Goal: Information Seeking & Learning: Learn about a topic

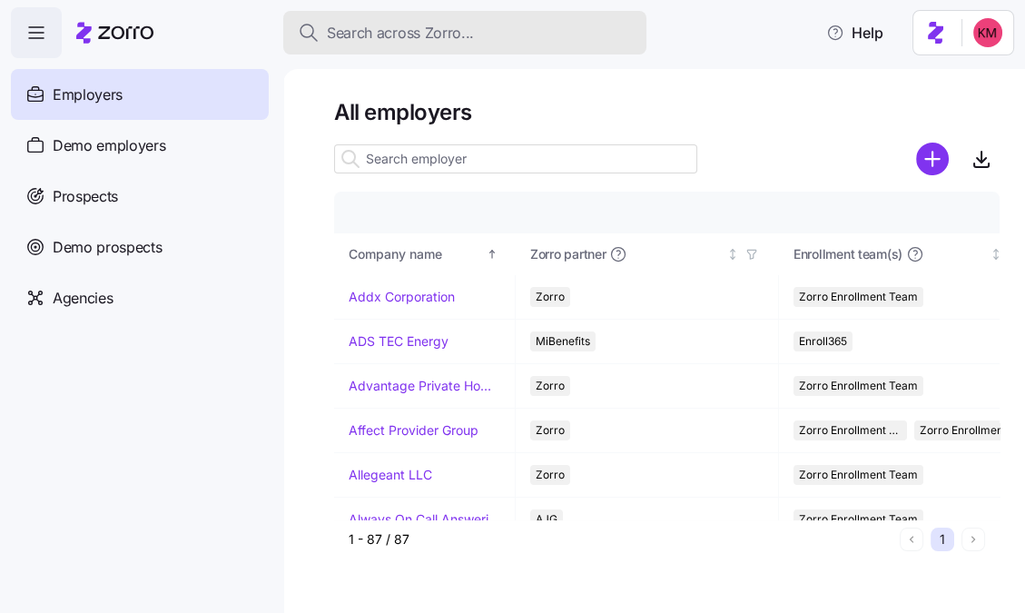
drag, startPoint x: 102, startPoint y: 151, endPoint x: 378, endPoint y: 46, distance: 295.2
click at [102, 151] on span "Demo employers" at bounding box center [110, 145] width 114 height 23
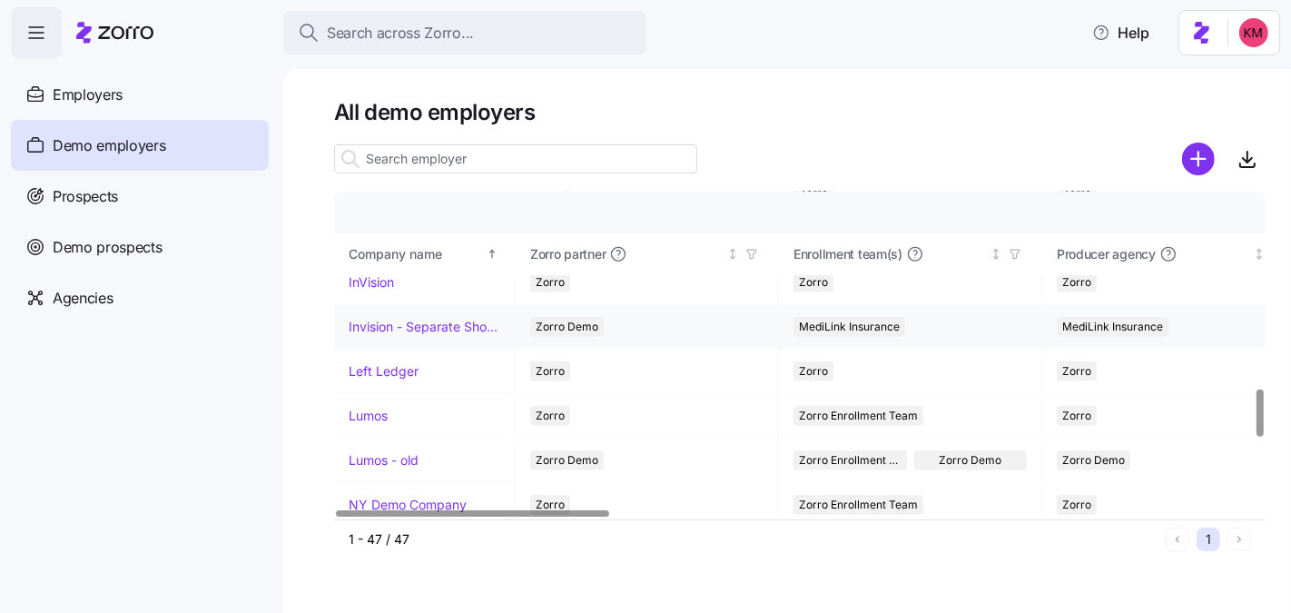
scroll to position [1338, 0]
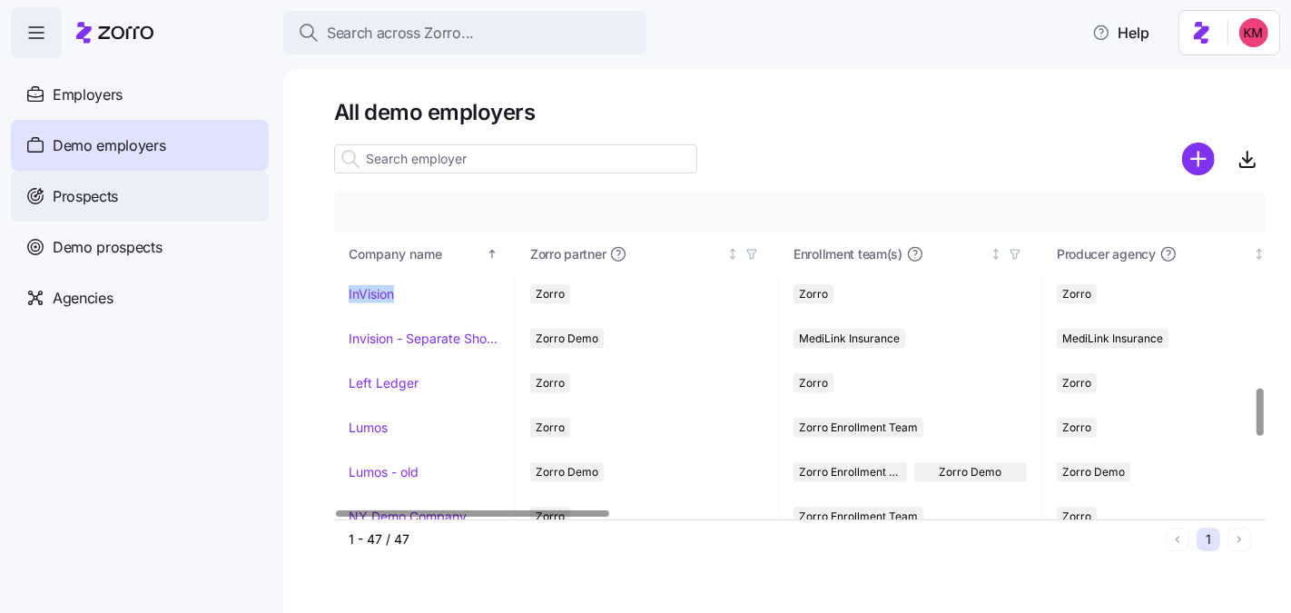
click at [83, 193] on span "Prospects" at bounding box center [85, 196] width 65 height 23
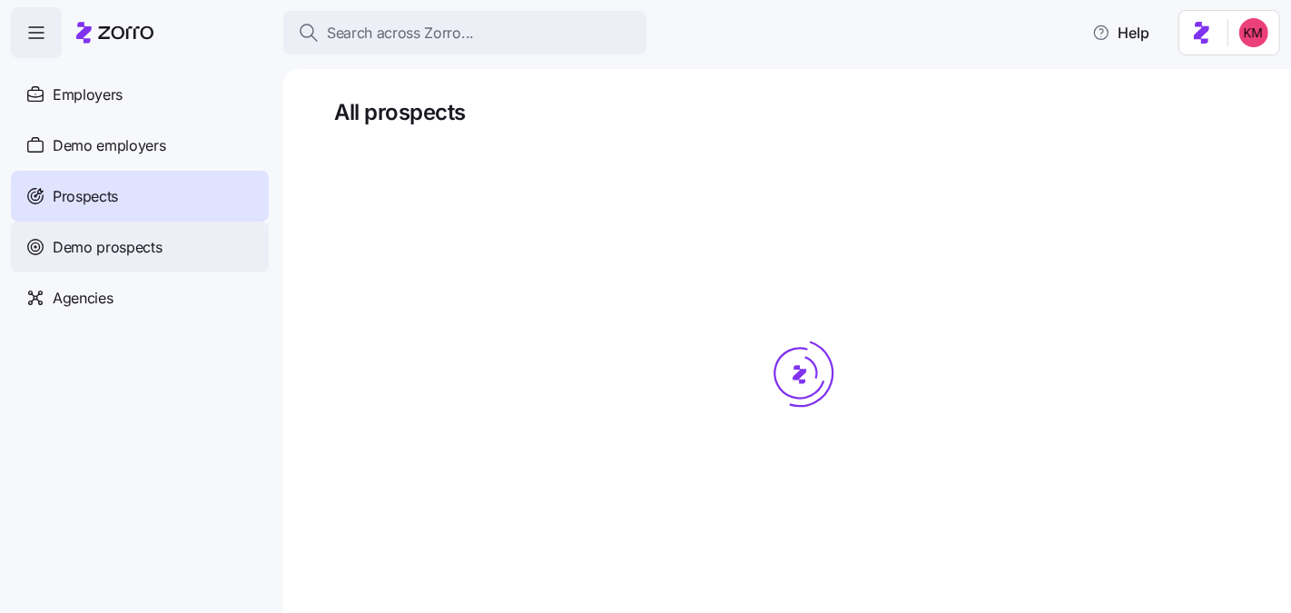
click at [183, 256] on div "Demo prospects" at bounding box center [140, 247] width 258 height 51
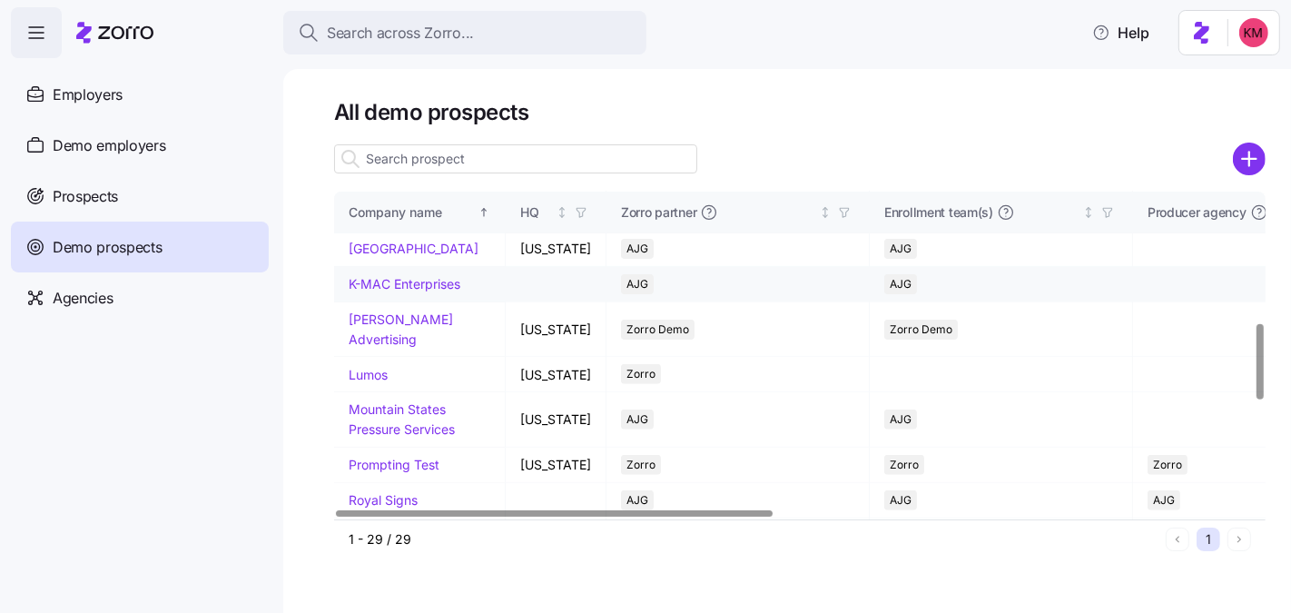
scroll to position [540, 0]
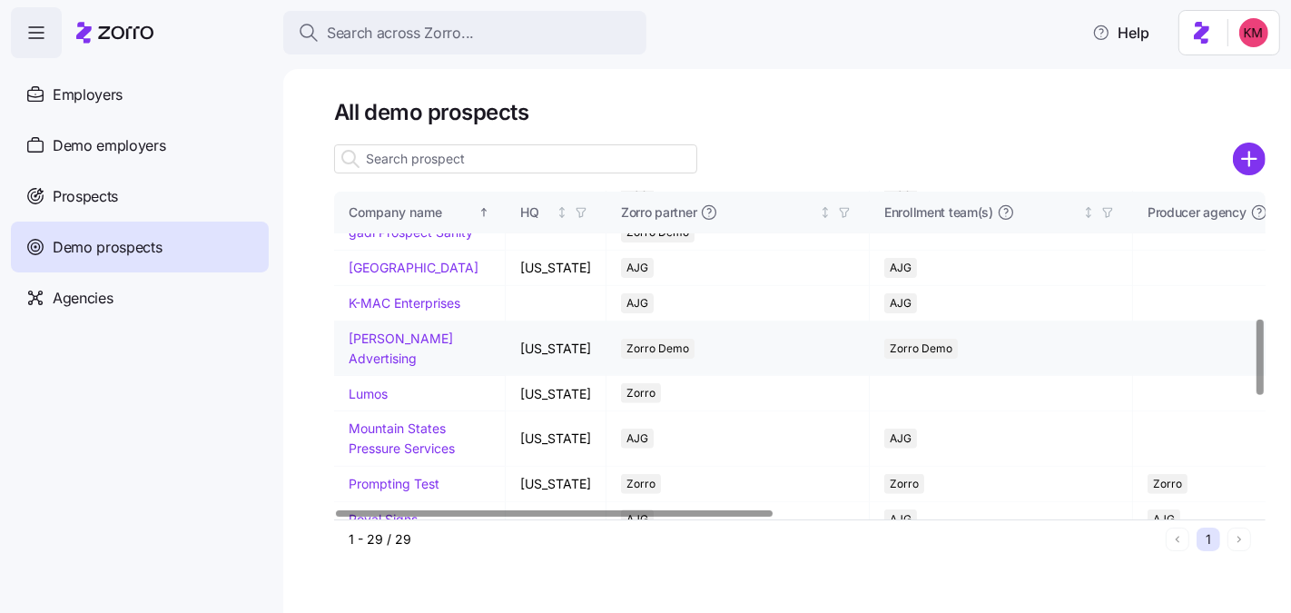
click at [373, 366] on link "Kurian's Advertising" at bounding box center [401, 348] width 104 height 35
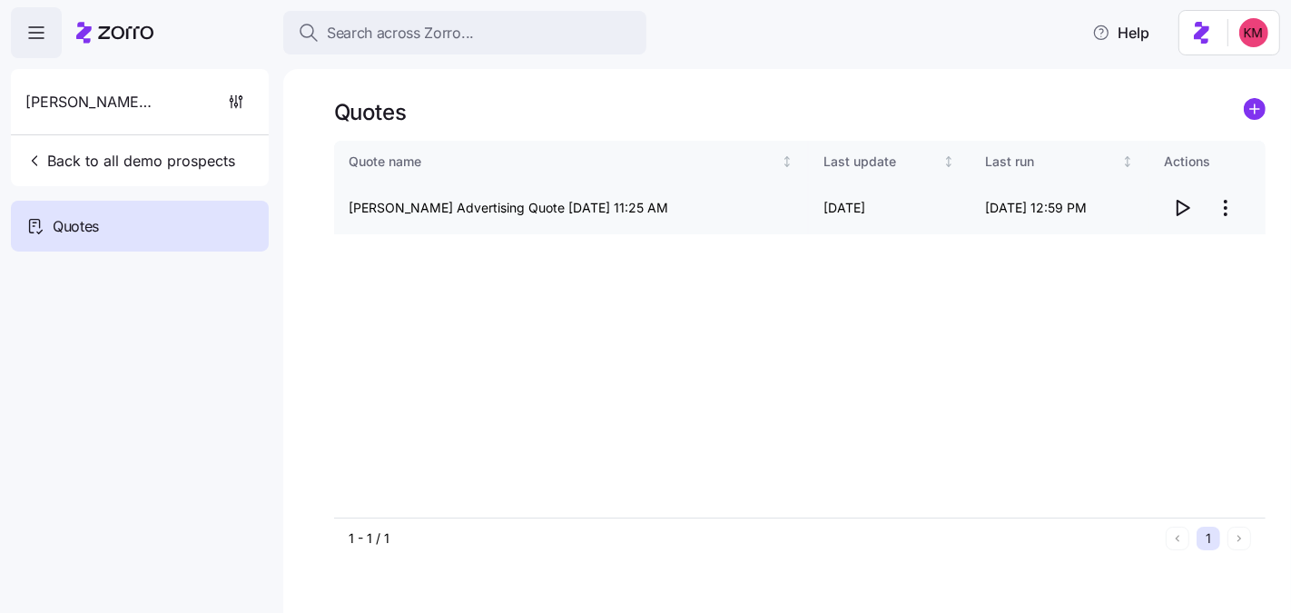
click at [1178, 212] on icon "button" at bounding box center [1184, 208] width 12 height 15
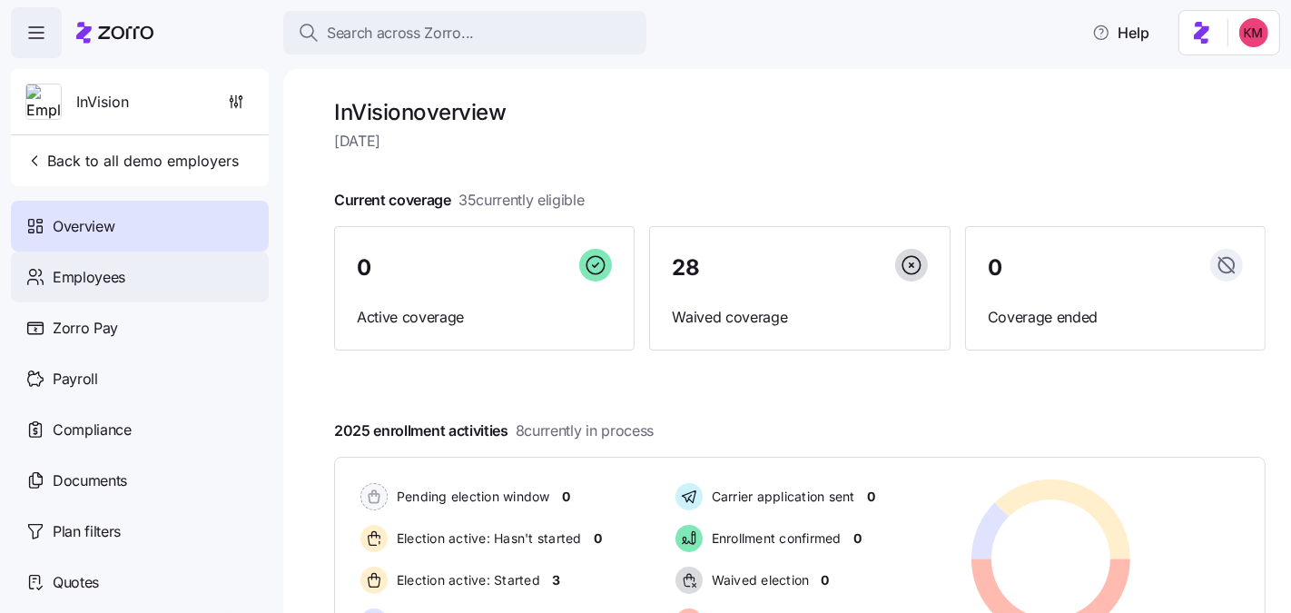
click at [139, 285] on div "Employees" at bounding box center [140, 277] width 258 height 51
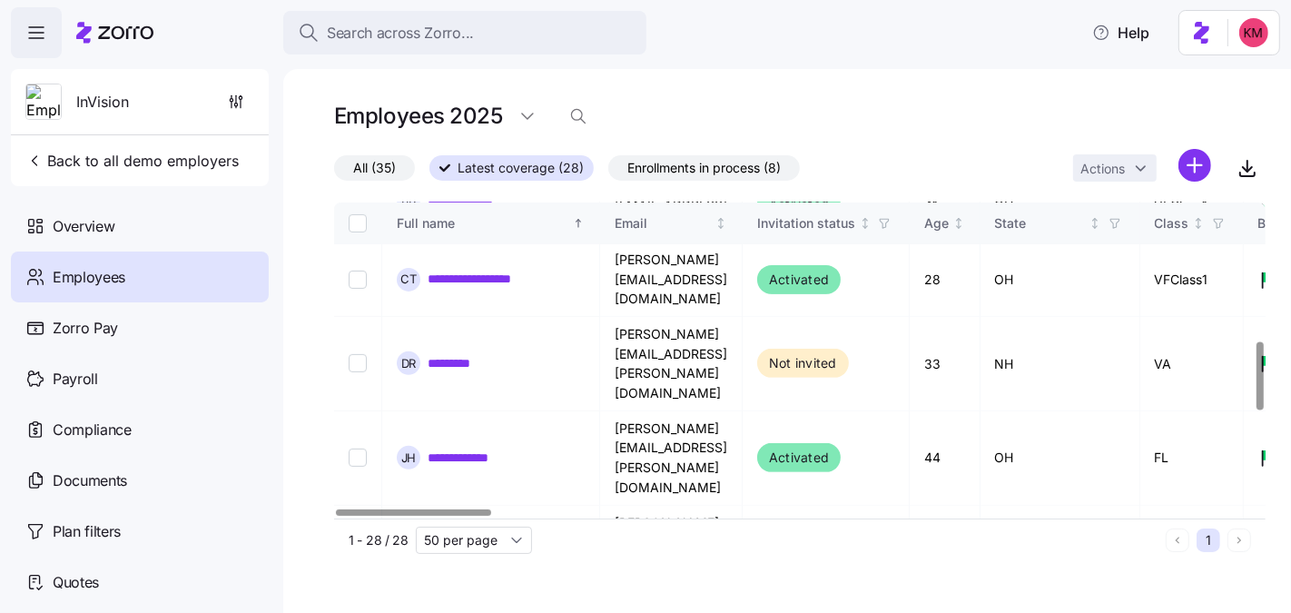
scroll to position [632, 0]
click at [459, 598] on link "**********" at bounding box center [471, 607] width 86 height 18
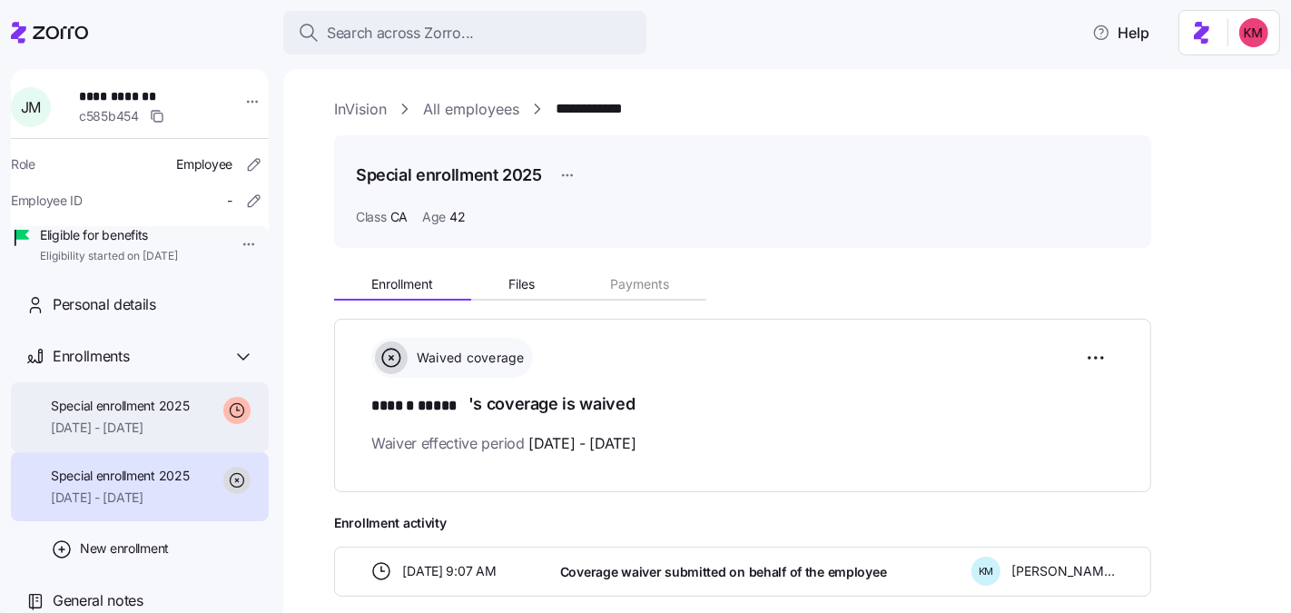
scroll to position [33, 0]
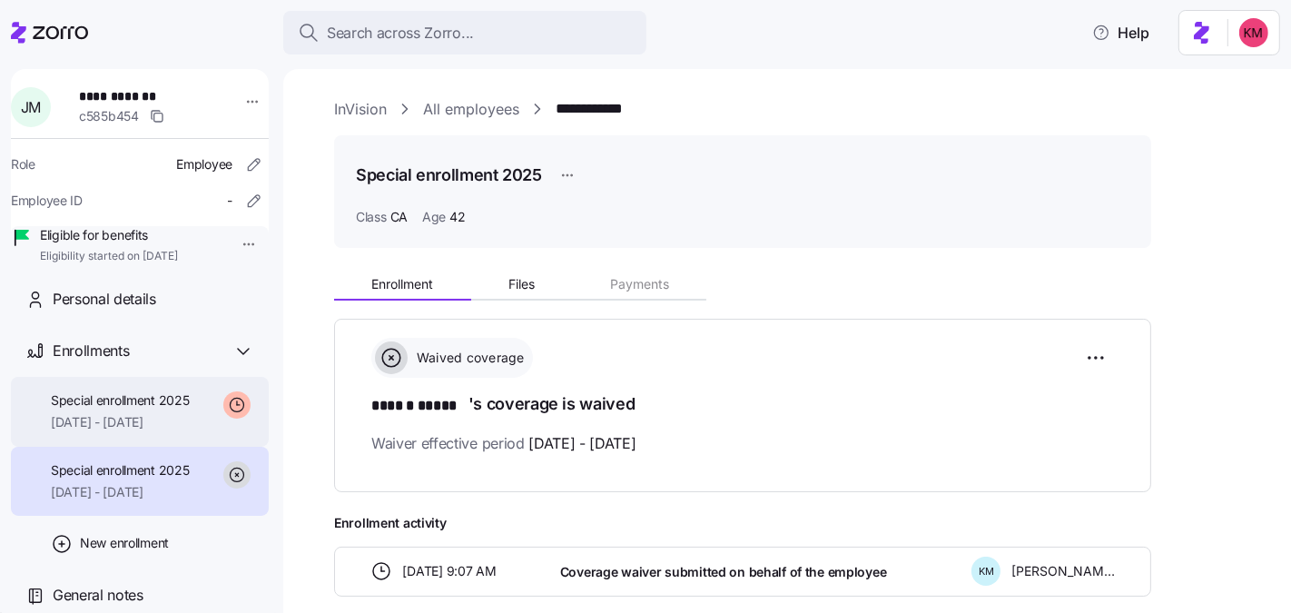
click at [185, 421] on div "Special enrollment 2025 10/01/2025 - 12/31/2025" at bounding box center [120, 411] width 139 height 41
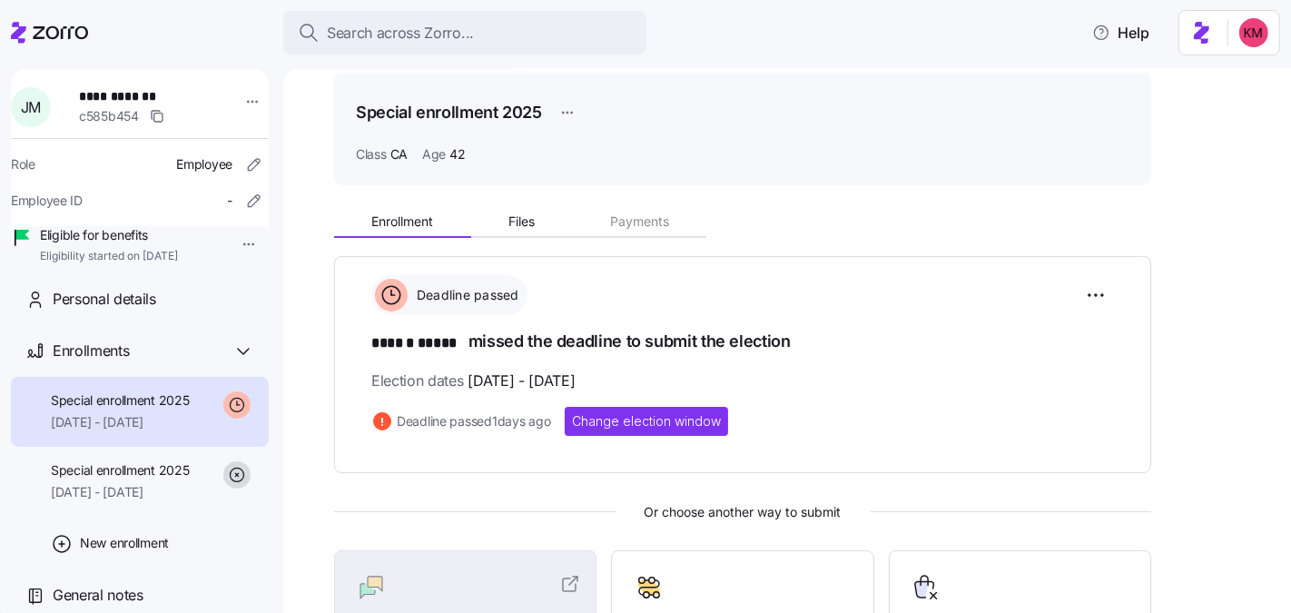
scroll to position [95, 0]
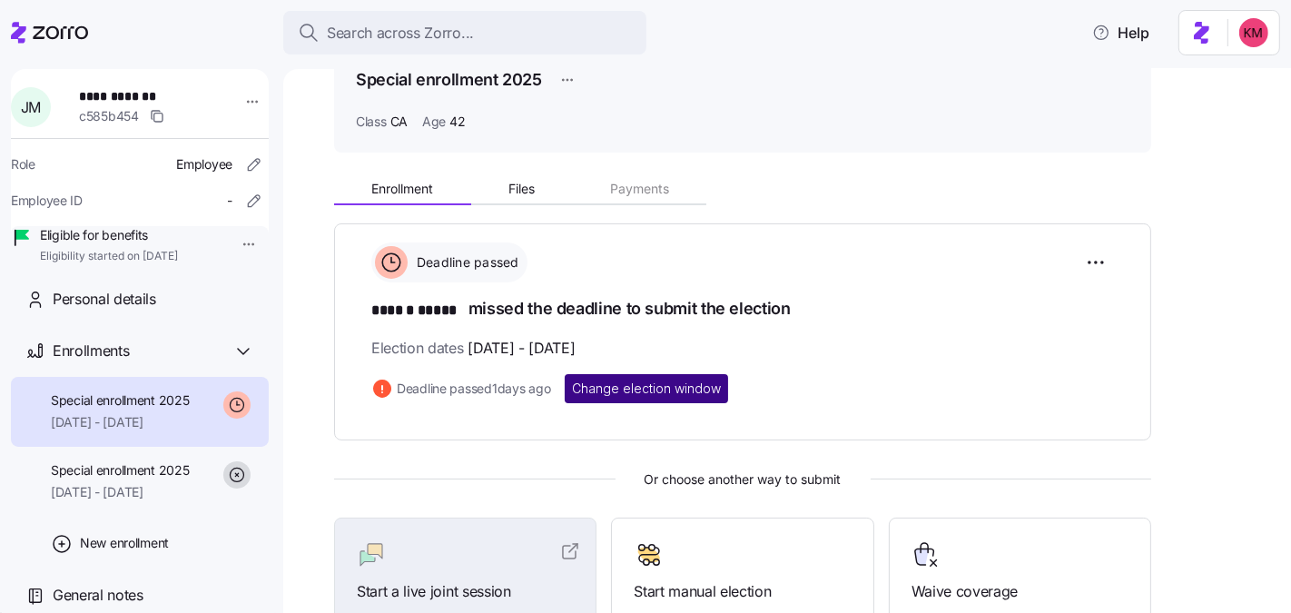
click at [658, 385] on span "Change election window" at bounding box center [646, 389] width 149 height 18
type input "October 1, 2025"
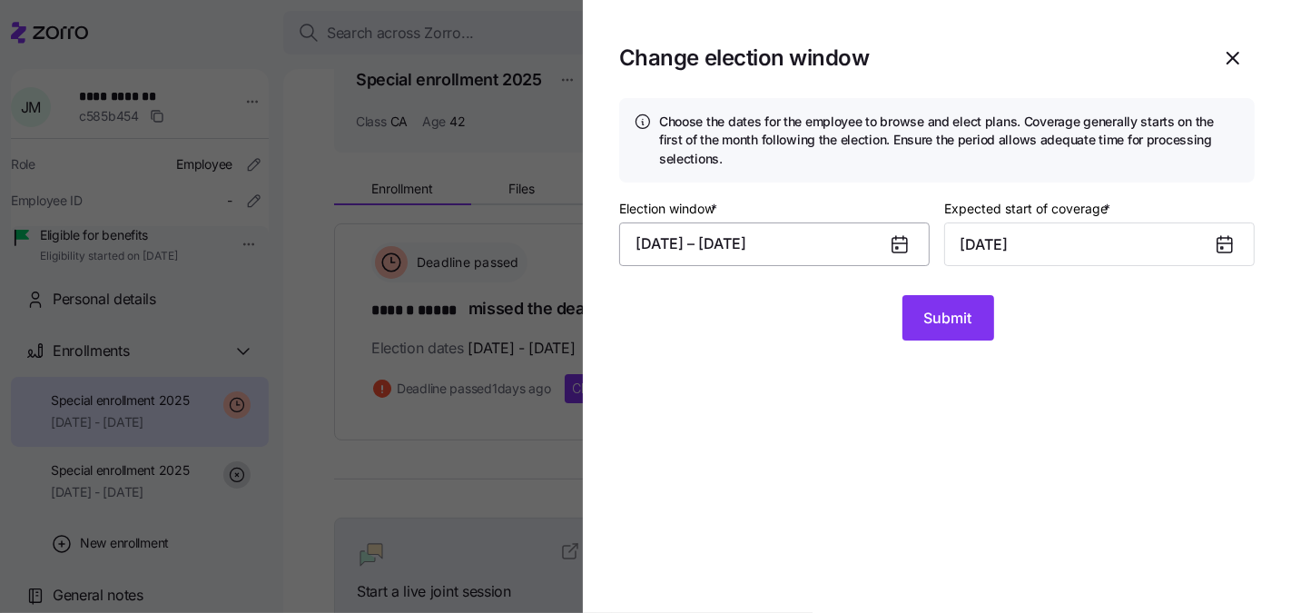
click at [854, 251] on button "07/31/2025 – 08/20/2025" at bounding box center [774, 244] width 311 height 44
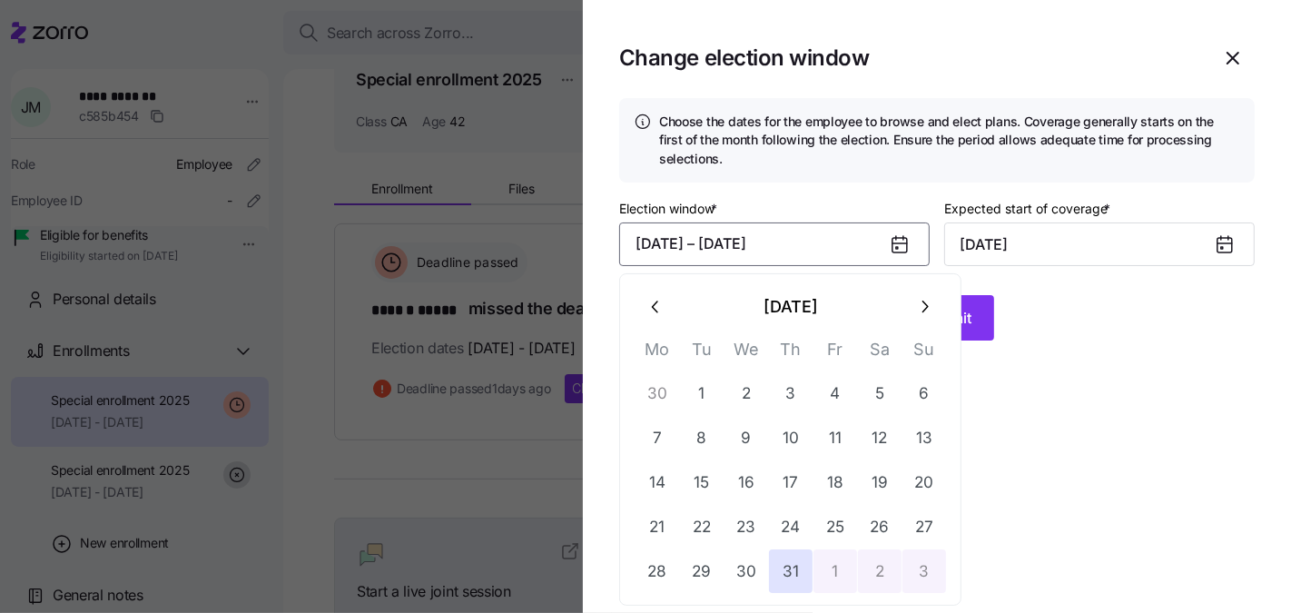
click at [917, 301] on icon "button" at bounding box center [924, 307] width 20 height 20
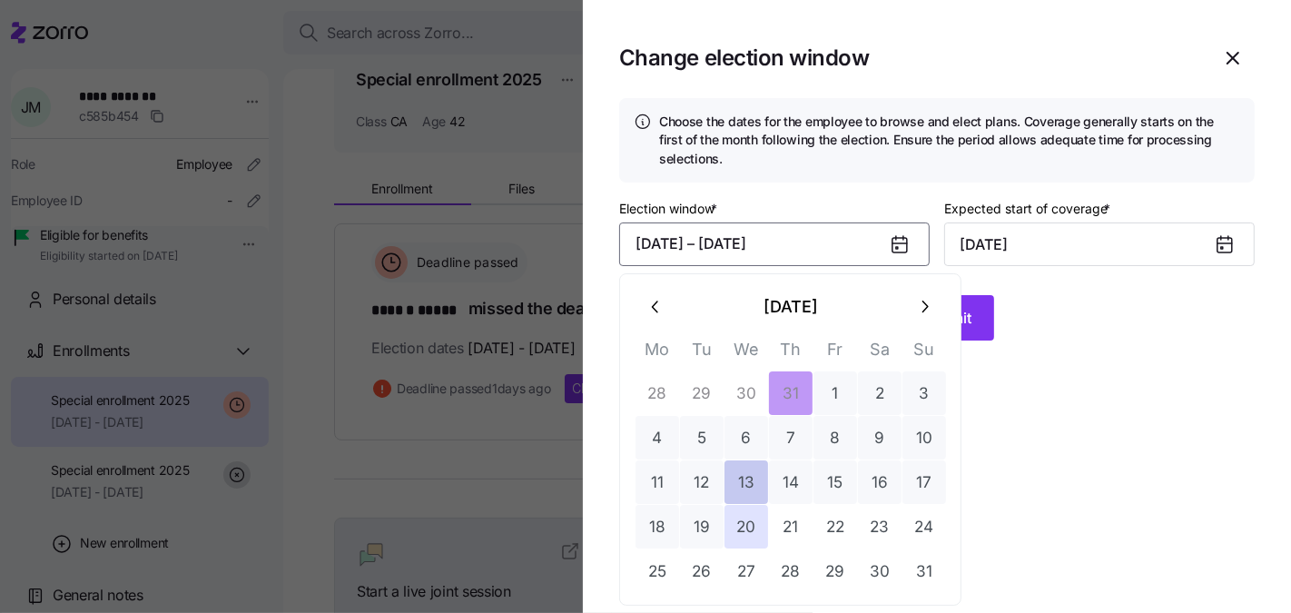
click at [737, 489] on button "13" at bounding box center [747, 482] width 44 height 44
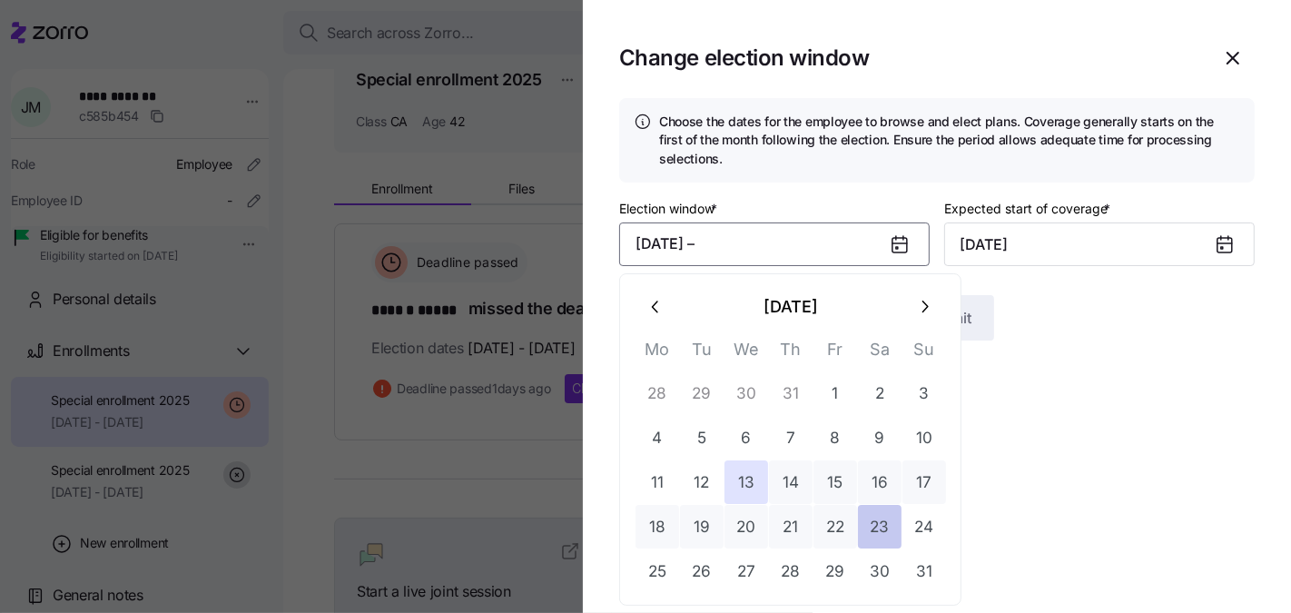
click at [878, 527] on button "23" at bounding box center [880, 527] width 44 height 44
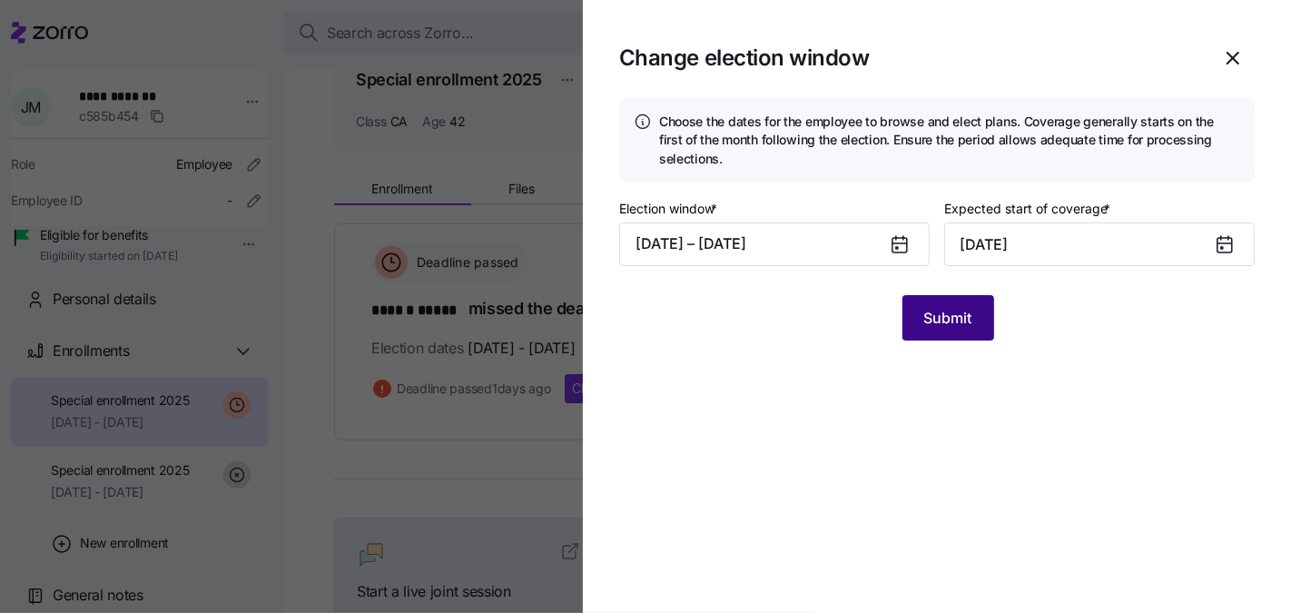
click at [964, 320] on span "Submit" at bounding box center [948, 318] width 48 height 22
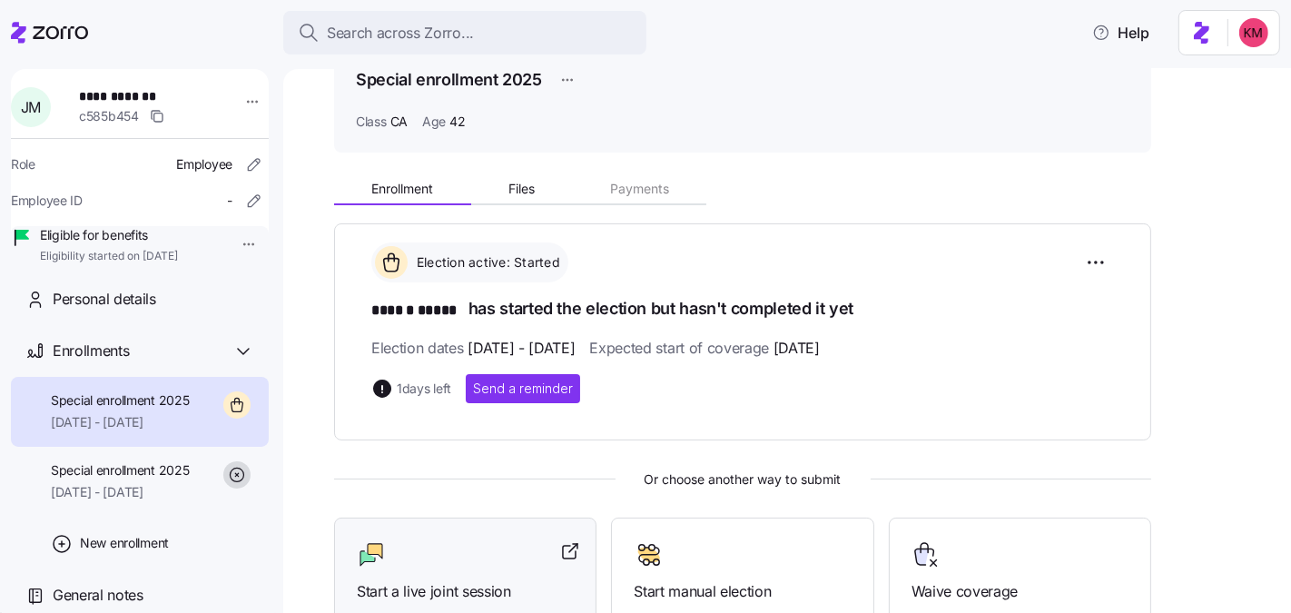
click at [431, 568] on div "Start a live joint session" at bounding box center [465, 571] width 217 height 63
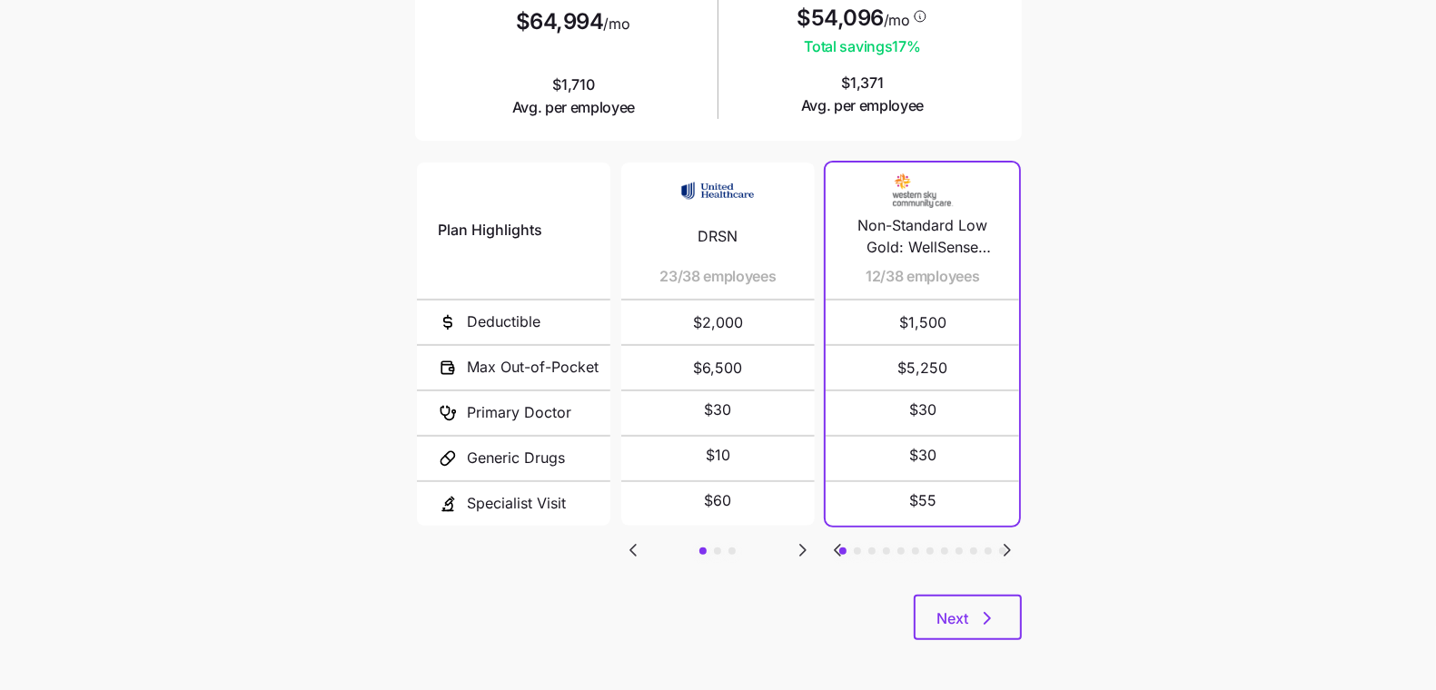
scroll to position [301, 0]
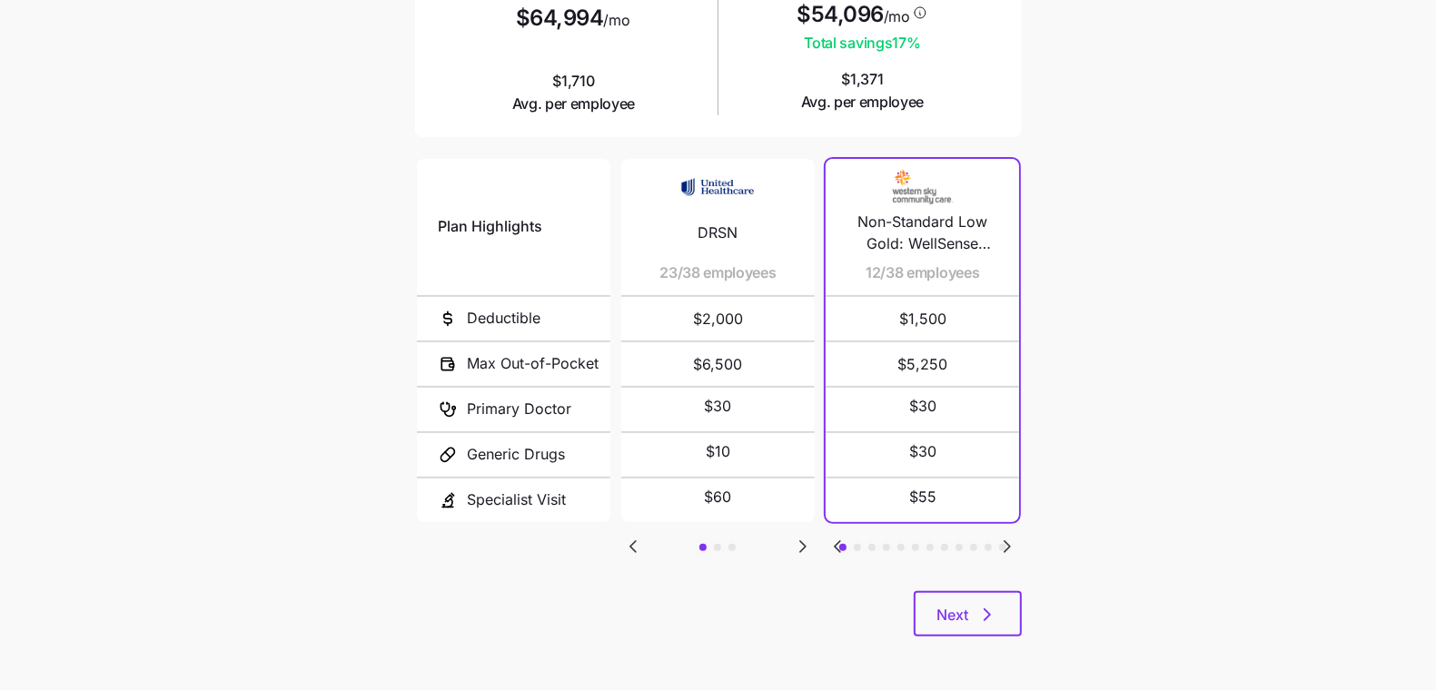
click at [805, 557] on div "Plan Highlights Deductible Max Out-of-Pocket Primary Doctor Generic Drugs Speci…" at bounding box center [718, 373] width 607 height 436
click at [805, 548] on icon "Go to next slide" at bounding box center [803, 547] width 22 height 22
click at [634, 541] on icon "Go to previous slide" at bounding box center [632, 546] width 5 height 11
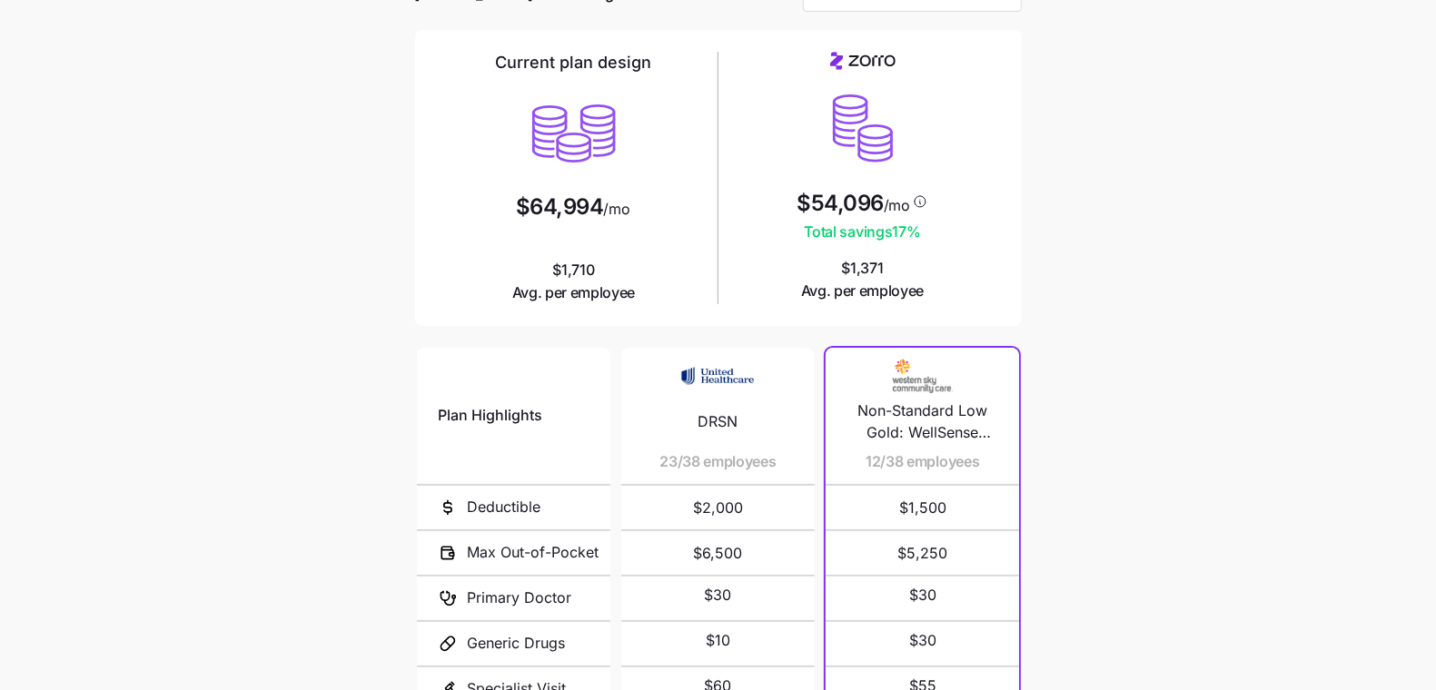
scroll to position [70, 0]
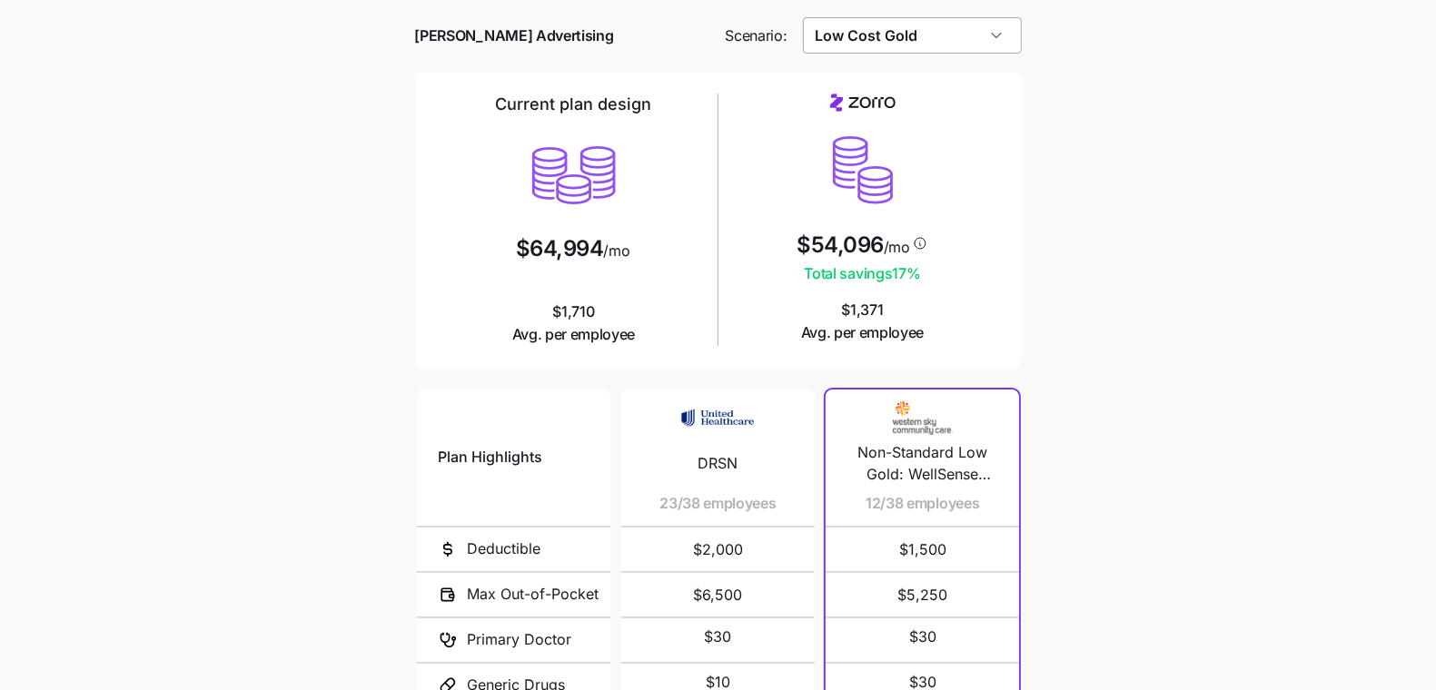
click at [978, 42] on input "Low Cost Gold" at bounding box center [912, 35] width 219 height 36
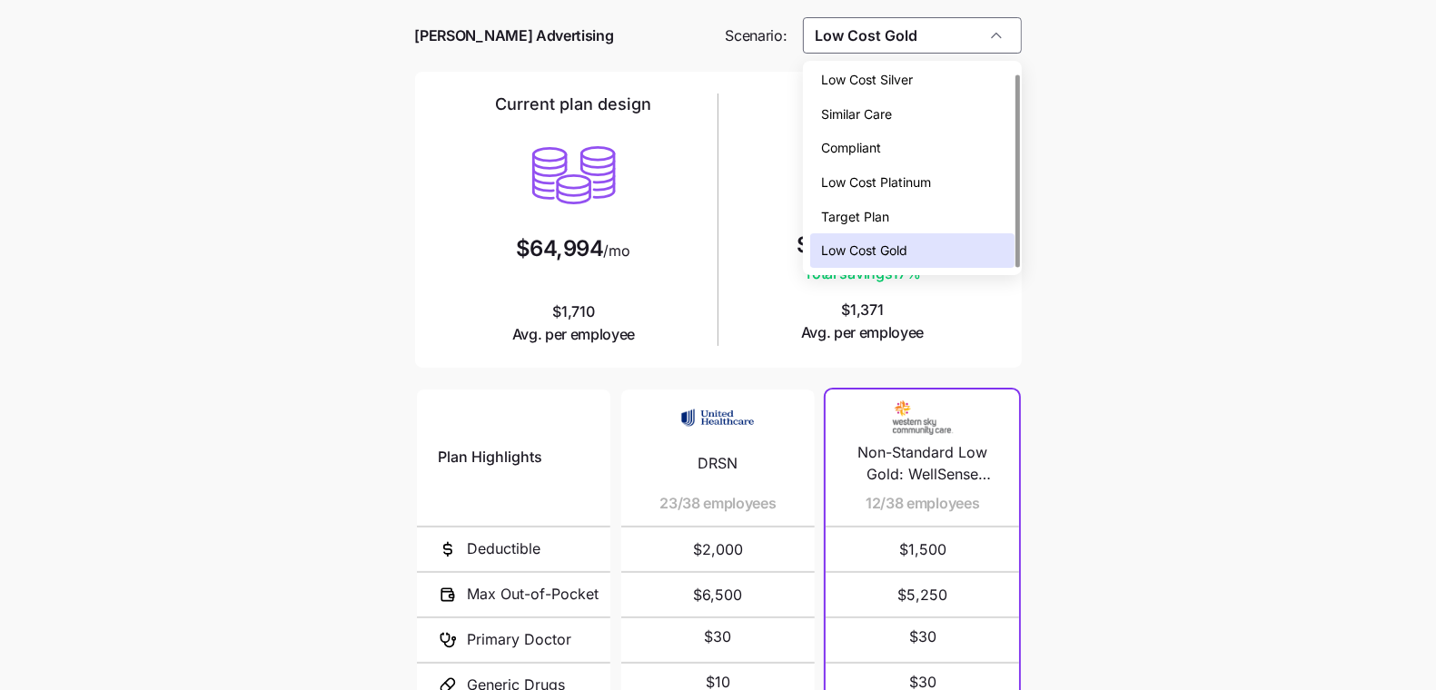
scroll to position [0, 0]
click at [946, 73] on div "Low Cost Silver" at bounding box center [911, 85] width 203 height 35
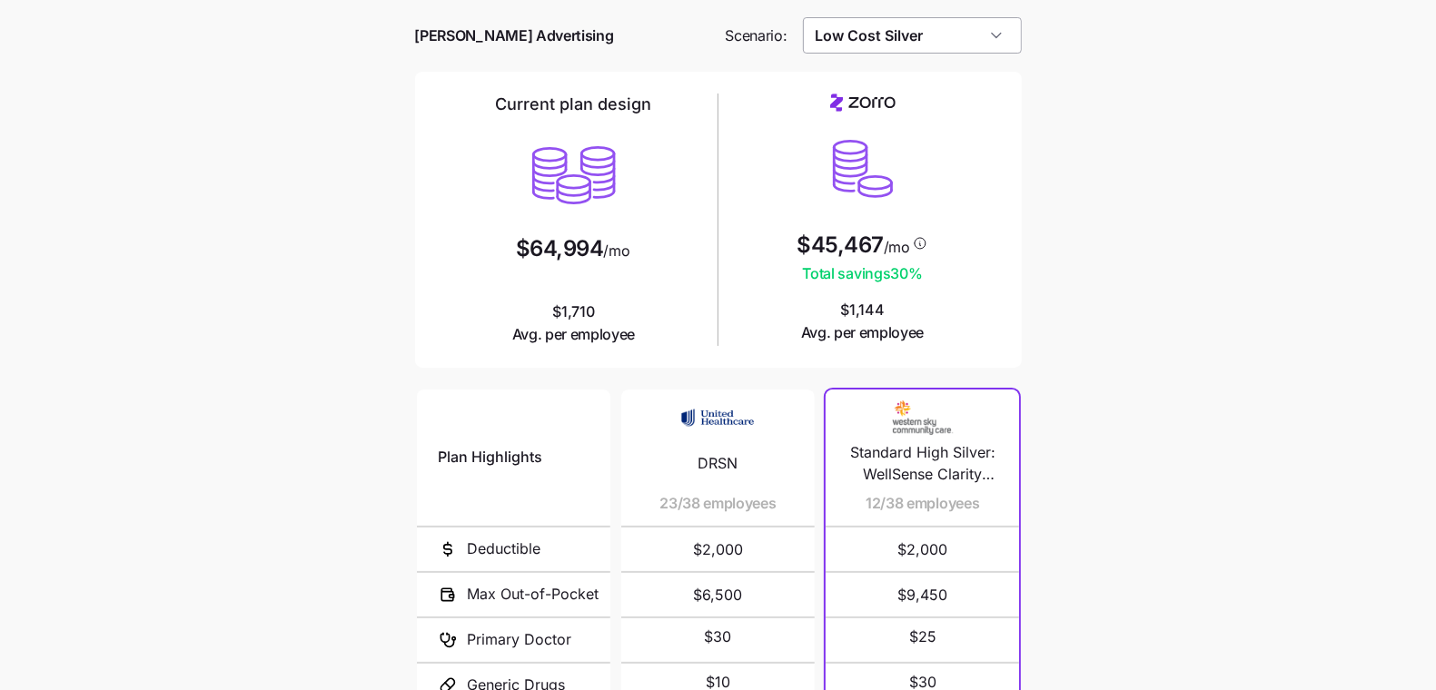
click at [944, 38] on input "Low Cost Silver" at bounding box center [912, 35] width 219 height 36
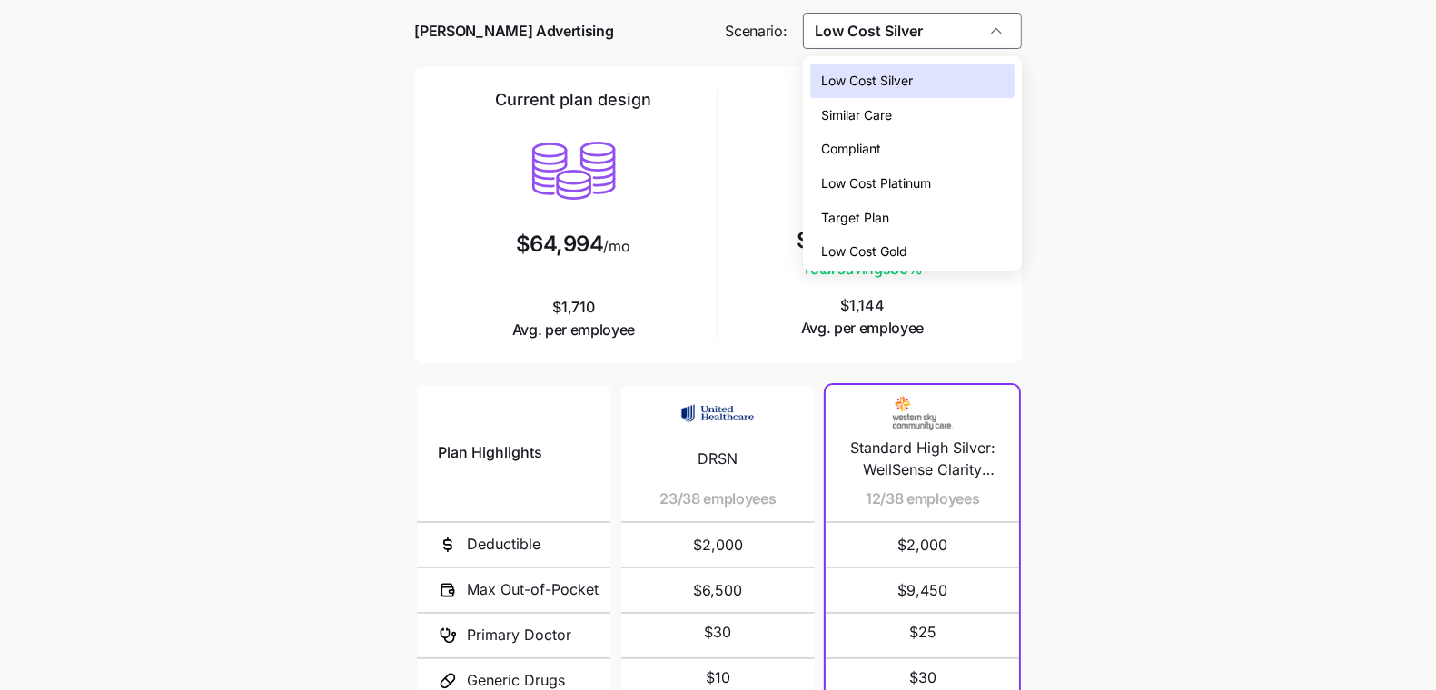
scroll to position [255, 0]
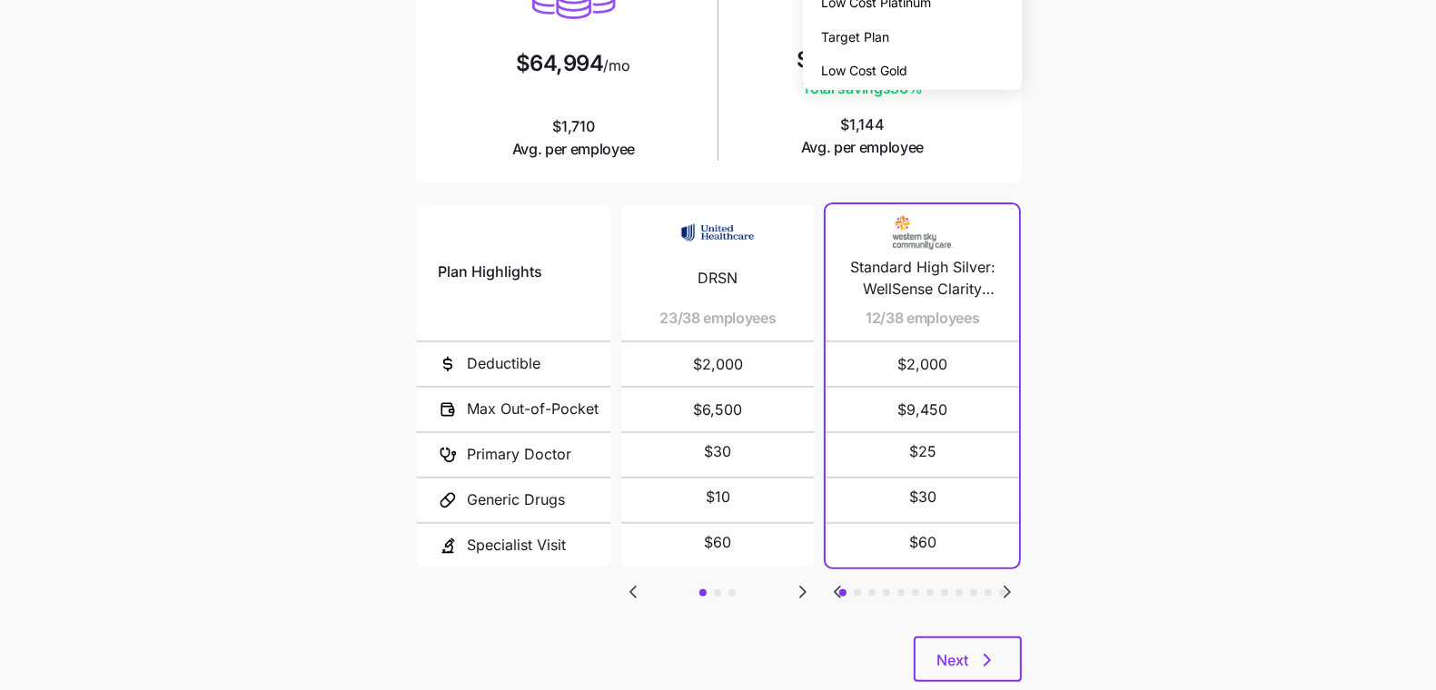
click at [1007, 581] on icon "Go to next slide" at bounding box center [1007, 592] width 22 height 22
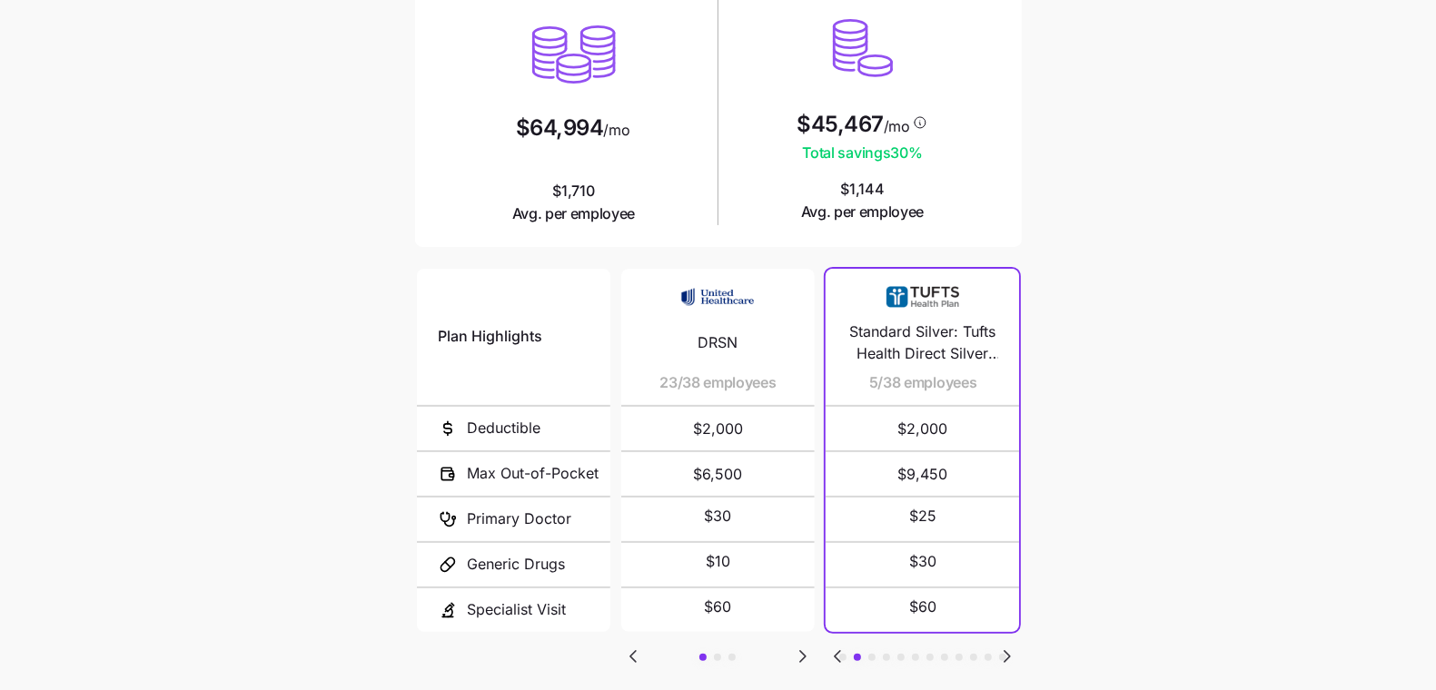
scroll to position [0, 0]
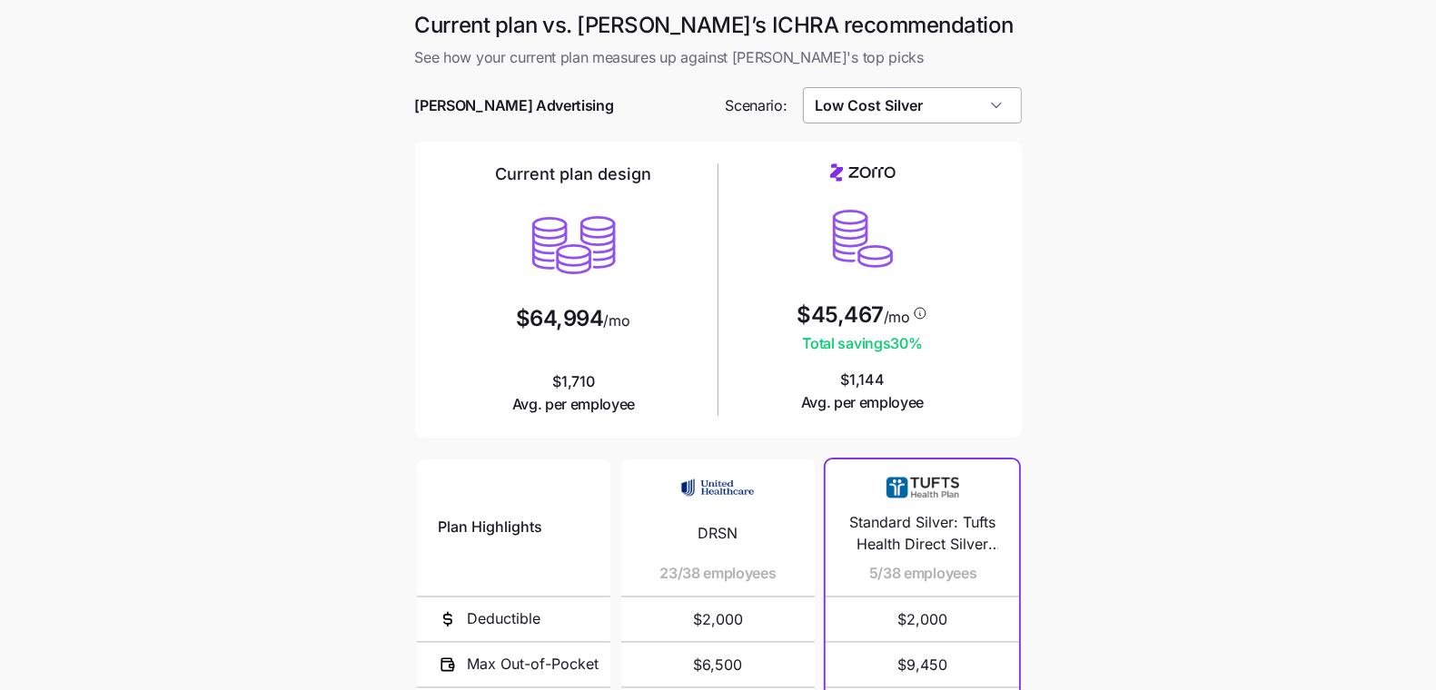
click at [933, 98] on input "Low Cost Silver" at bounding box center [912, 105] width 219 height 36
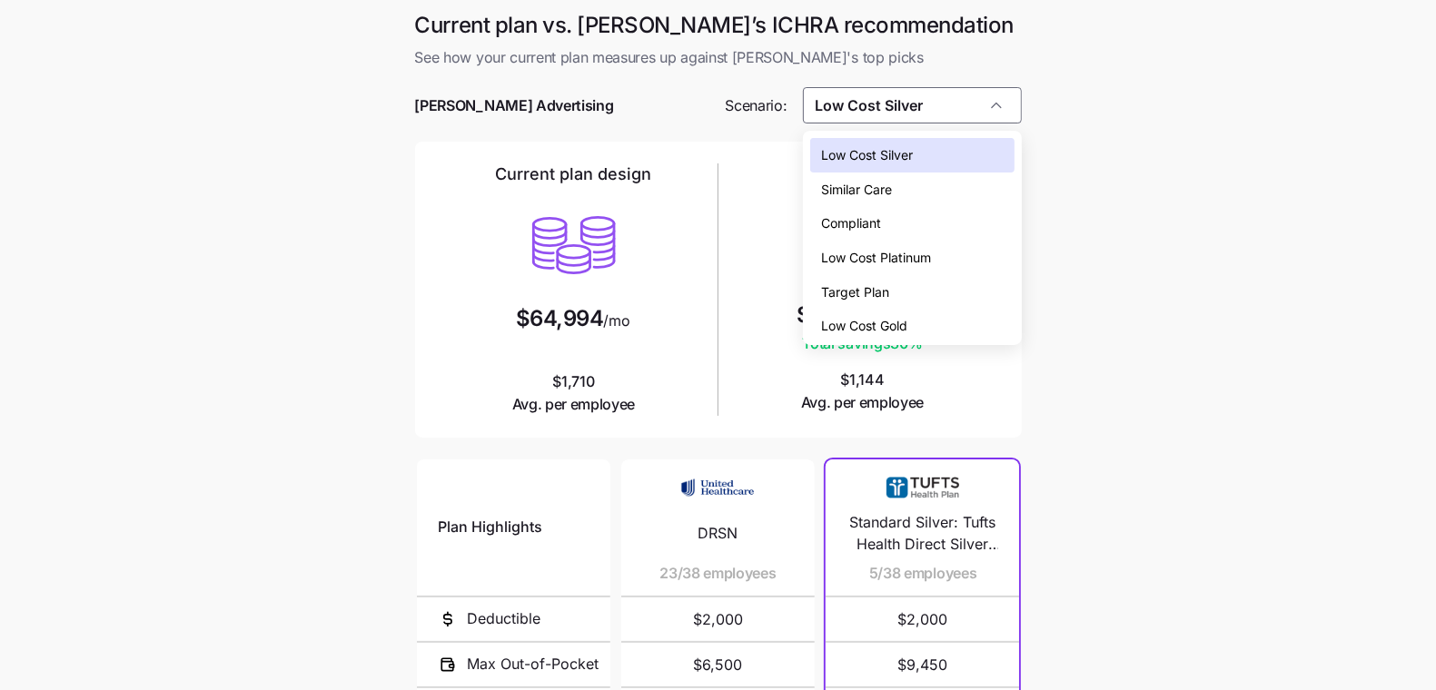
click at [919, 309] on div "Low Cost Gold" at bounding box center [911, 326] width 203 height 35
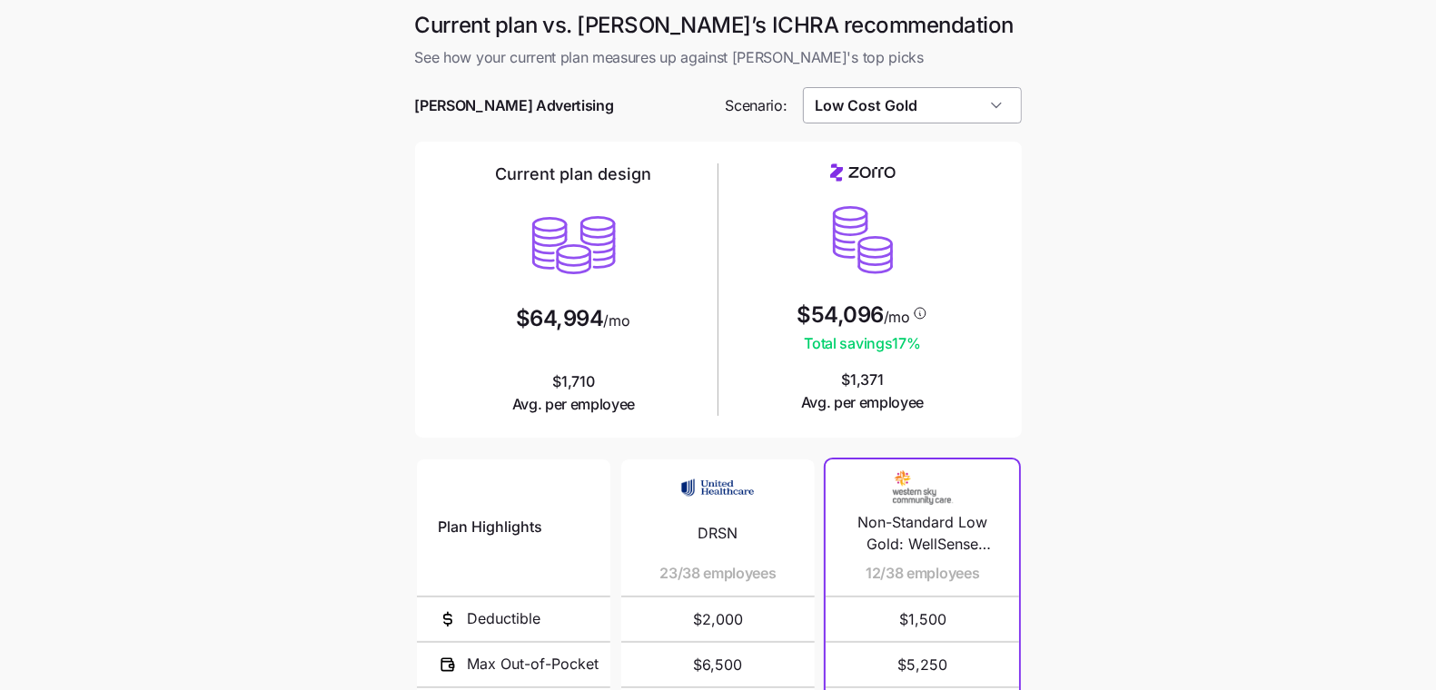
click at [953, 92] on input "Low Cost Gold" at bounding box center [912, 105] width 219 height 36
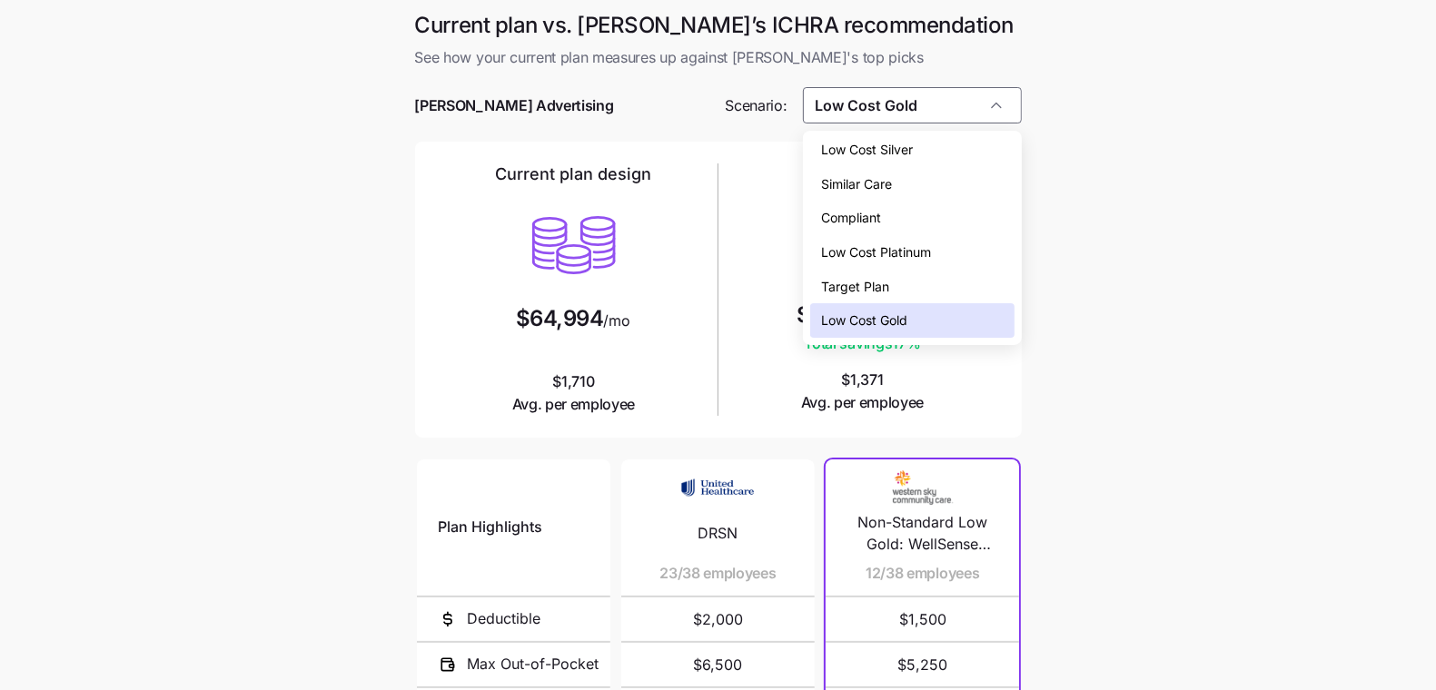
click at [961, 218] on div "Compliant" at bounding box center [911, 218] width 203 height 35
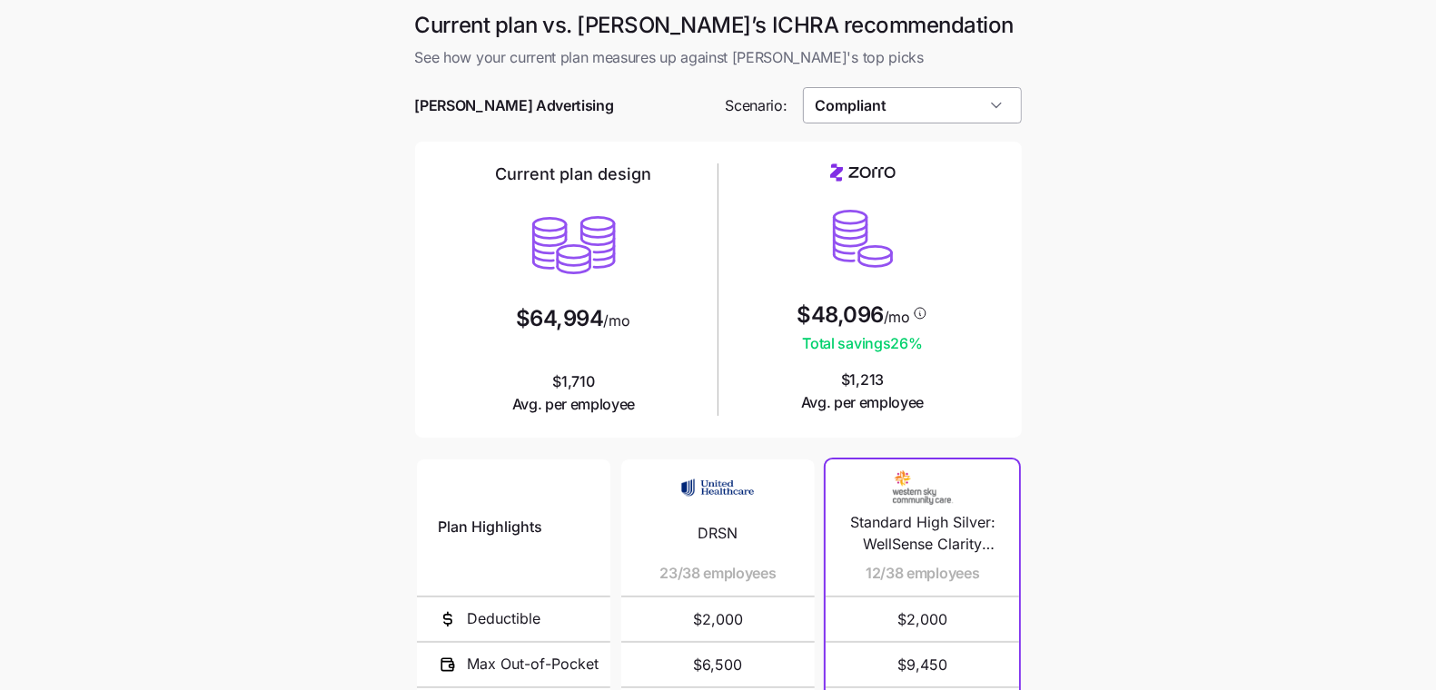
click at [930, 95] on input "Compliant" at bounding box center [912, 105] width 219 height 36
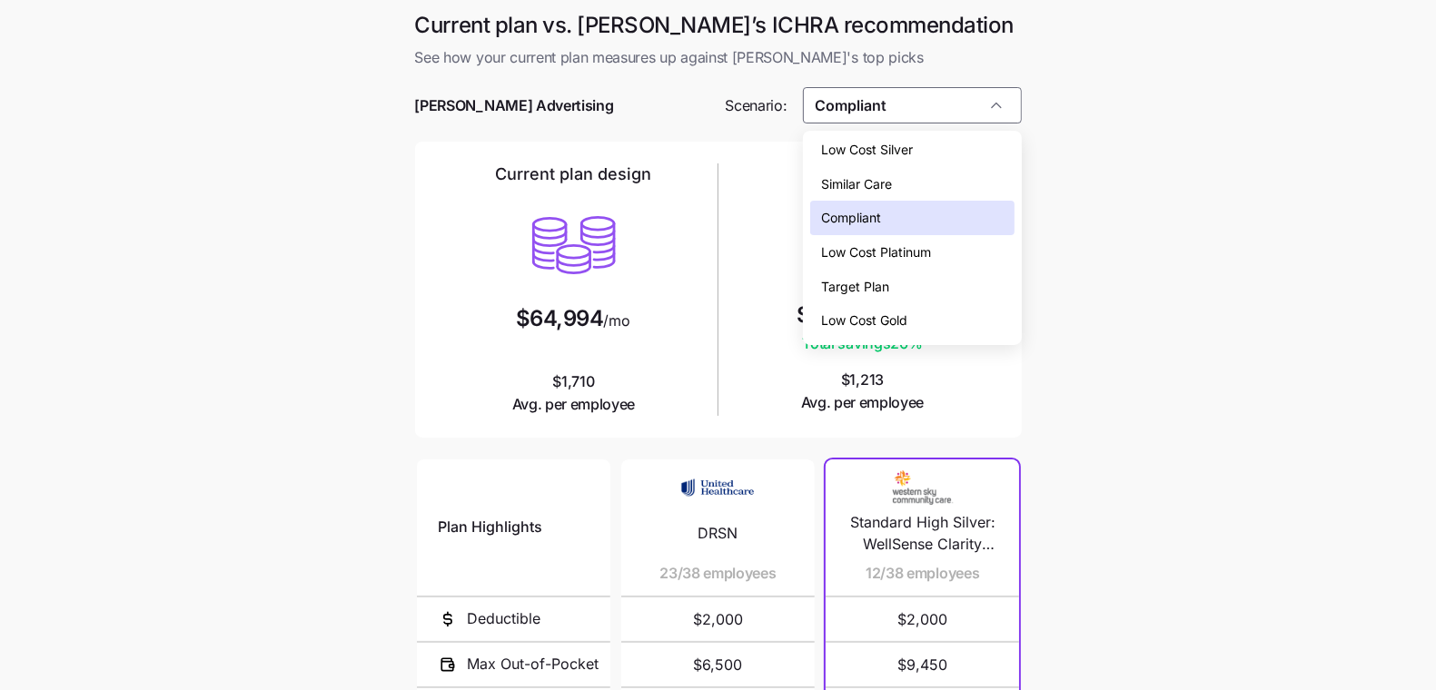
click at [913, 148] on span "Low Cost Silver" at bounding box center [867, 150] width 92 height 20
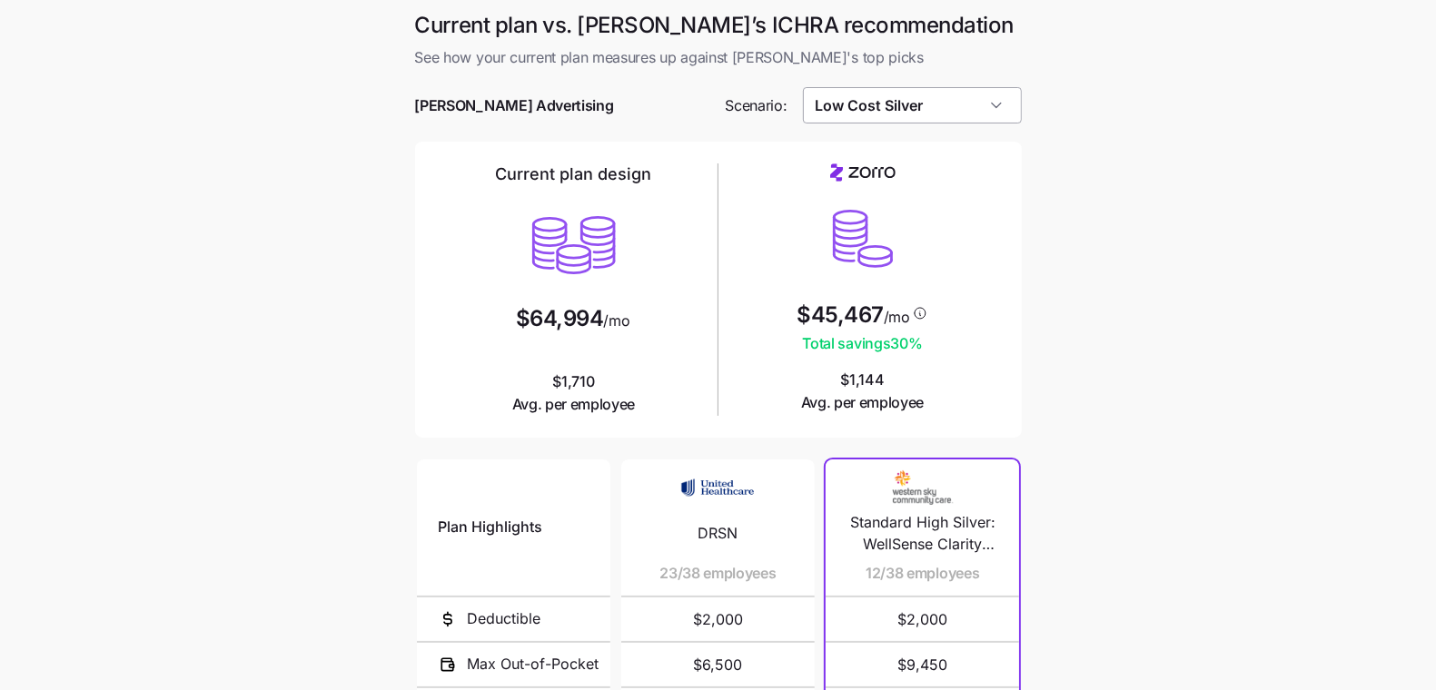
click at [1014, 106] on input "Low Cost Silver" at bounding box center [912, 105] width 219 height 36
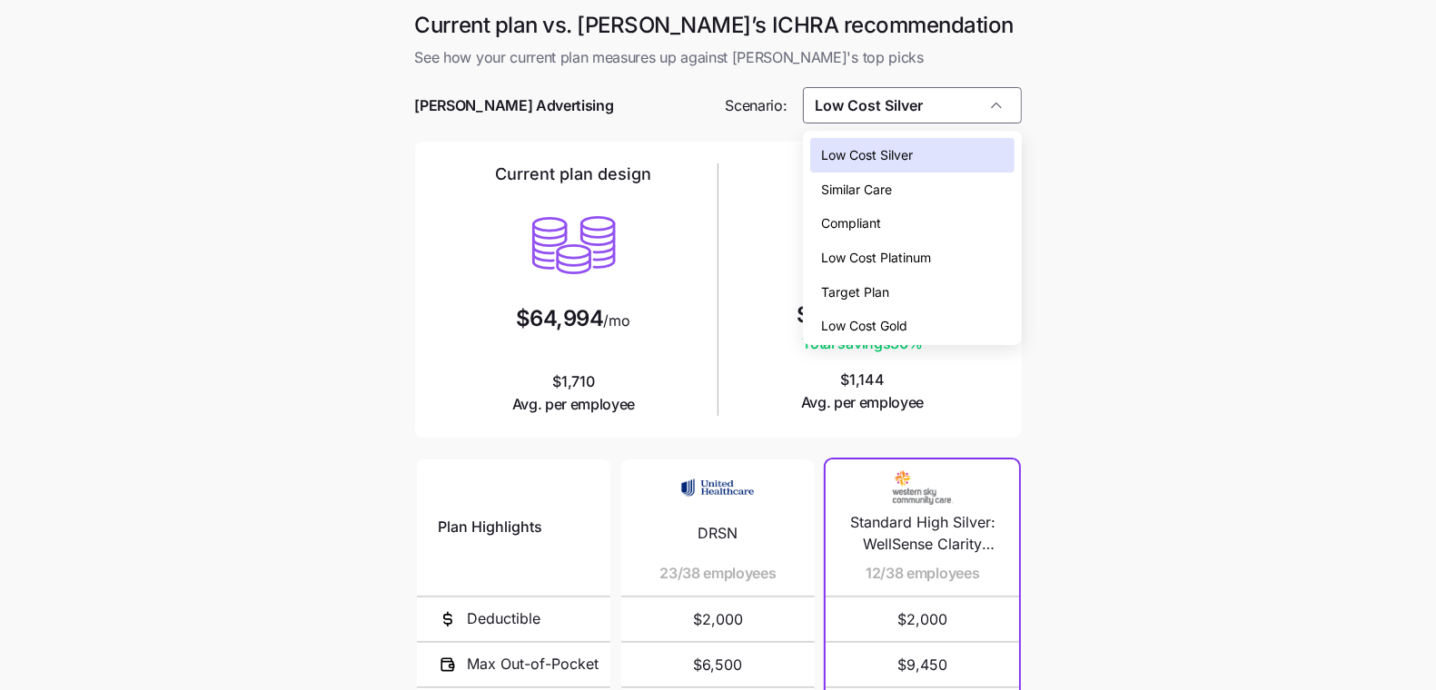
click at [953, 318] on div "Low Cost Gold" at bounding box center [911, 326] width 203 height 35
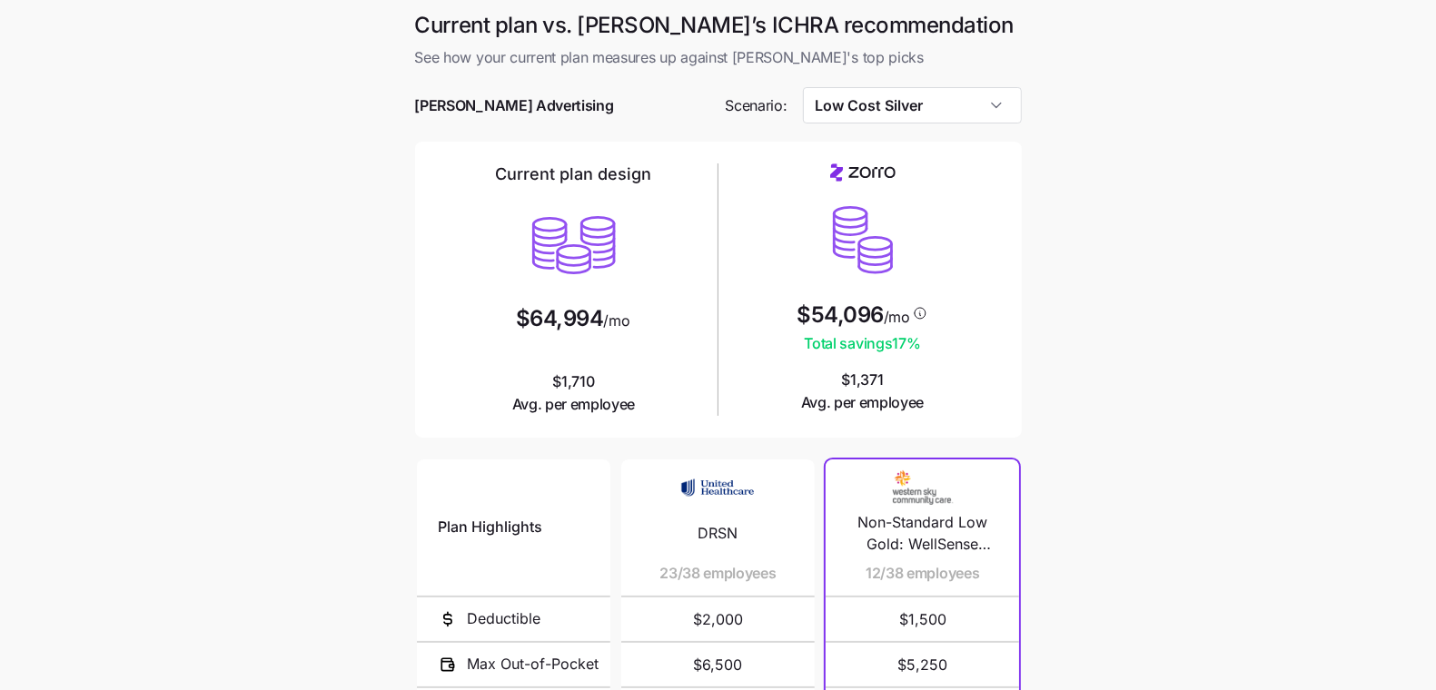
type input "Low Cost Gold"
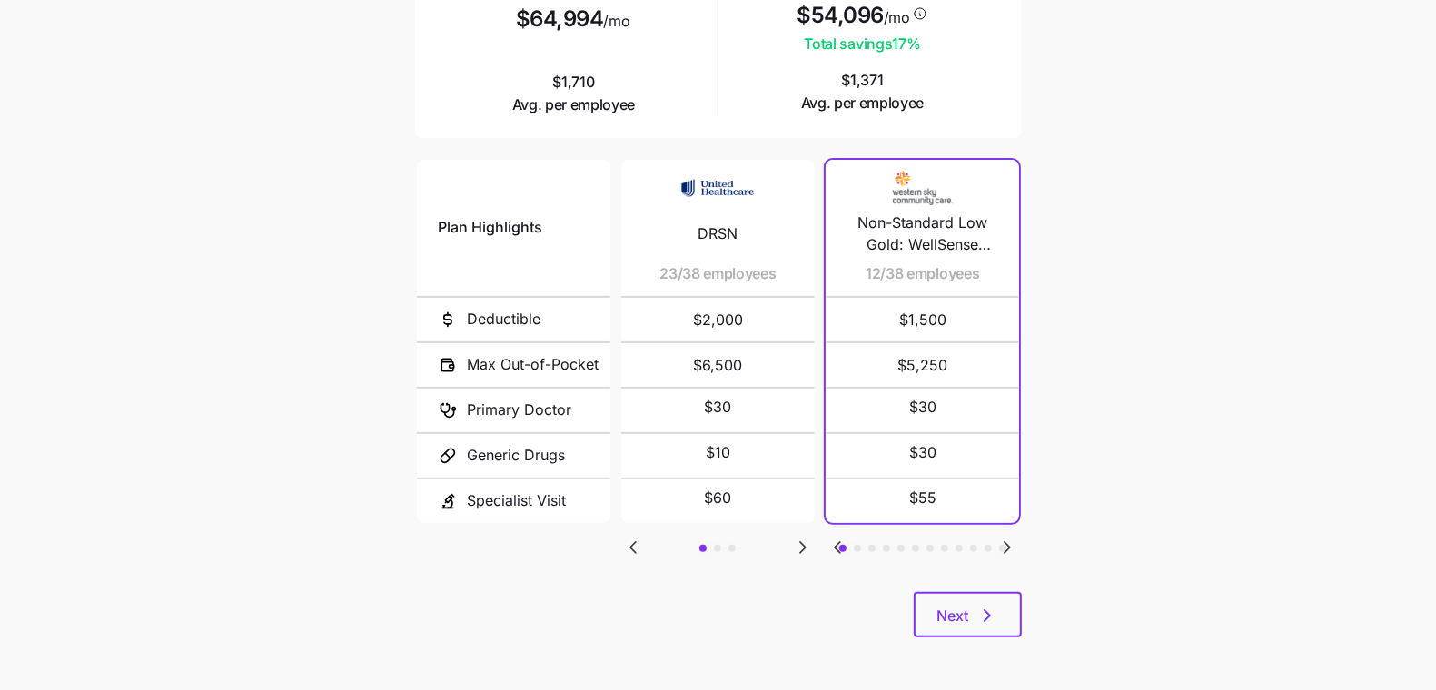
scroll to position [301, 0]
click at [957, 616] on span "Next" at bounding box center [953, 615] width 32 height 22
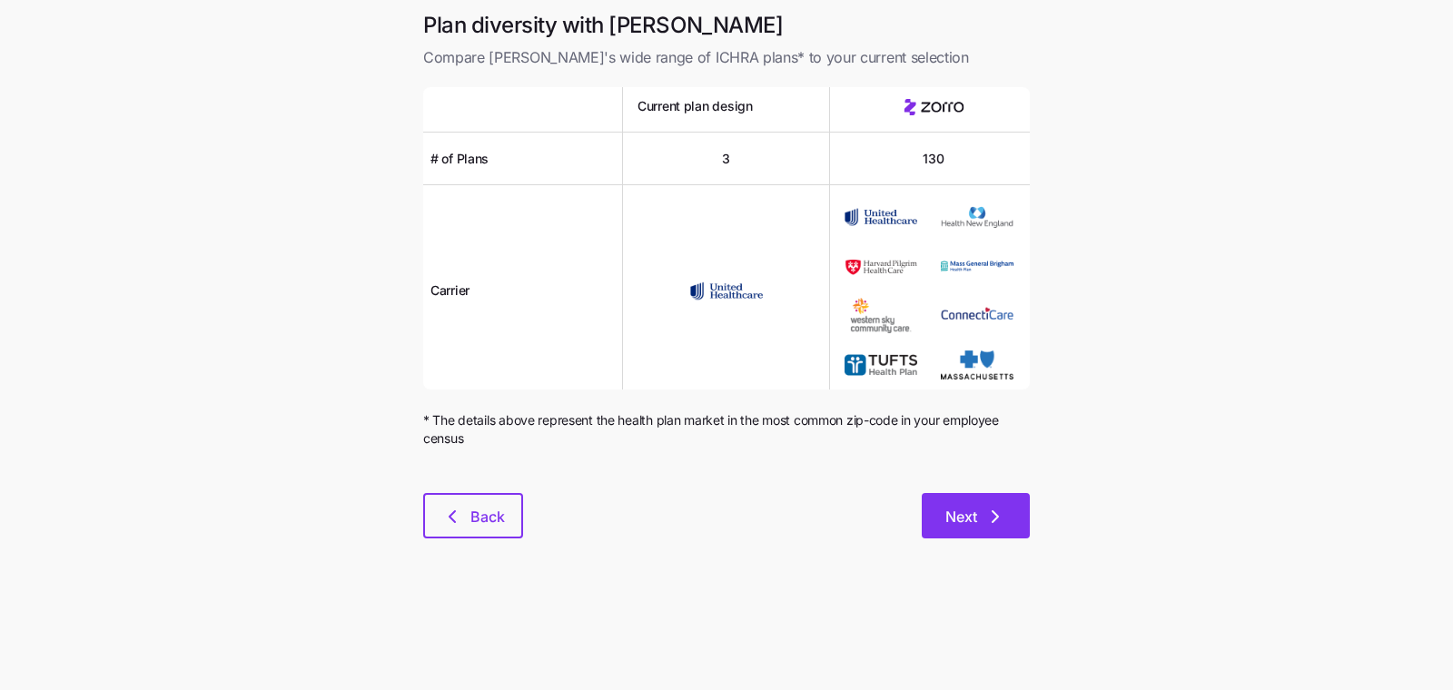
click at [992, 525] on icon "button" at bounding box center [995, 517] width 22 height 22
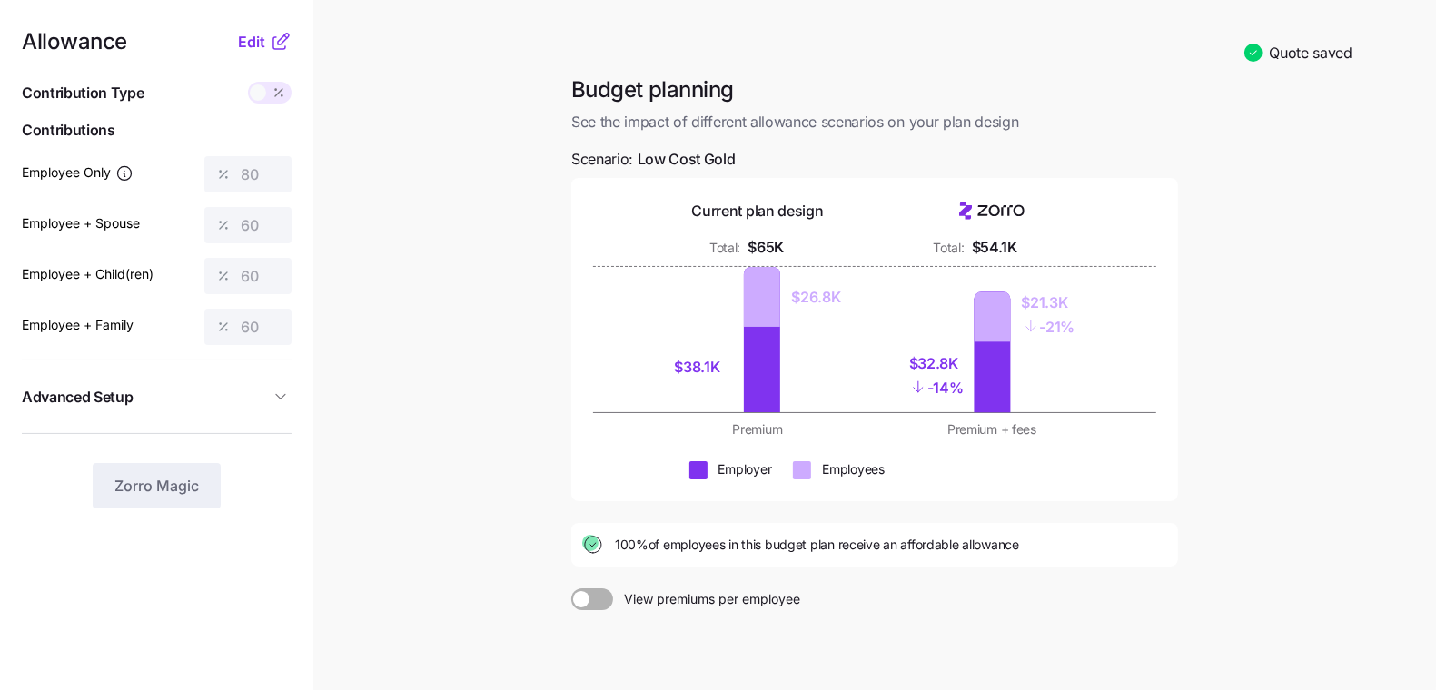
scroll to position [9, 0]
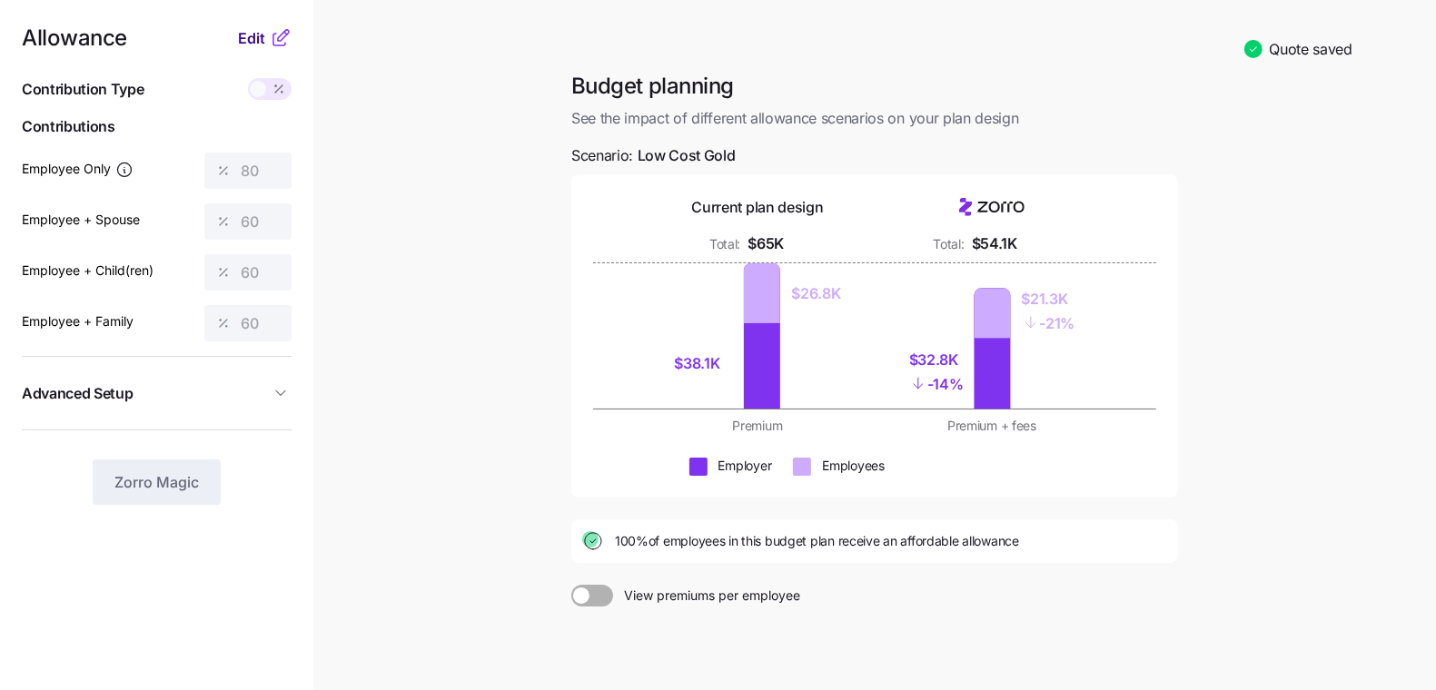
click at [252, 35] on span "Edit" at bounding box center [251, 38] width 27 height 22
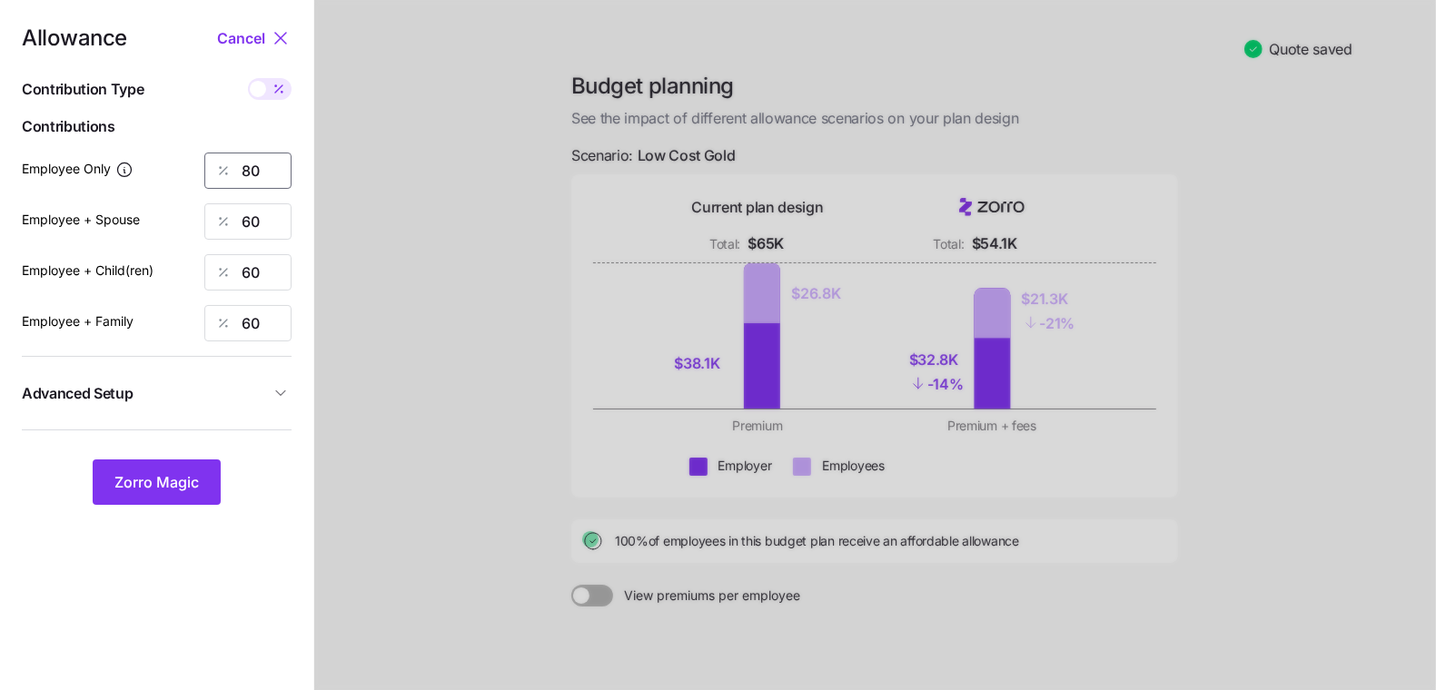
click at [270, 167] on input "80" at bounding box center [247, 171] width 87 height 36
type input "30"
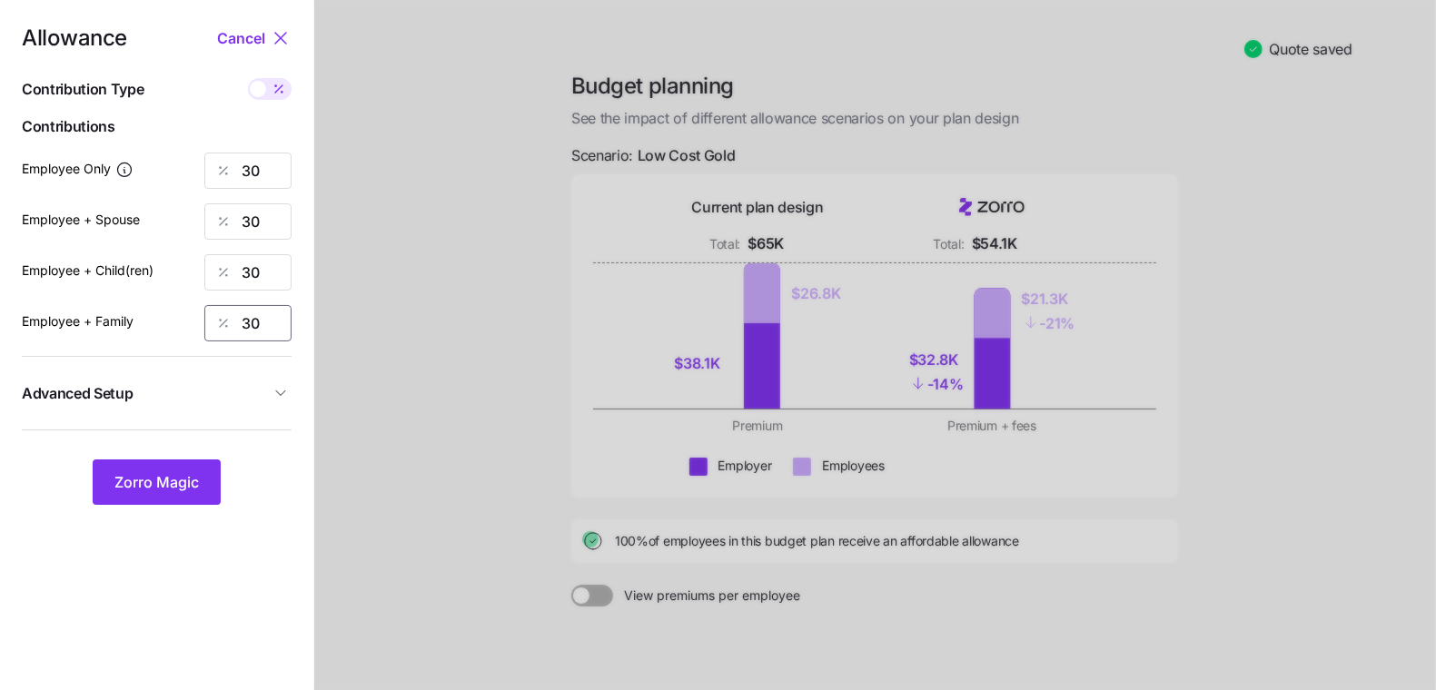
type input "30"
click at [267, 391] on span "Advanced Setup" at bounding box center [146, 393] width 248 height 23
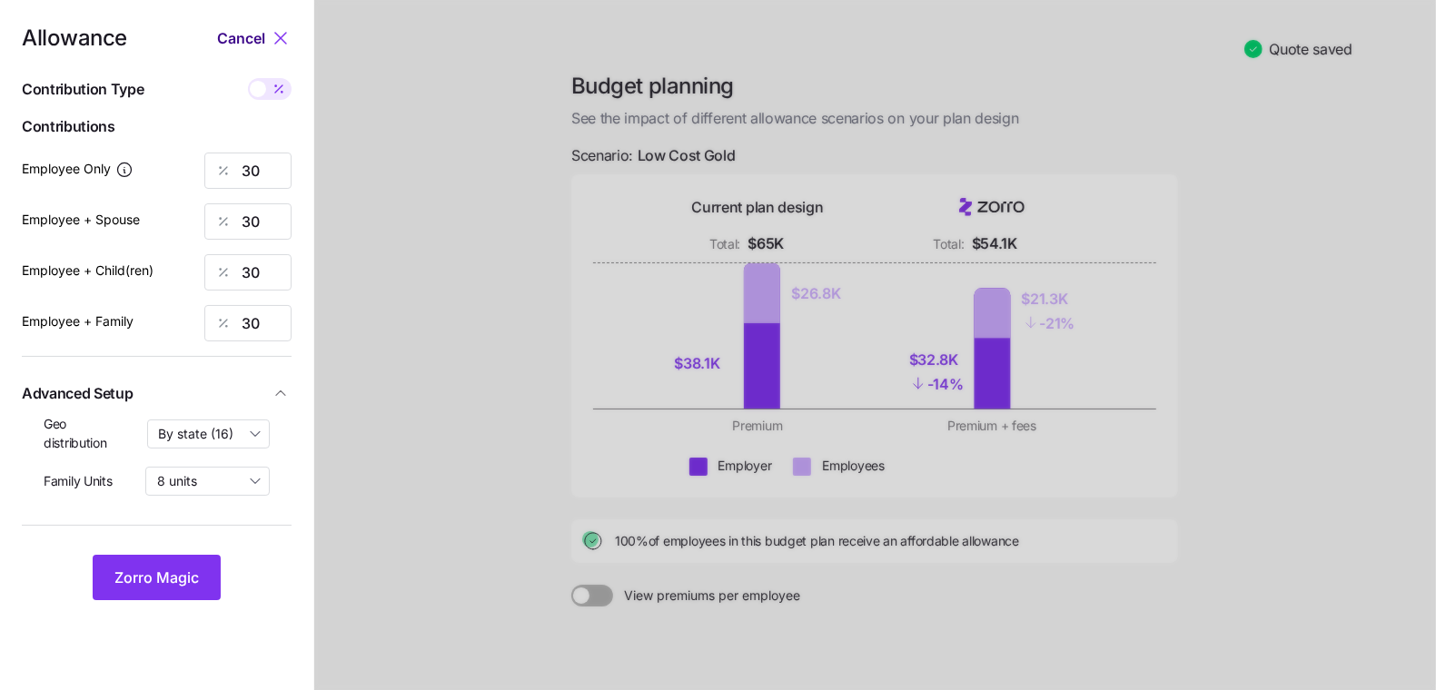
click at [257, 41] on span "Cancel" at bounding box center [241, 38] width 48 height 22
type input "80"
type input "60"
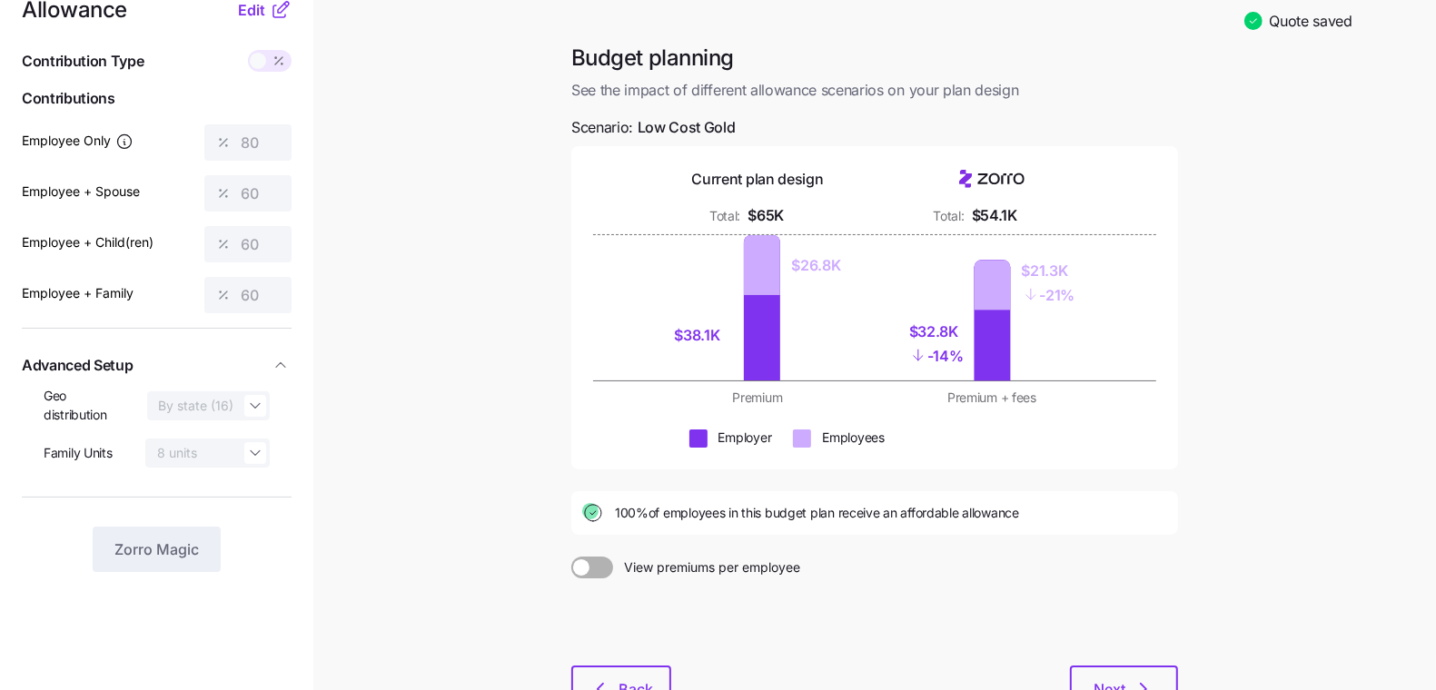
scroll to position [169, 0]
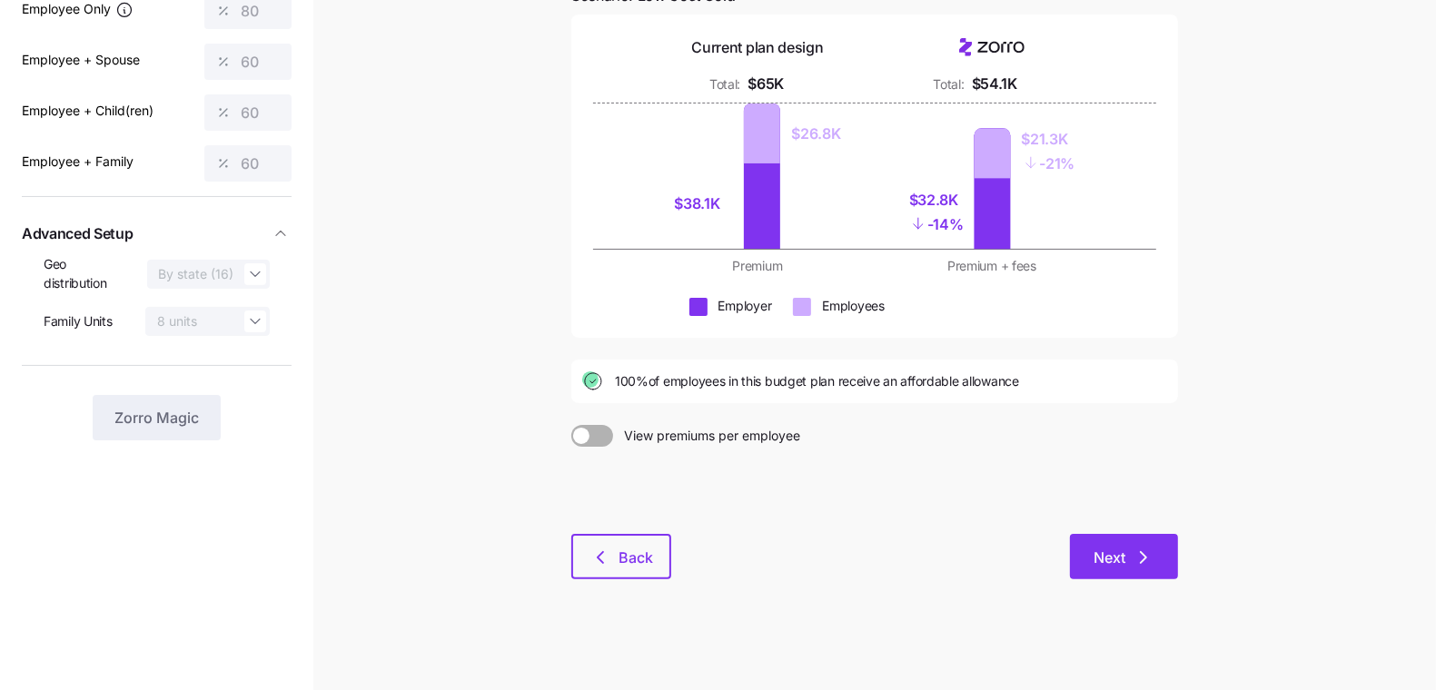
click at [1151, 558] on icon "button" at bounding box center [1143, 558] width 22 height 22
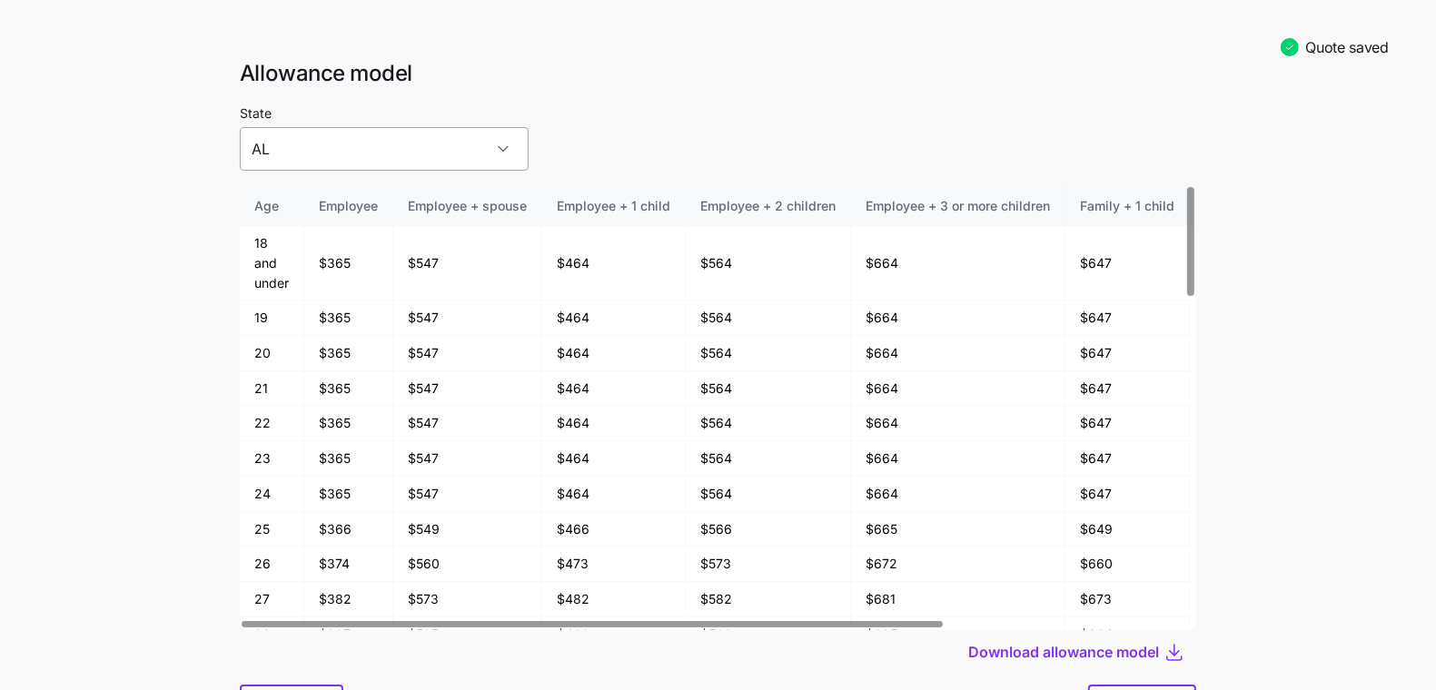
click at [358, 147] on input "AL" at bounding box center [384, 149] width 289 height 44
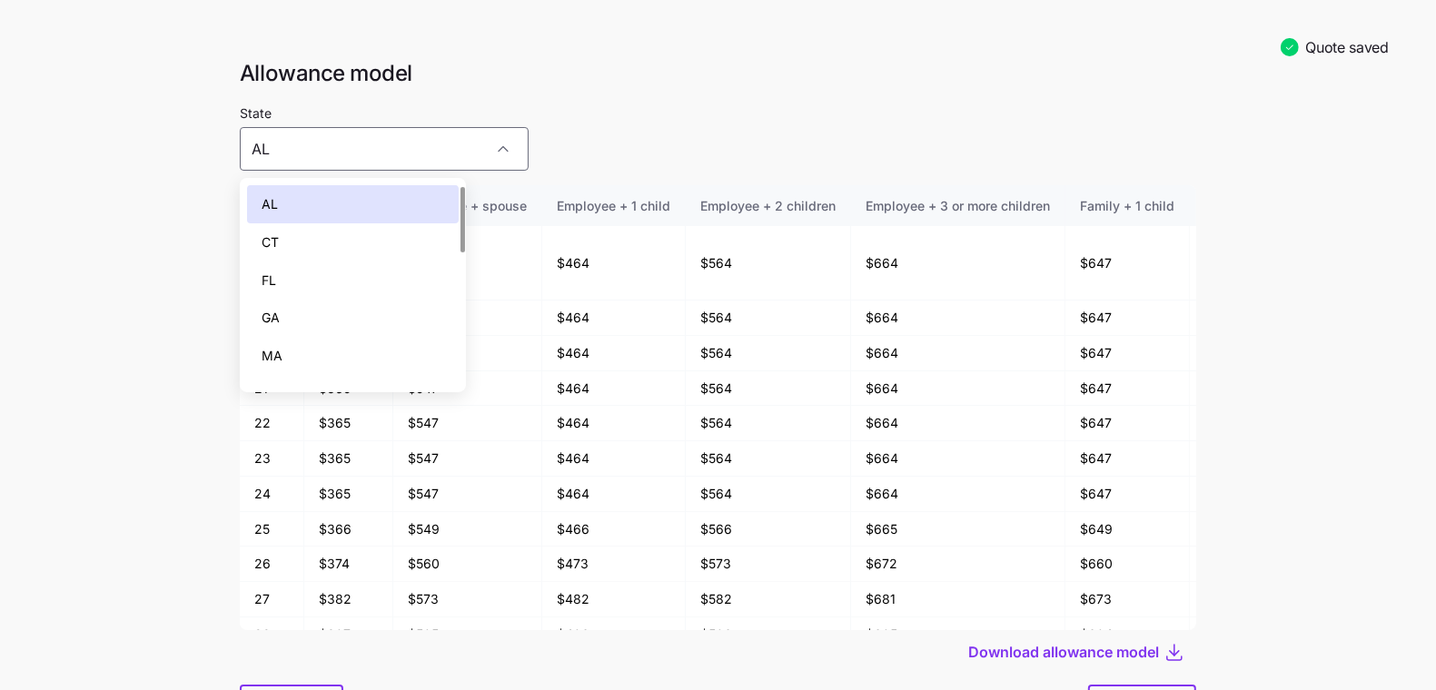
click at [341, 197] on div "AL" at bounding box center [353, 204] width 212 height 38
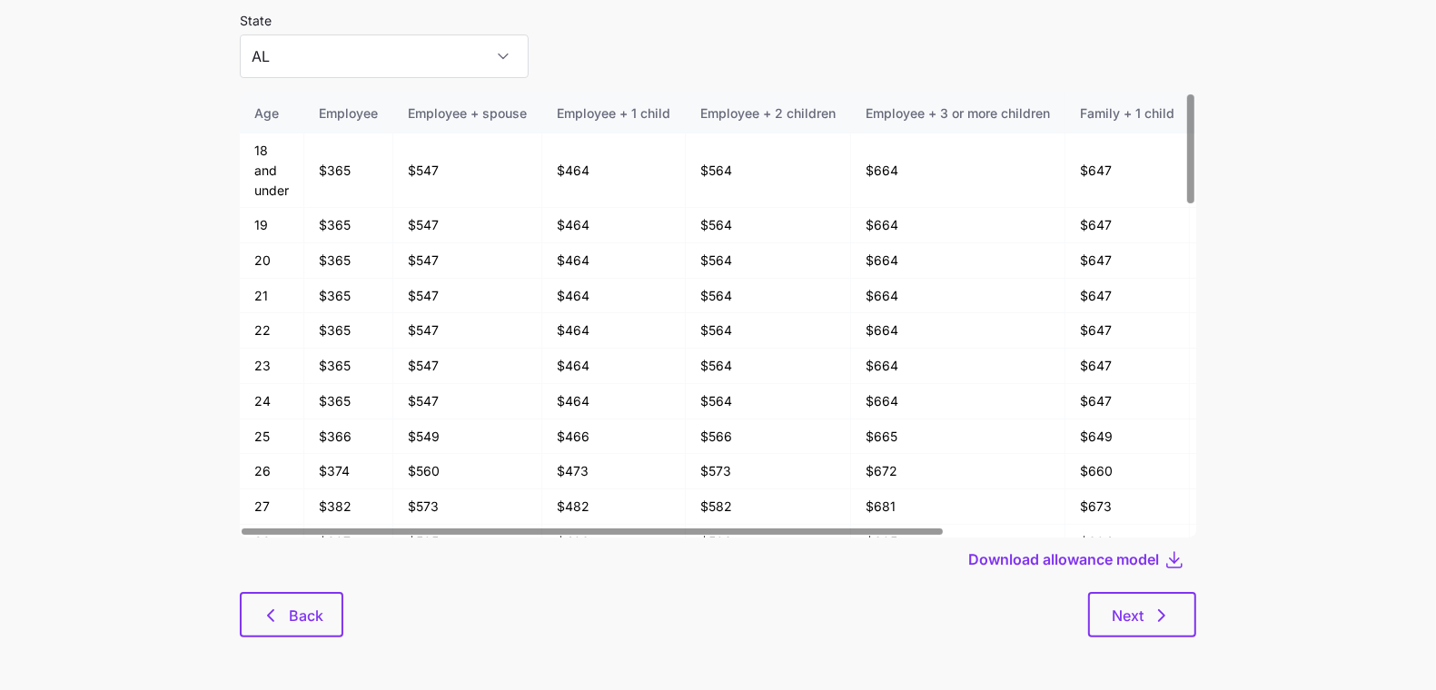
scroll to position [94, 0]
click at [298, 607] on span "Back" at bounding box center [306, 614] width 35 height 22
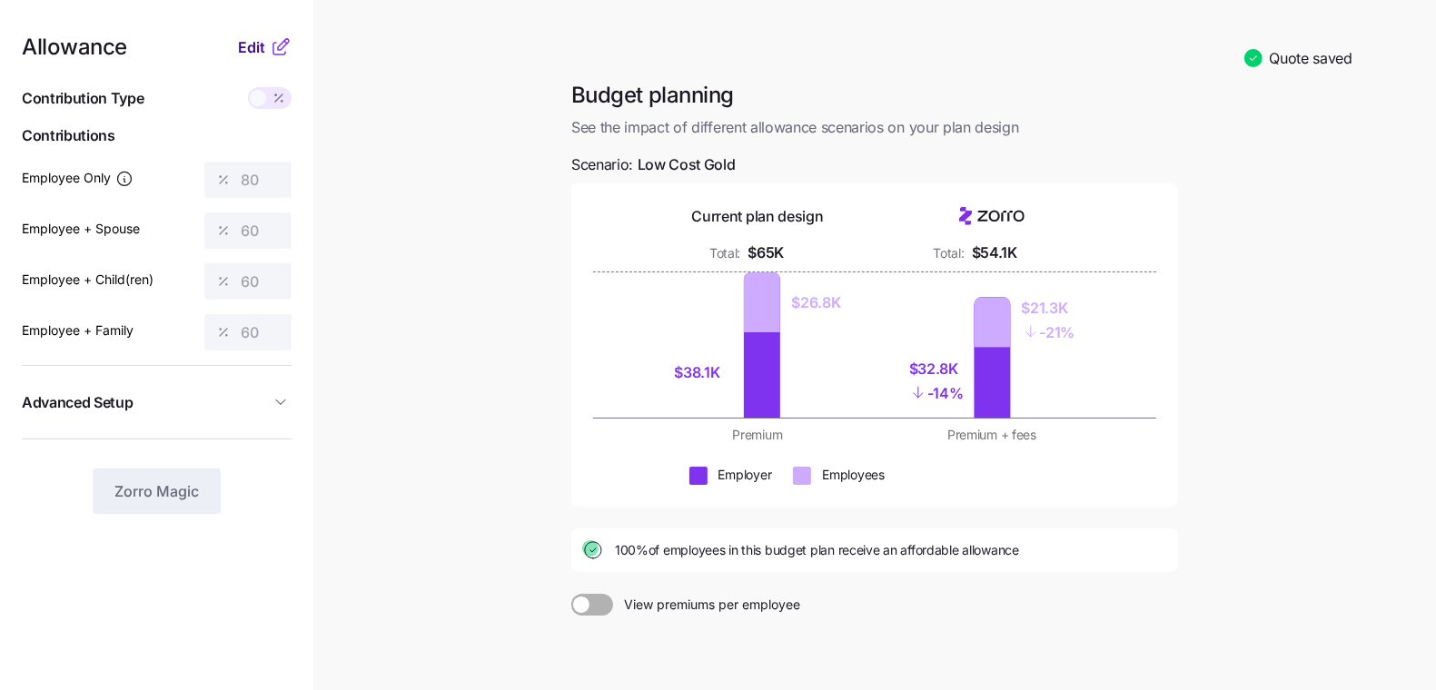
click at [240, 41] on span "Edit" at bounding box center [251, 47] width 27 height 22
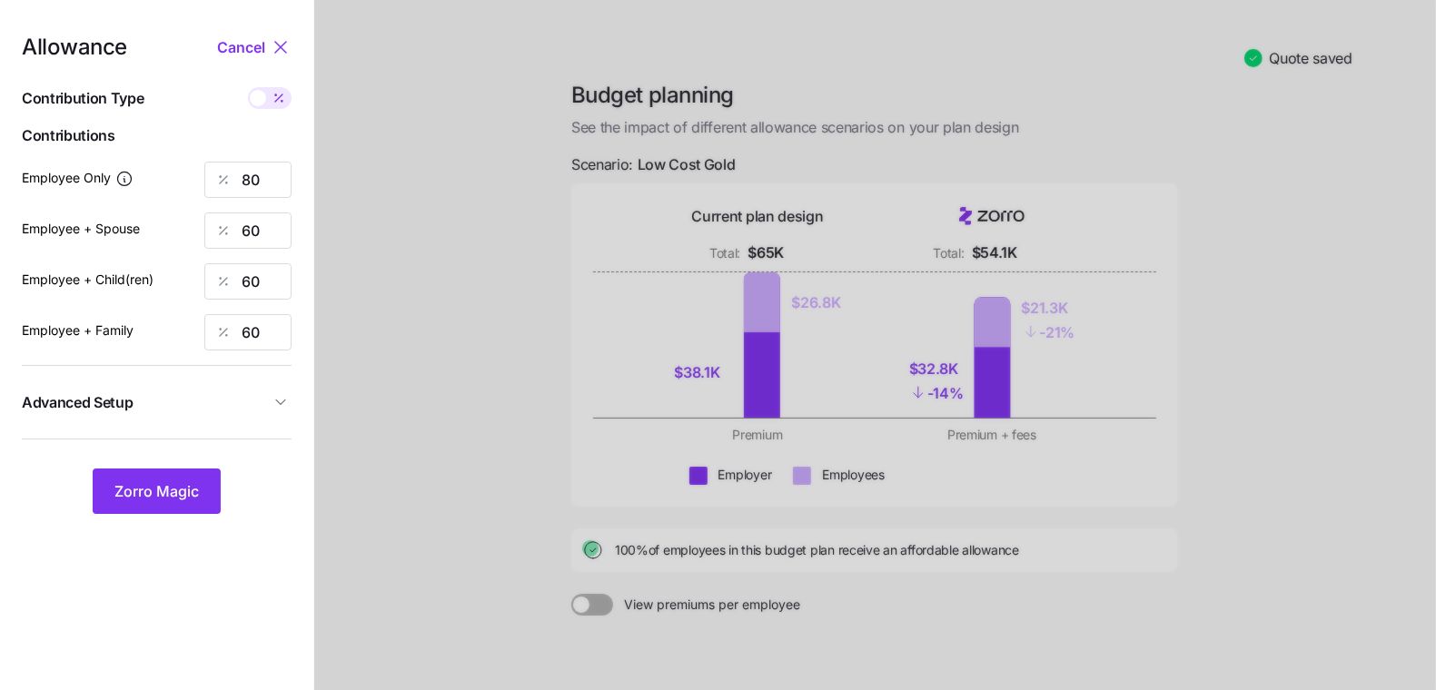
click at [267, 159] on div "Allowance Cancel Contribution Type Use classes Contributions Employee Only 80 E…" at bounding box center [157, 275] width 270 height 478
click at [267, 166] on input "80" at bounding box center [247, 180] width 87 height 36
type input "30"
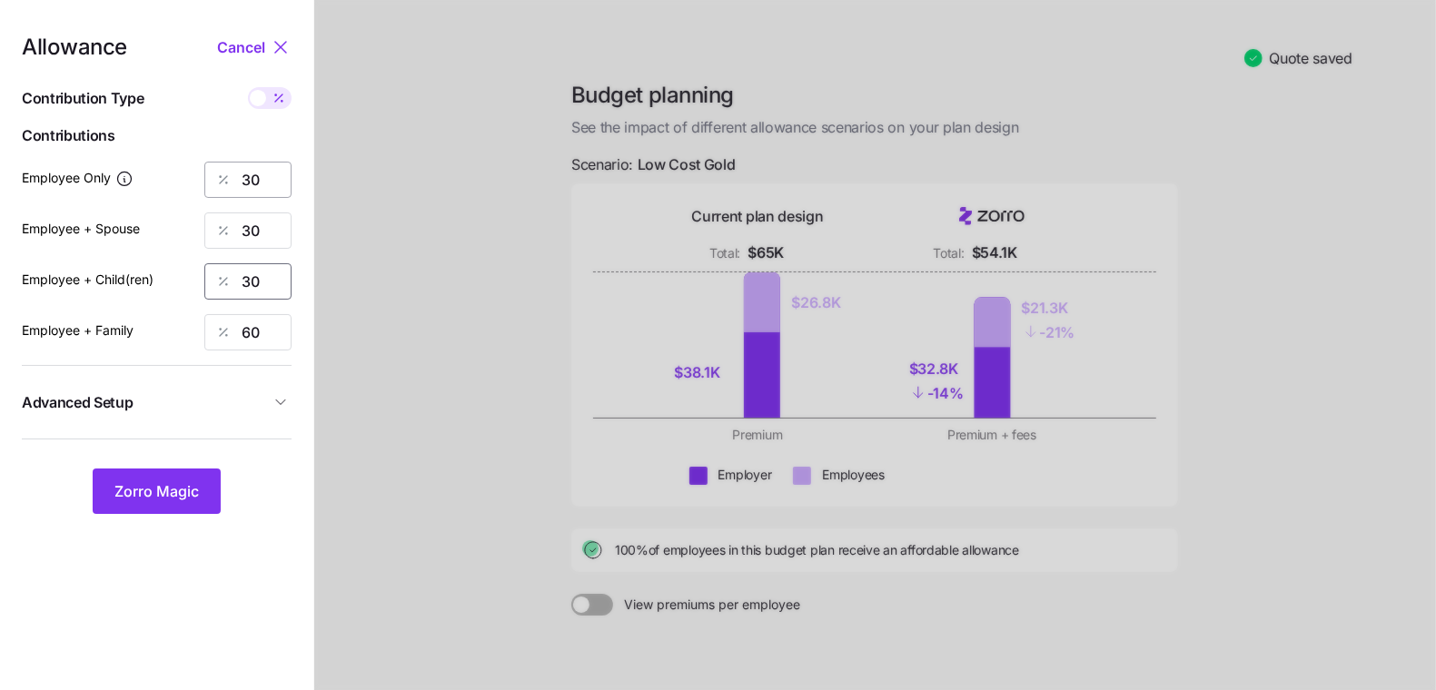
type input "30"
click at [152, 479] on button "Zorro Magic" at bounding box center [157, 491] width 128 height 45
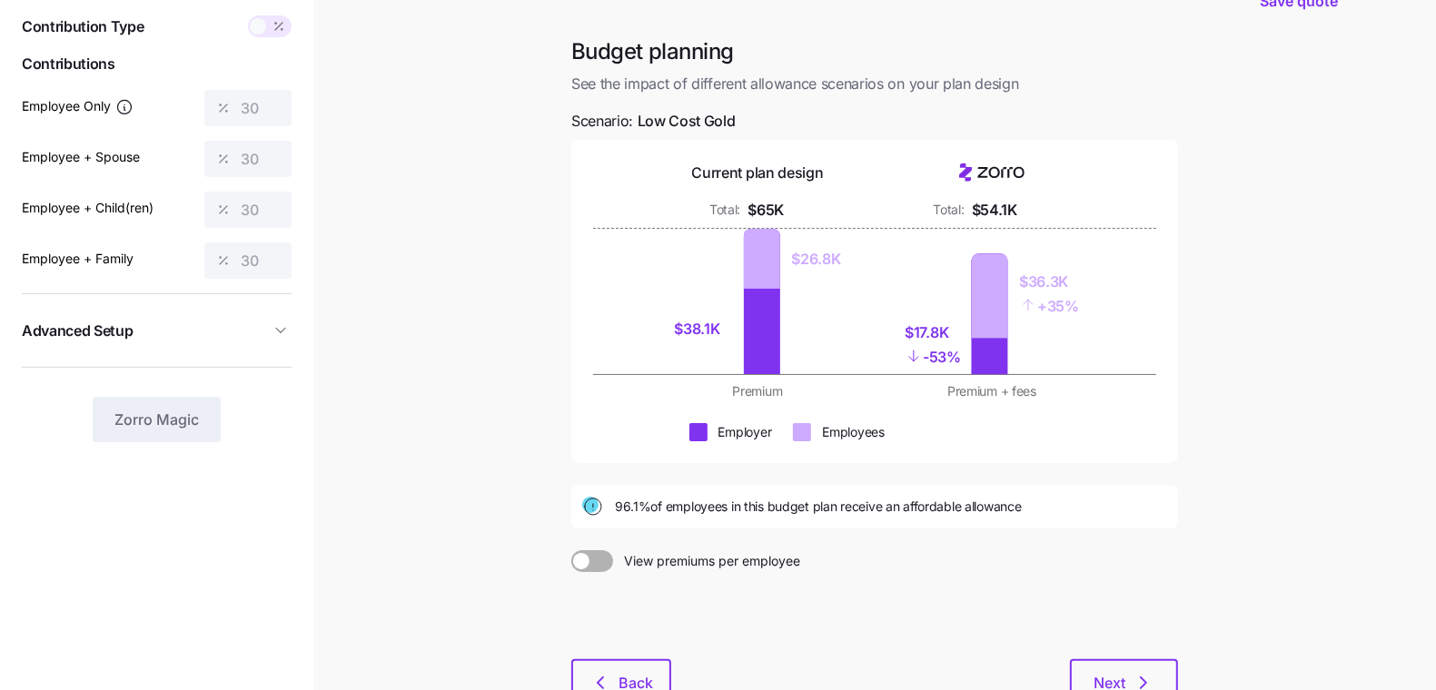
scroll to position [162, 0]
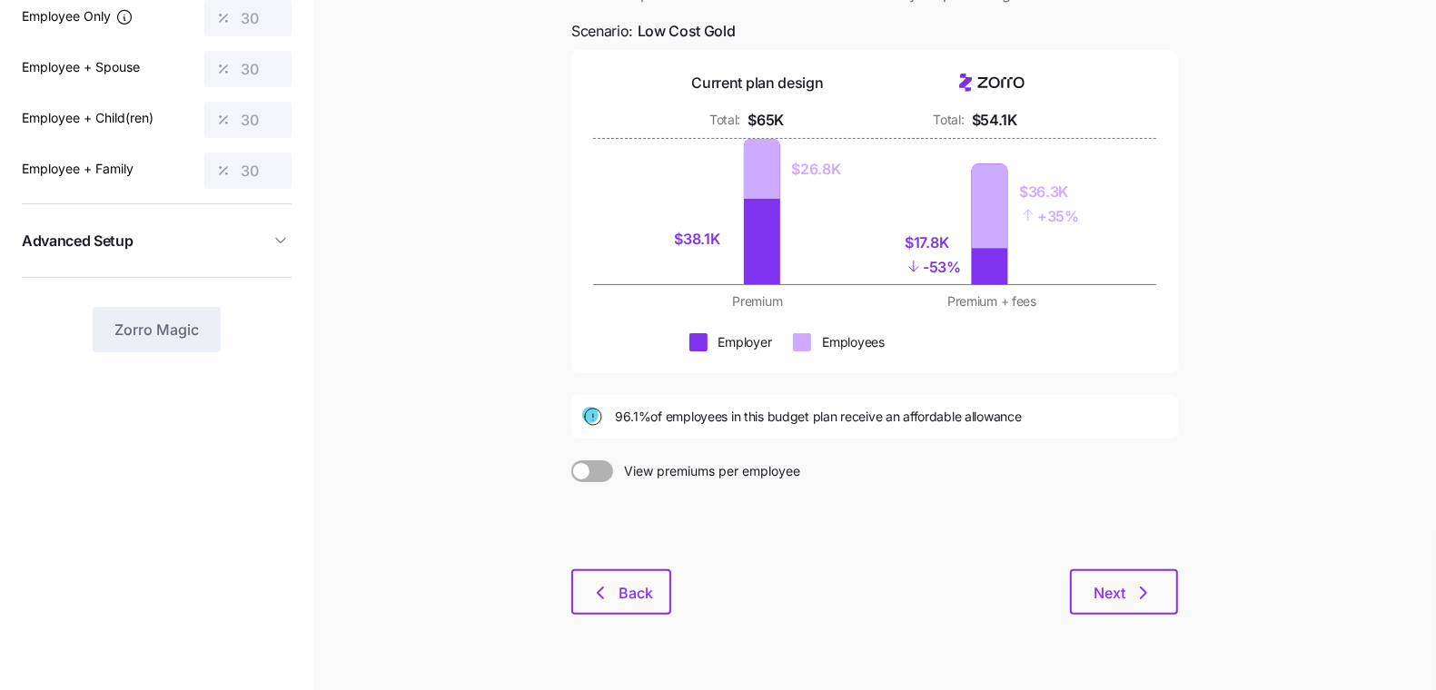
click at [1070, 558] on div at bounding box center [874, 525] width 607 height 87
click at [1081, 570] on button "Next" at bounding box center [1124, 591] width 108 height 45
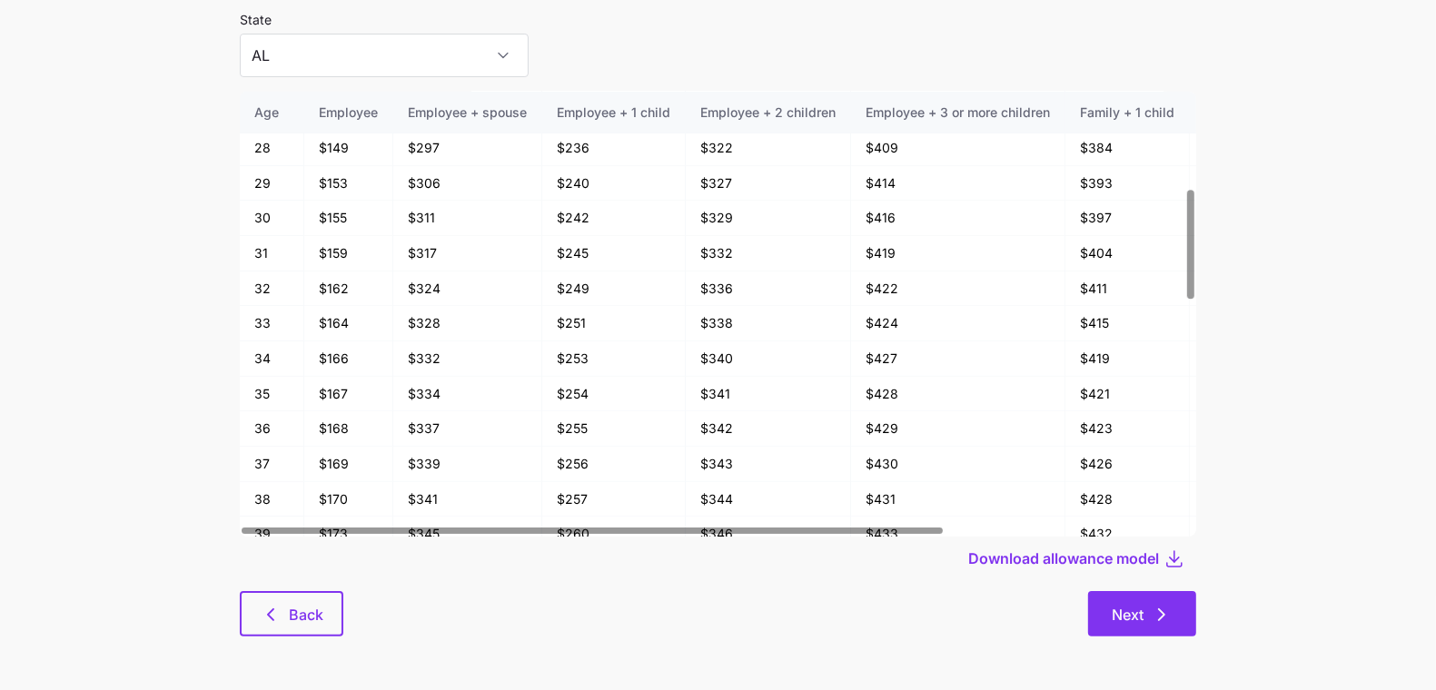
scroll to position [97, 0]
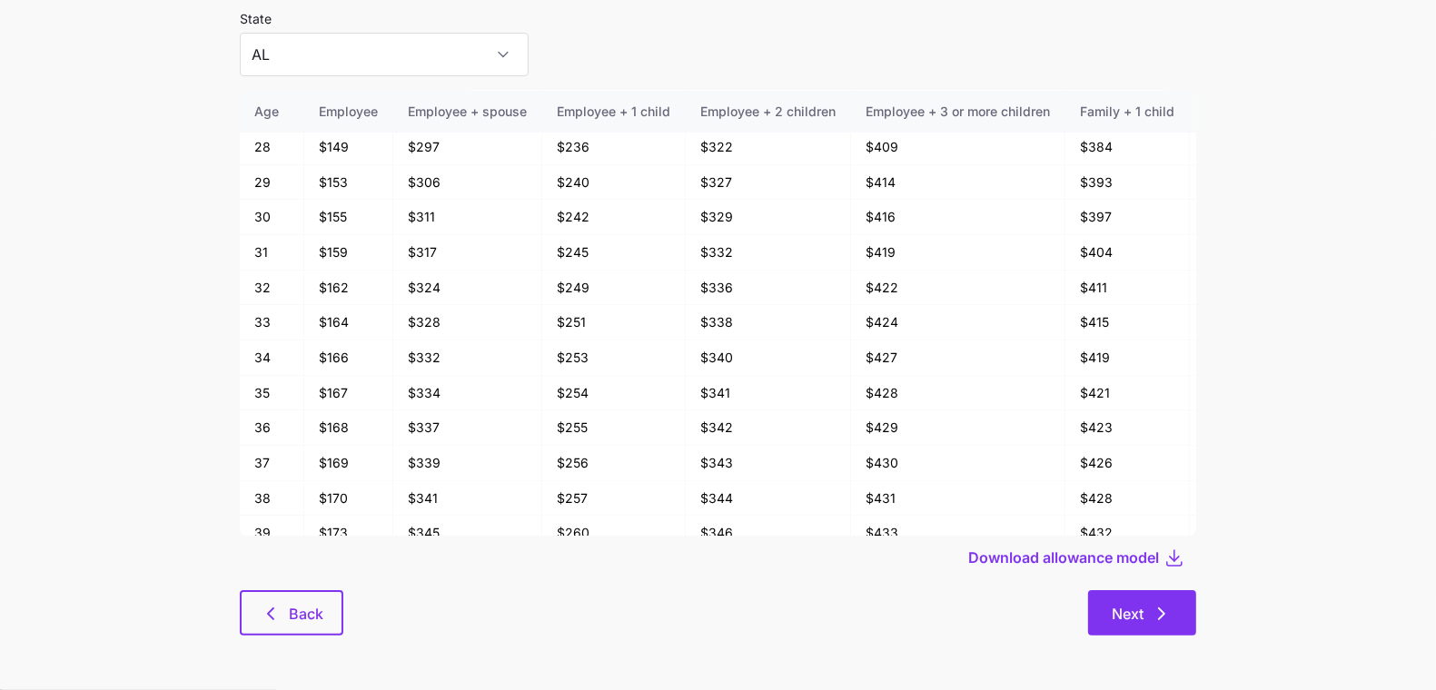
click at [1119, 603] on span "Next" at bounding box center [1128, 614] width 32 height 22
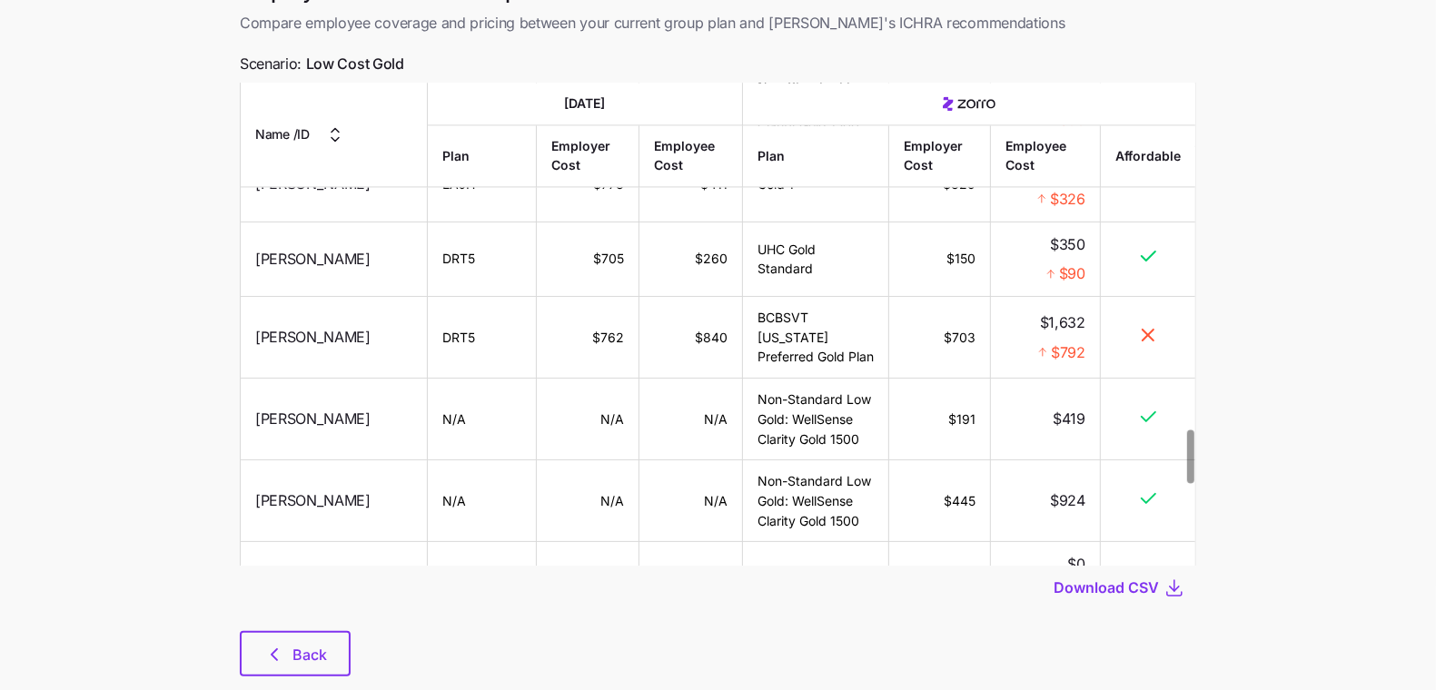
scroll to position [3231, 0]
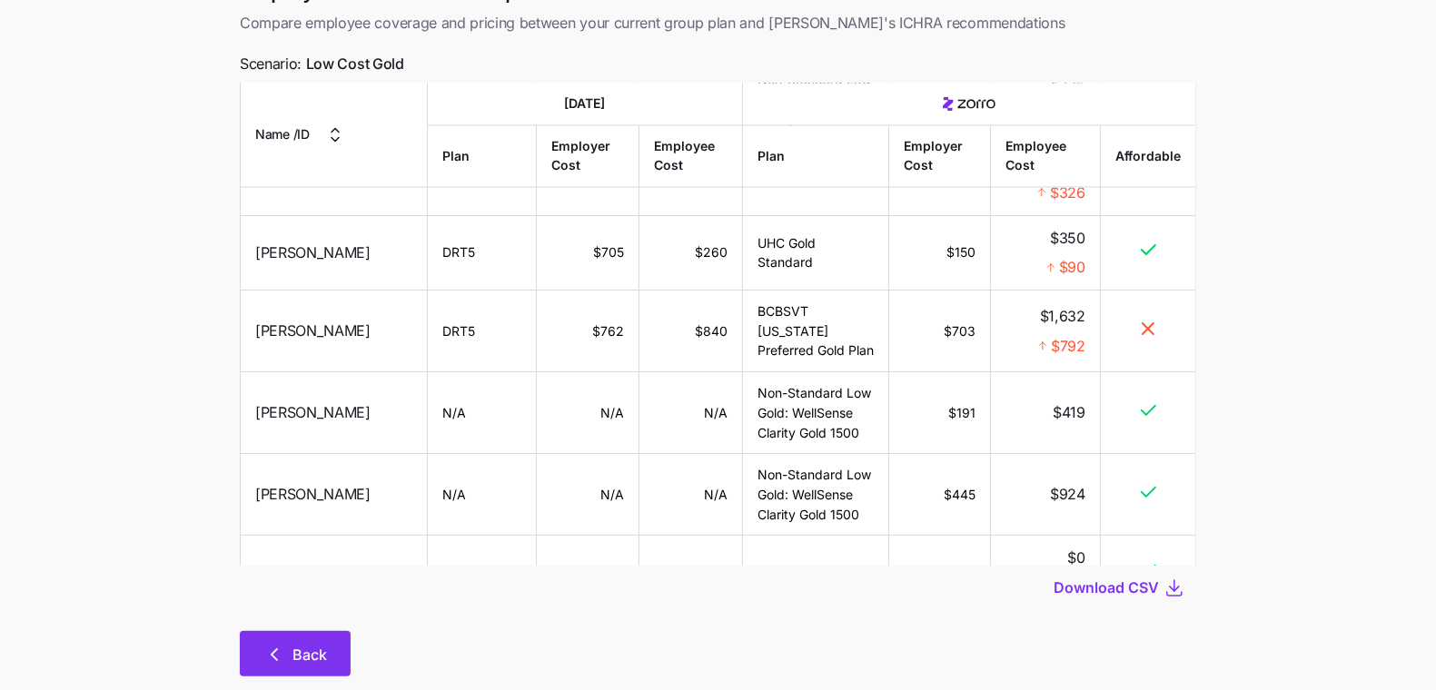
click at [288, 645] on span "Back" at bounding box center [295, 655] width 64 height 22
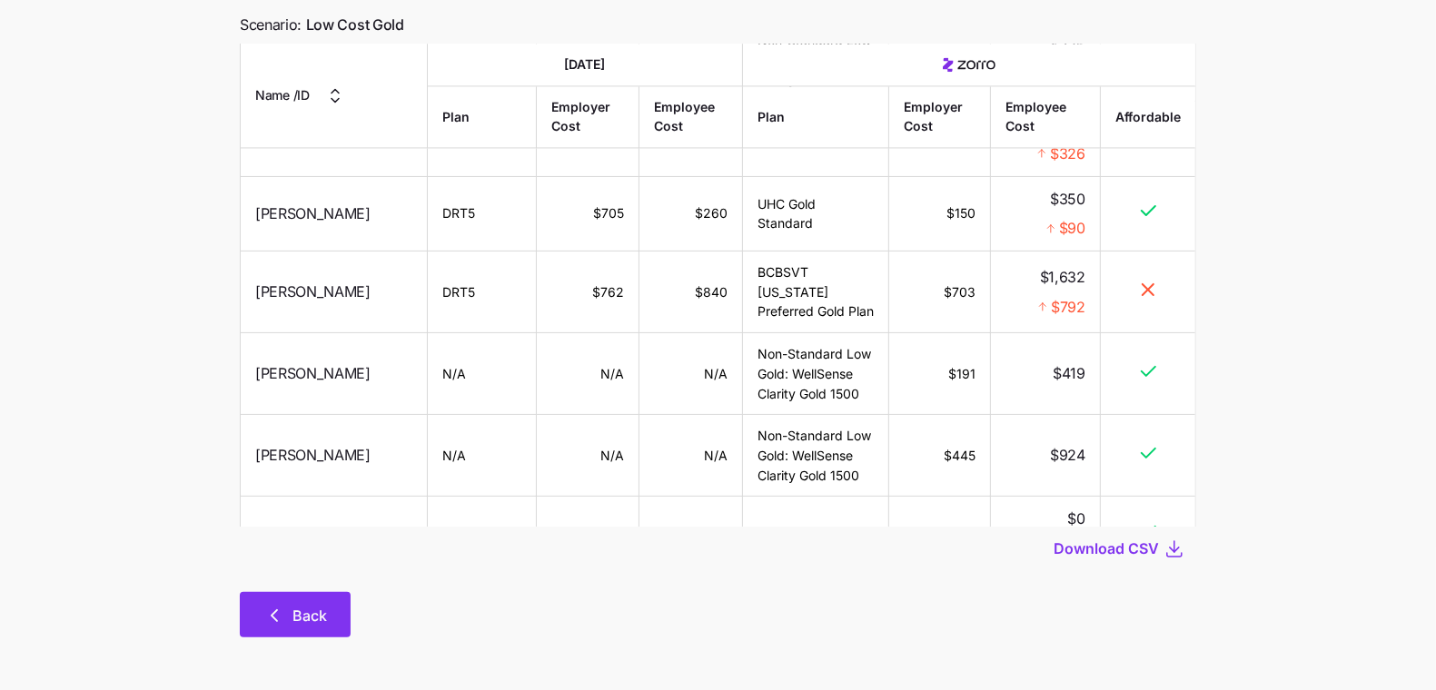
scroll to position [147, 0]
click at [262, 627] on button "Back" at bounding box center [295, 613] width 111 height 45
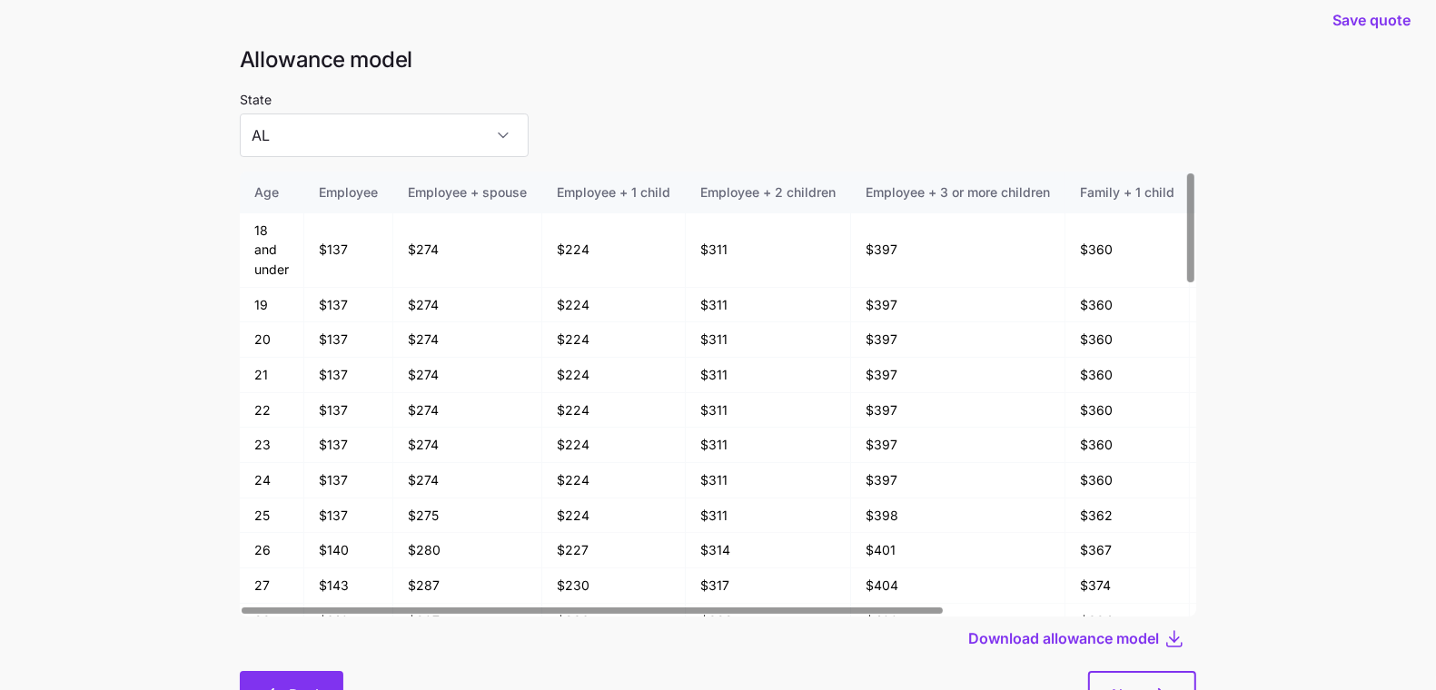
scroll to position [34, 0]
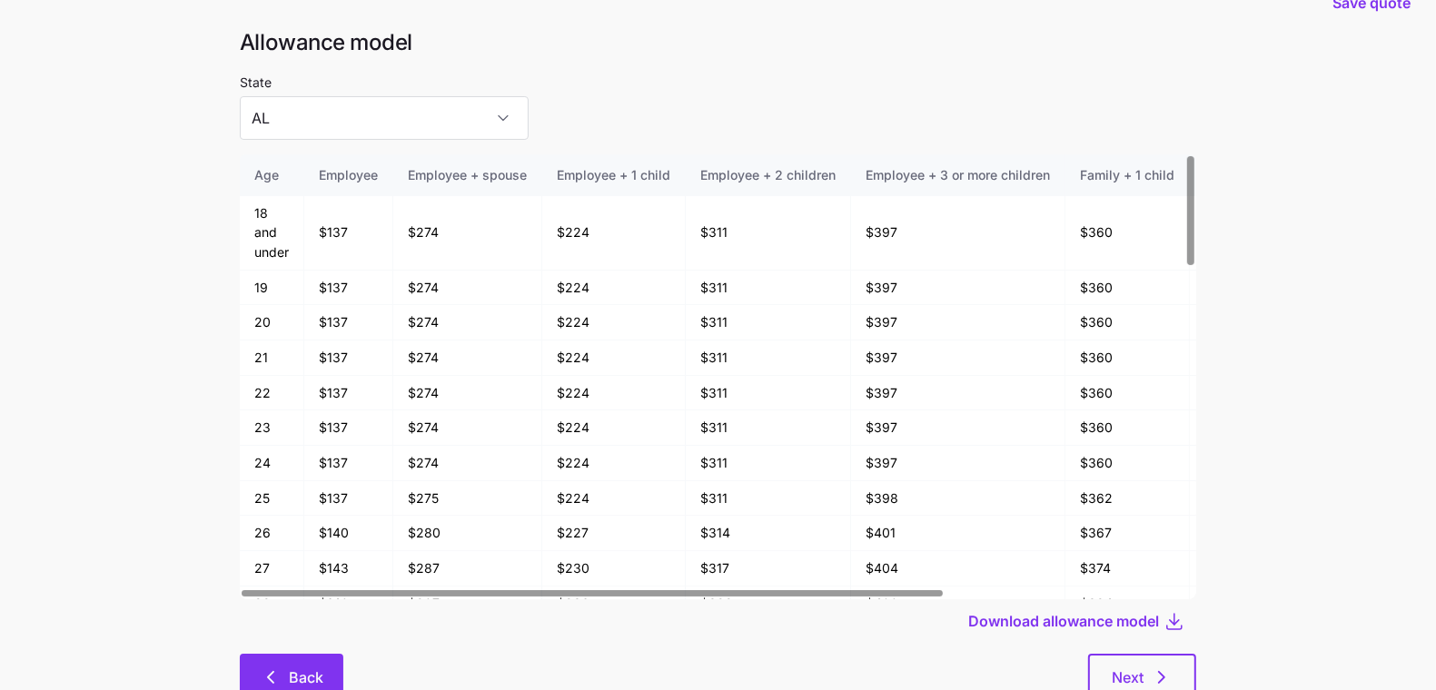
click at [272, 662] on button "Back" at bounding box center [292, 676] width 104 height 45
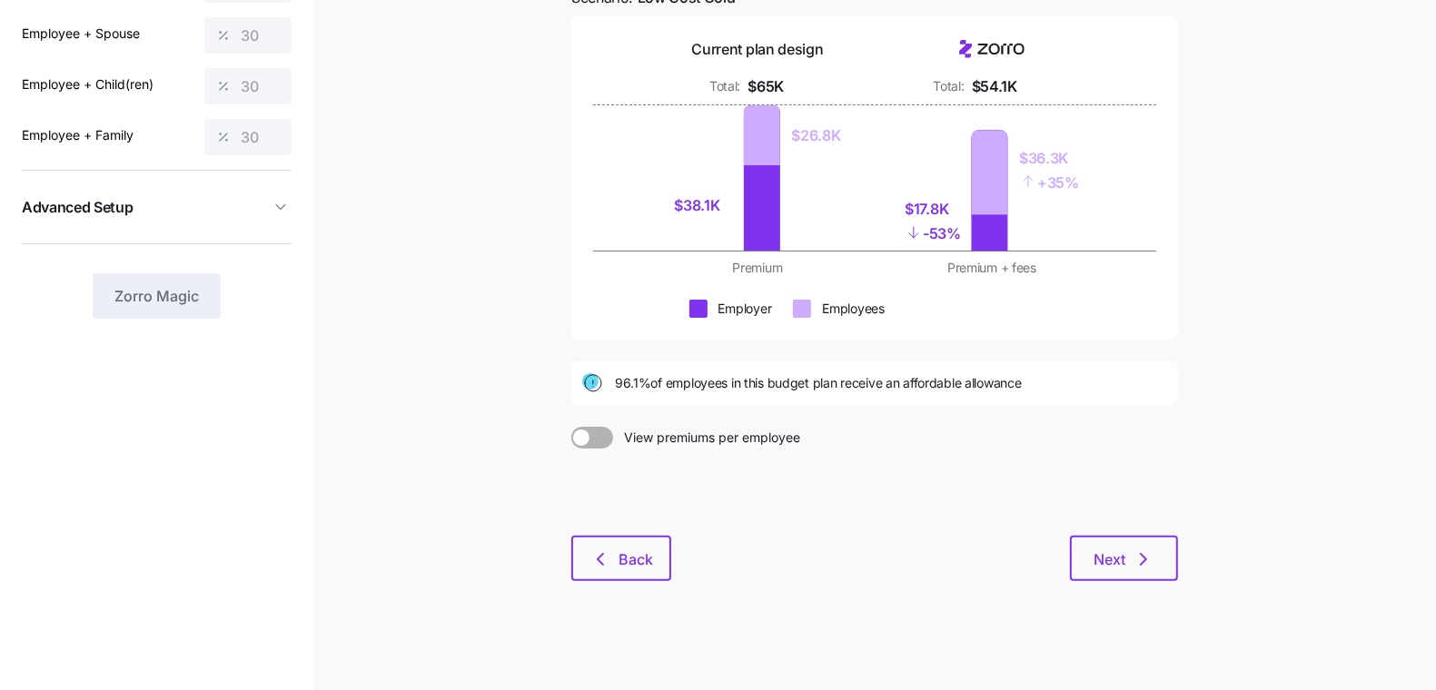
scroll to position [201, 0]
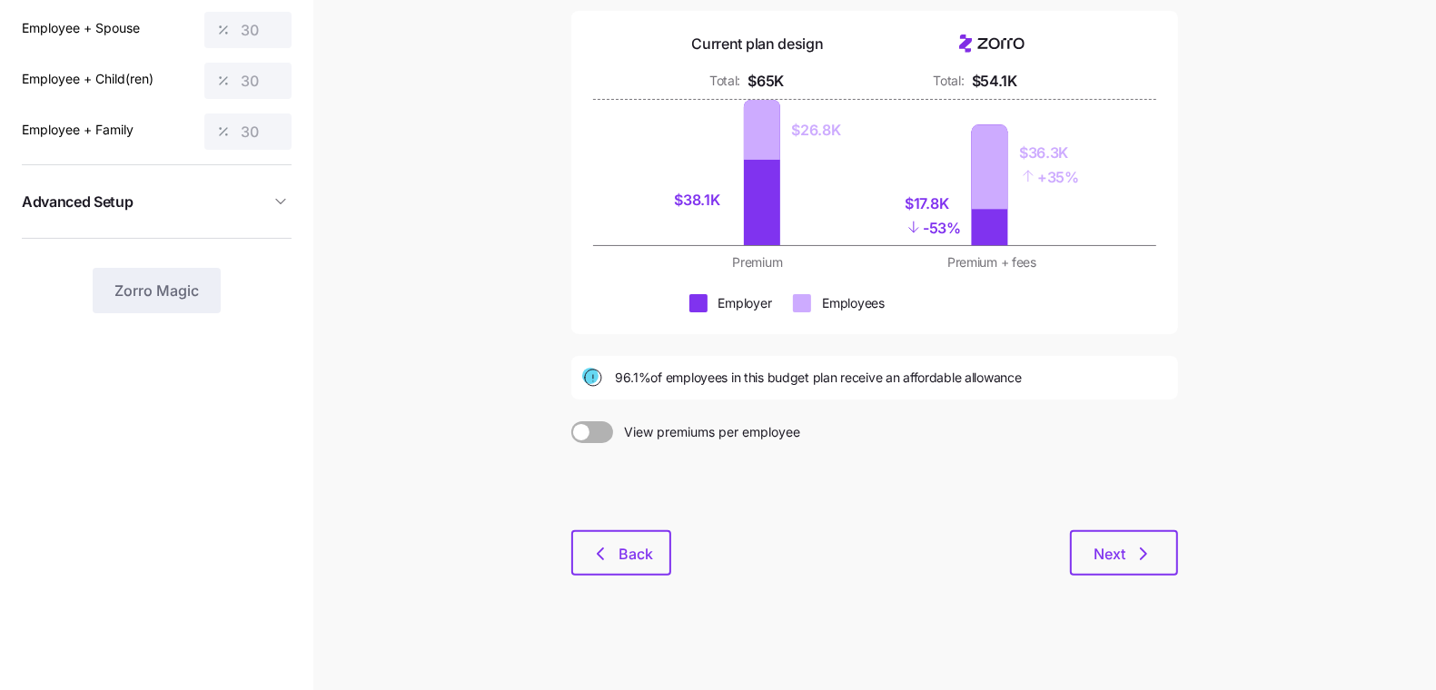
drag, startPoint x: 1148, startPoint y: 548, endPoint x: 1082, endPoint y: 281, distance: 275.8
click at [1082, 281] on div "Budget planning See the impact of different allowance scenarios on your plan de…" at bounding box center [875, 252] width 636 height 689
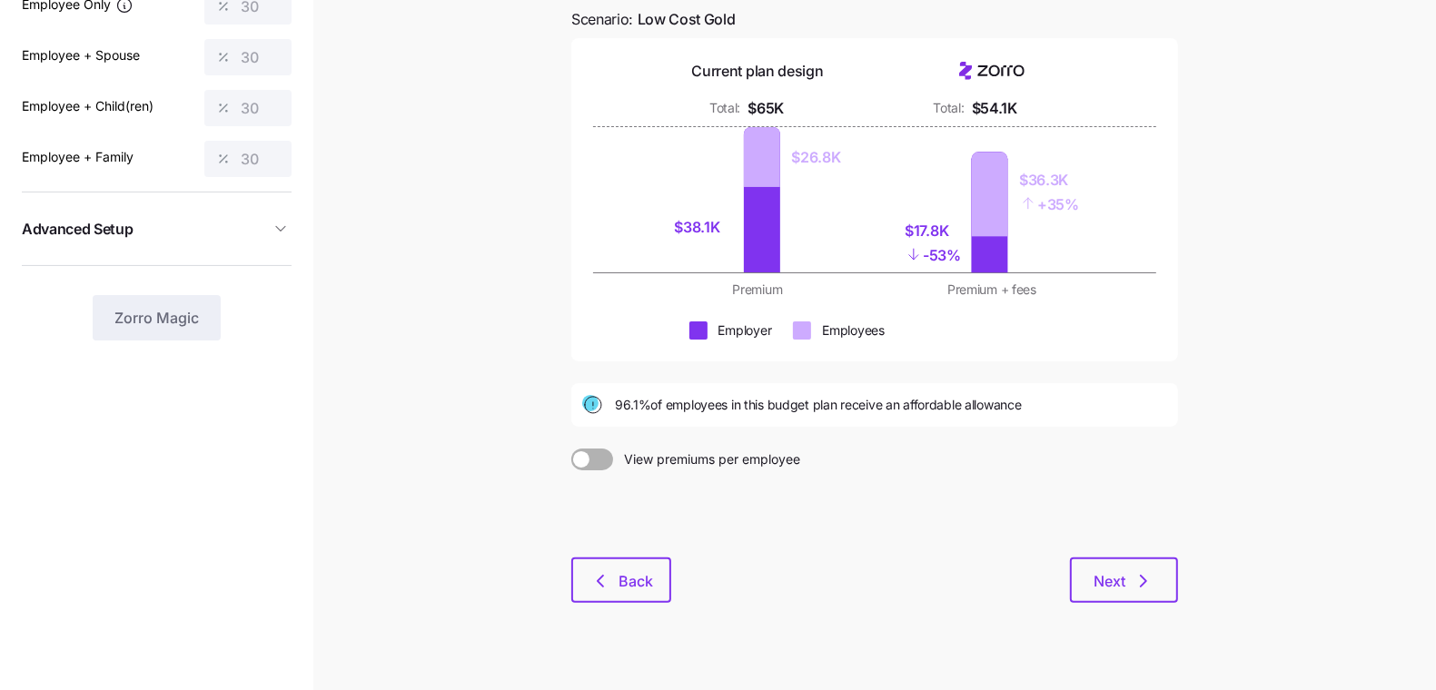
scroll to position [153, 0]
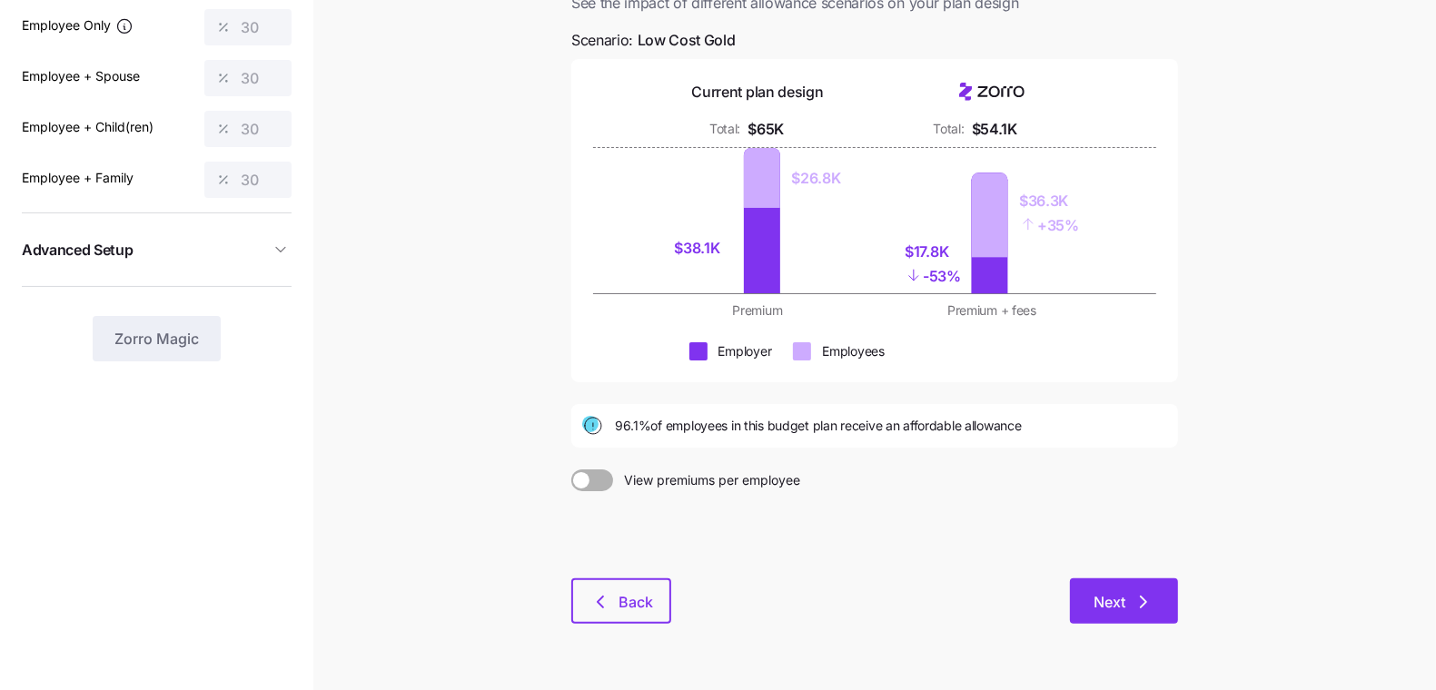
click at [1132, 607] on icon "button" at bounding box center [1143, 602] width 22 height 22
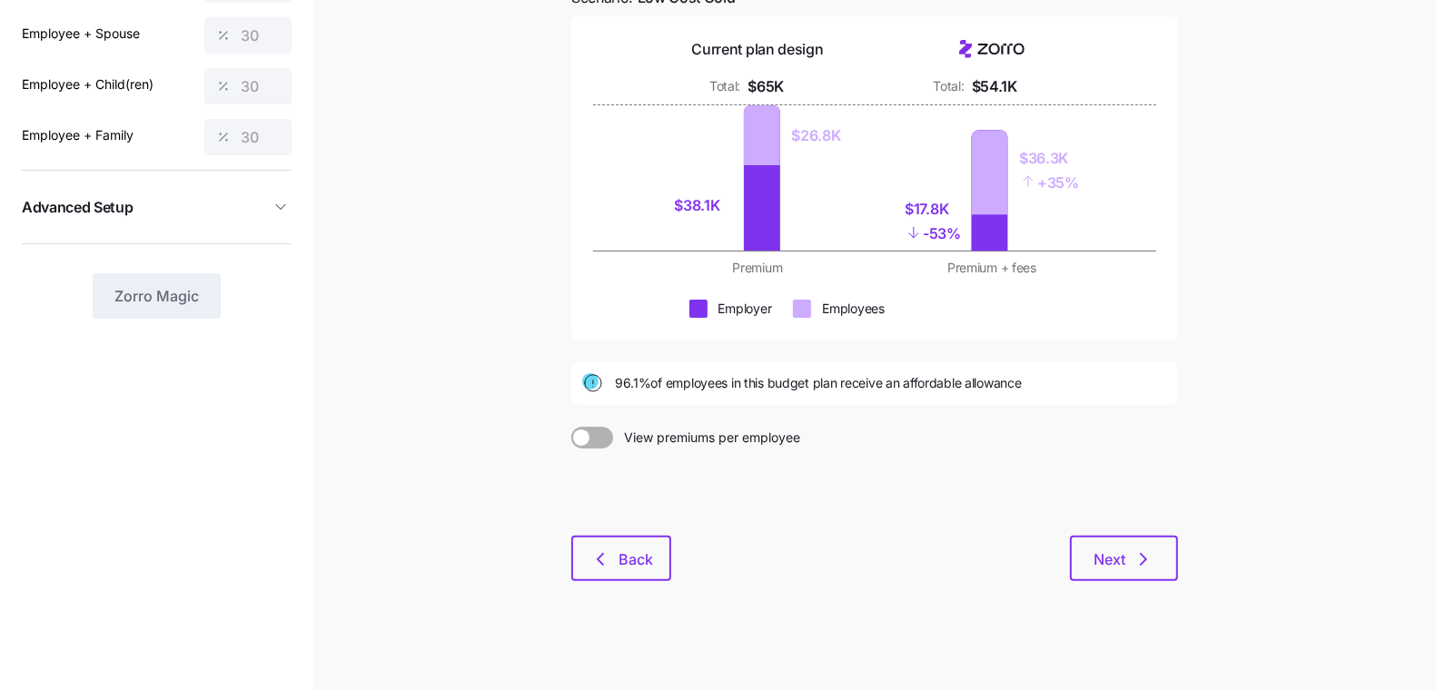
scroll to position [201, 0]
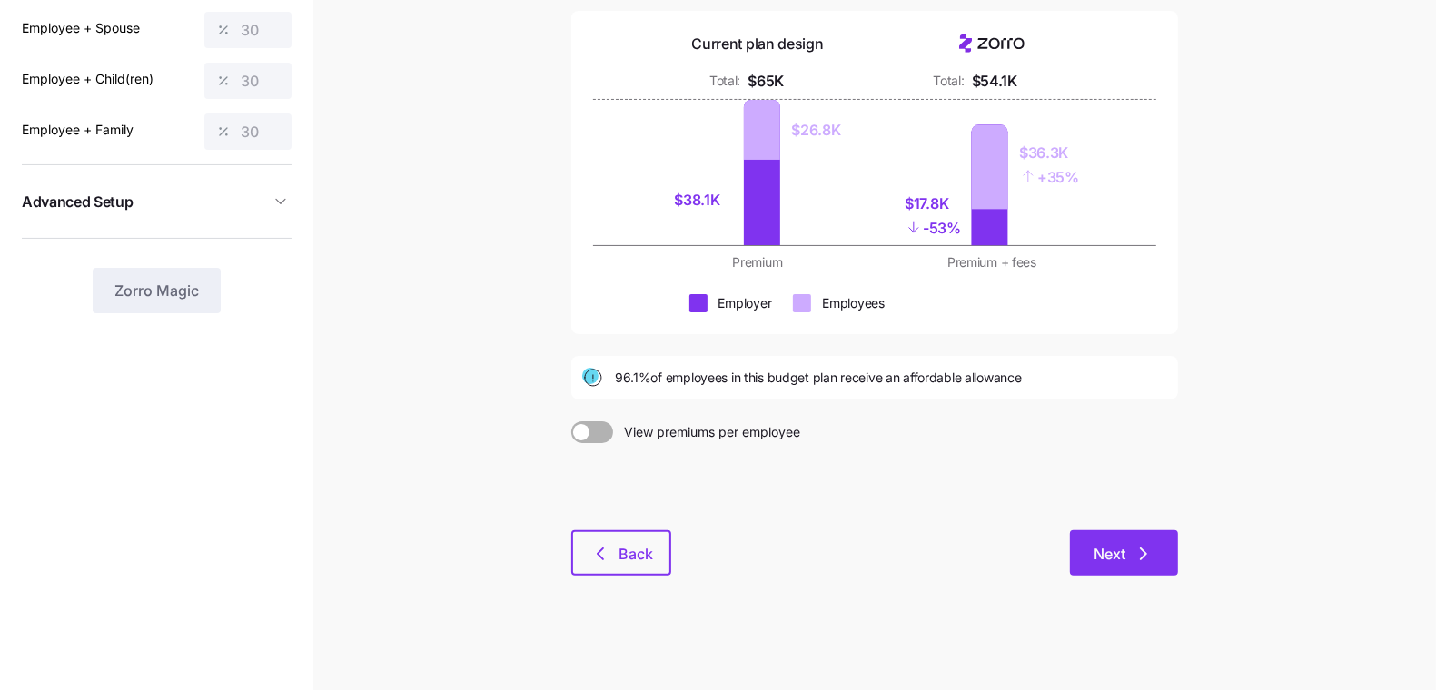
click at [1151, 553] on icon "button" at bounding box center [1143, 554] width 22 height 22
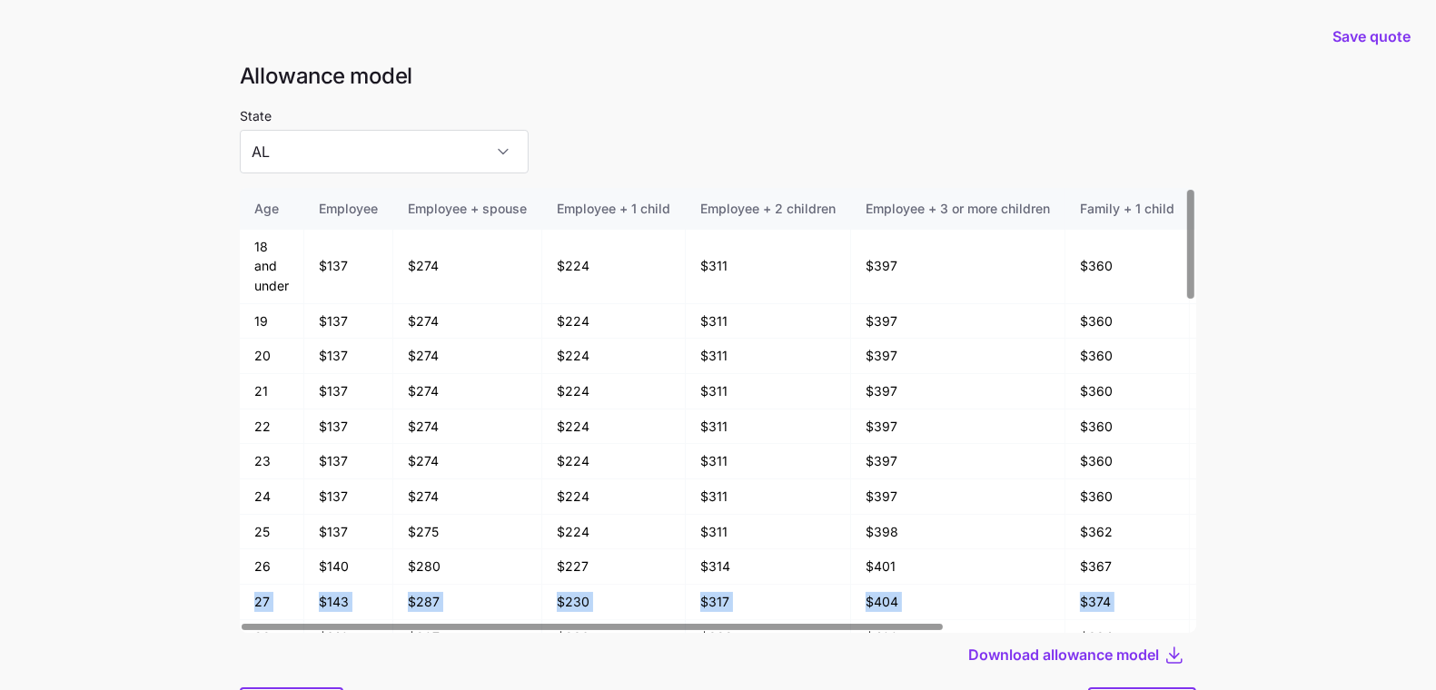
drag, startPoint x: 1151, startPoint y: 558, endPoint x: 1290, endPoint y: 587, distance: 142.7
click at [1312, 588] on main "Save quote Allowance model State AL Age Employee Employee + spouse Employee + 1…" at bounding box center [718, 393] width 1436 height 787
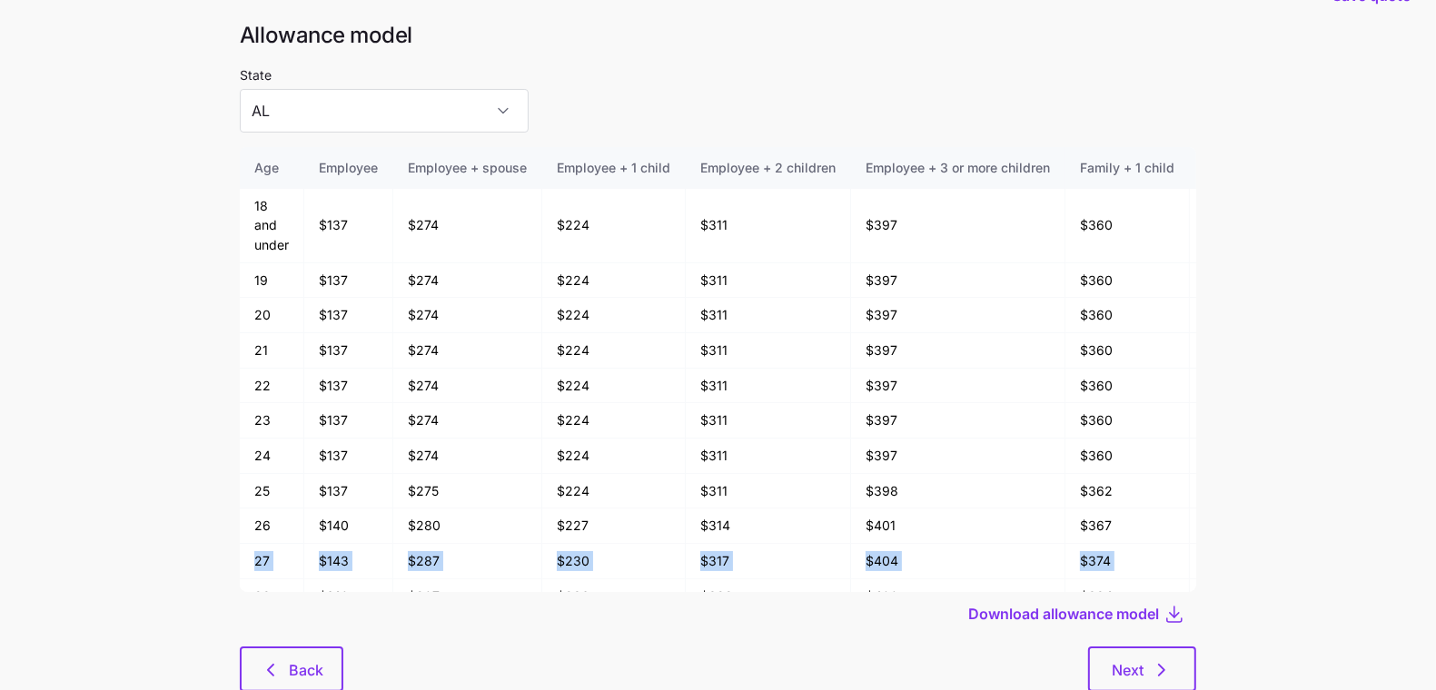
scroll to position [97, 0]
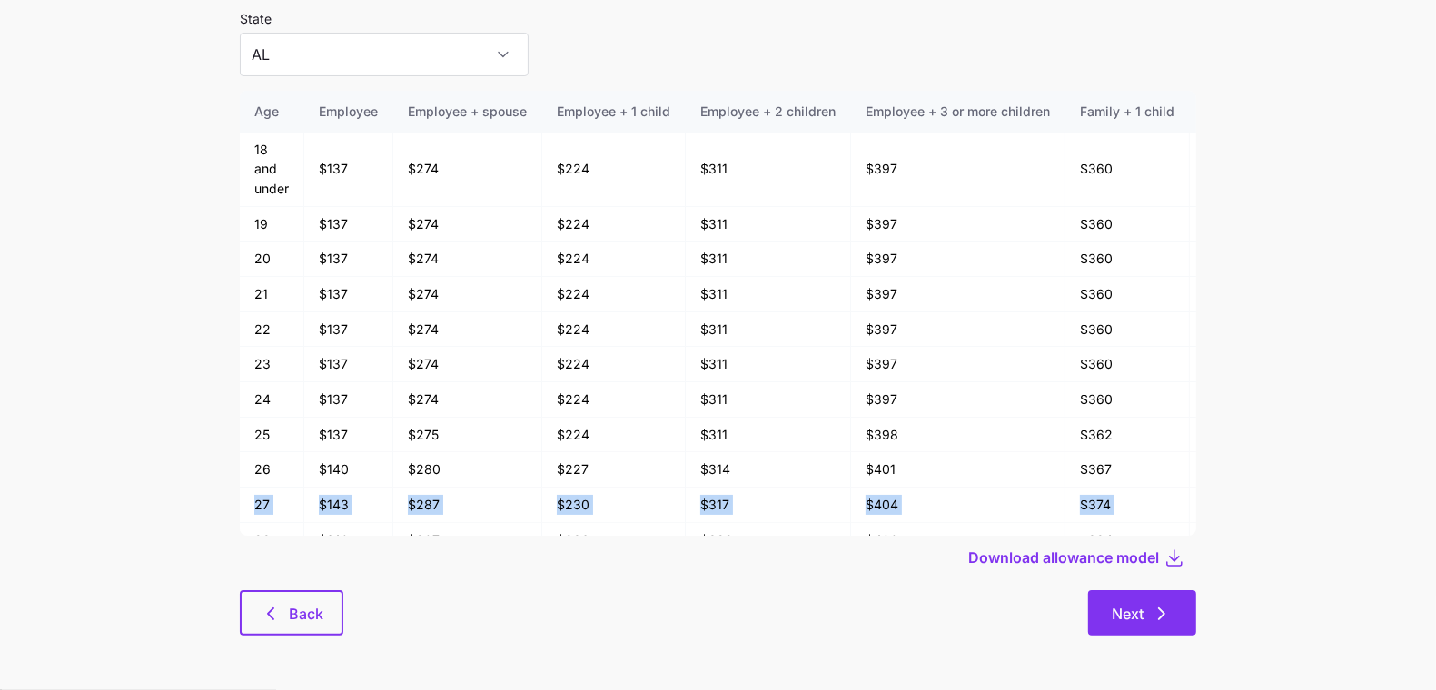
click at [1183, 598] on button "Next" at bounding box center [1142, 612] width 108 height 45
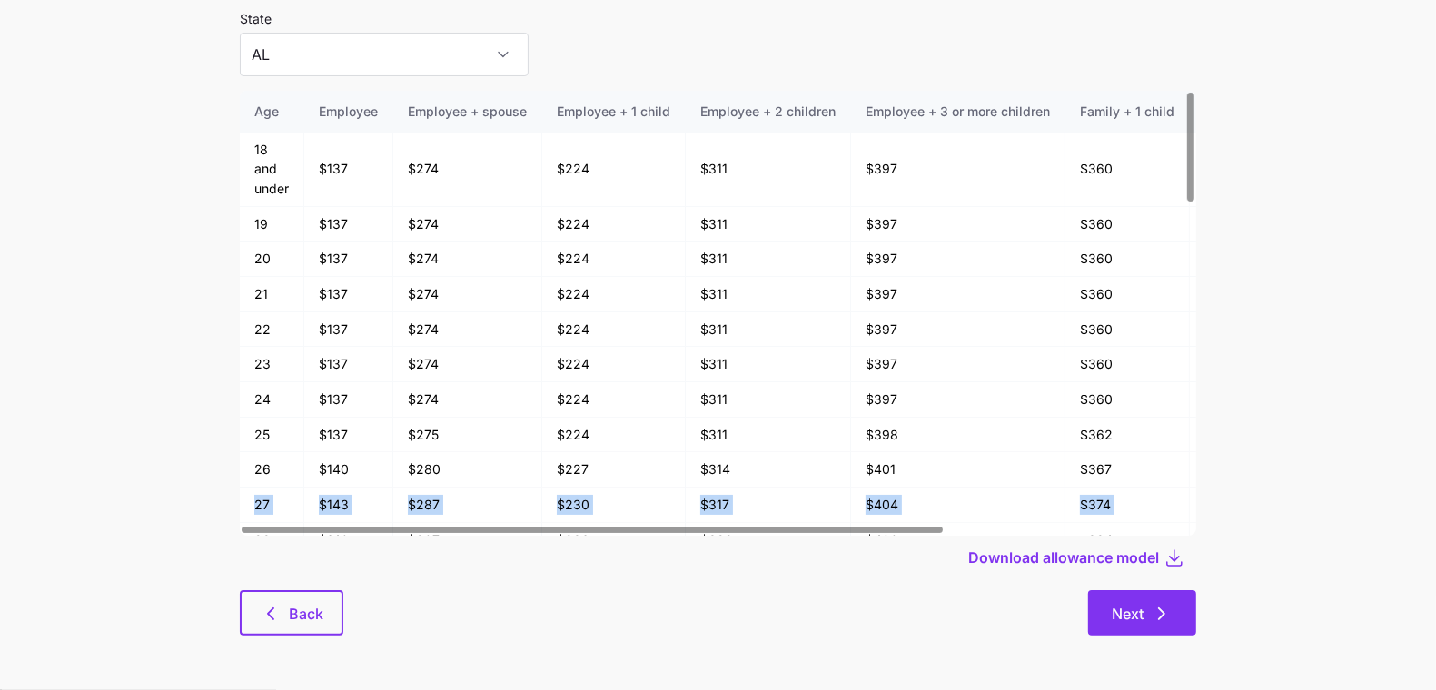
click at [1151, 624] on button "Next" at bounding box center [1142, 612] width 108 height 45
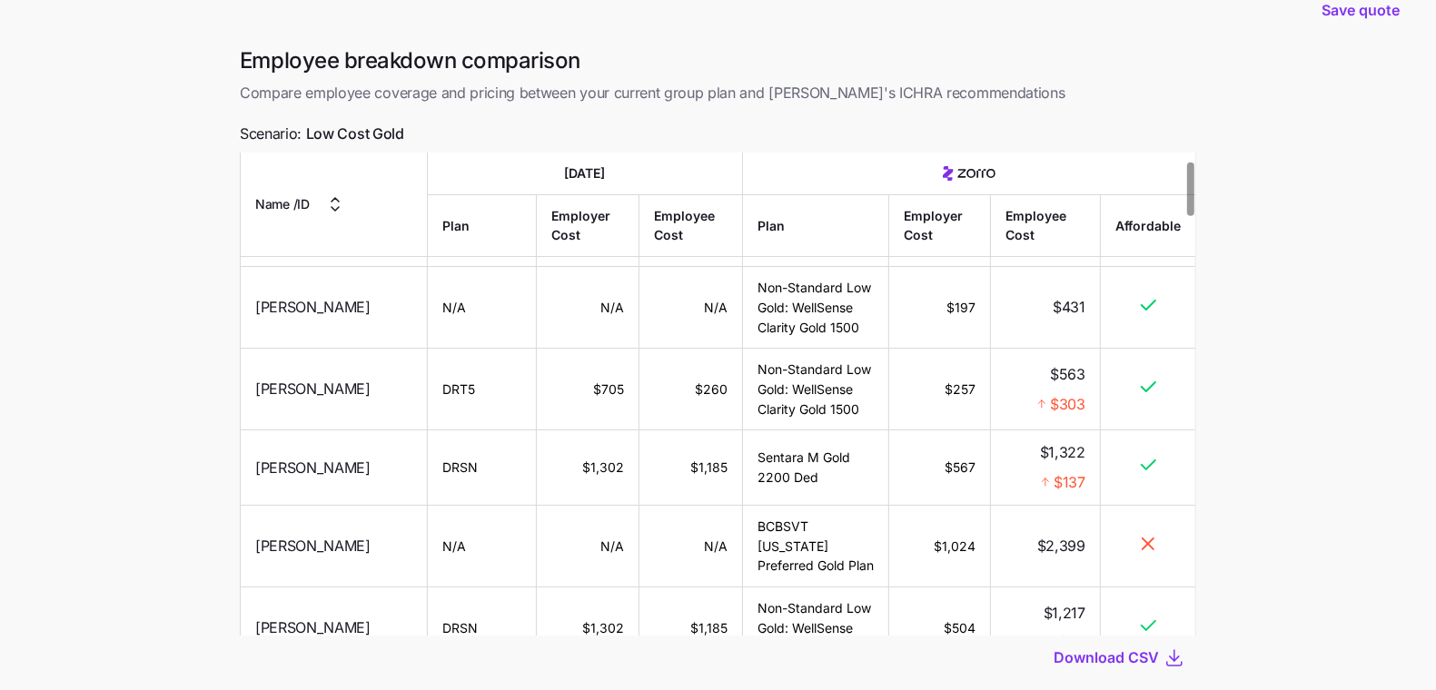
scroll to position [147, 0]
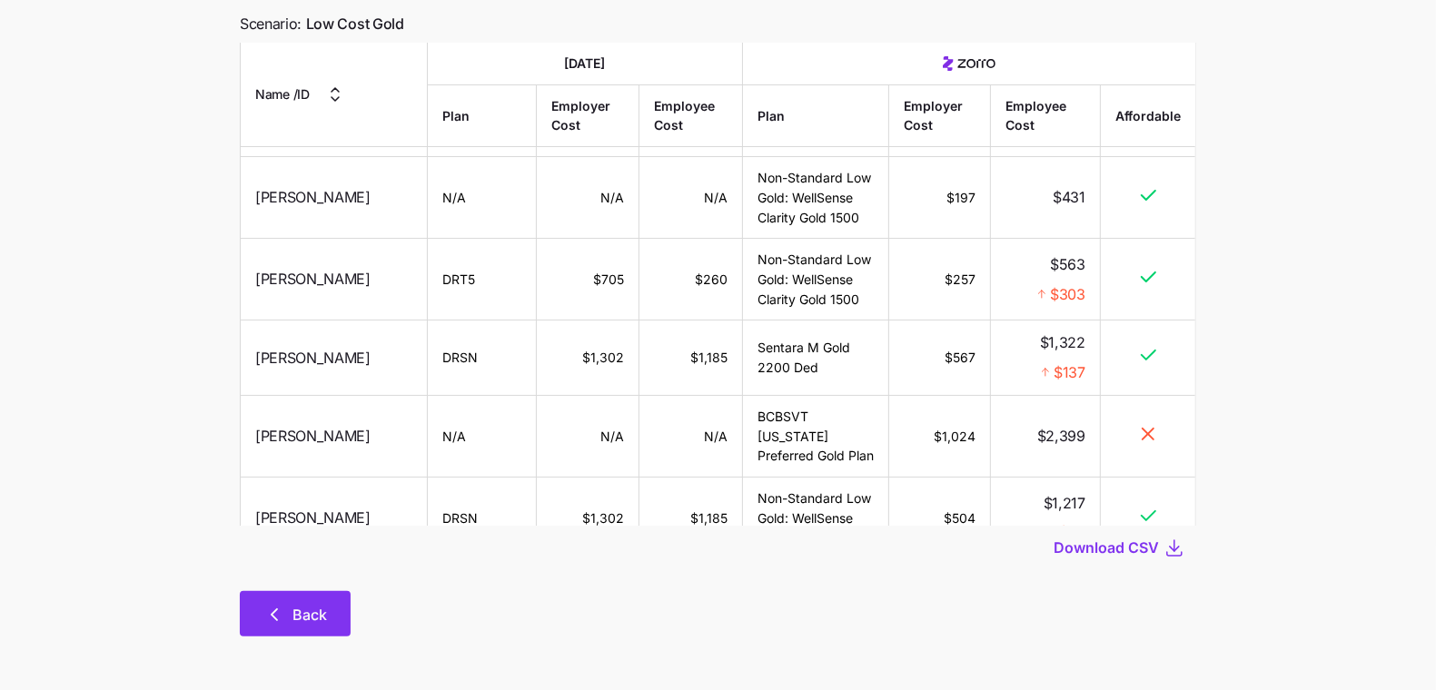
click at [285, 627] on button "Back" at bounding box center [295, 613] width 111 height 45
click at [269, 617] on icon "button" at bounding box center [274, 615] width 22 height 22
click at [277, 623] on icon "button" at bounding box center [274, 615] width 22 height 22
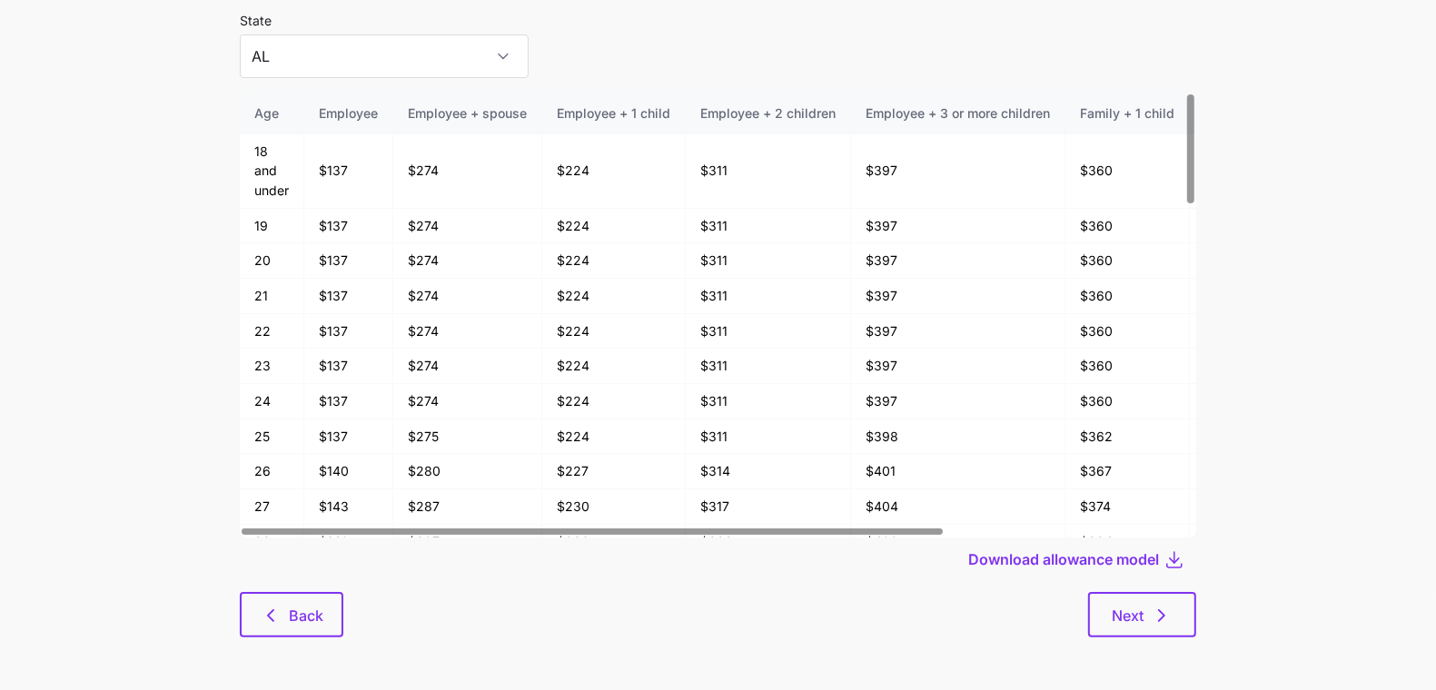
scroll to position [97, 0]
click at [272, 616] on icon "button" at bounding box center [271, 614] width 22 height 22
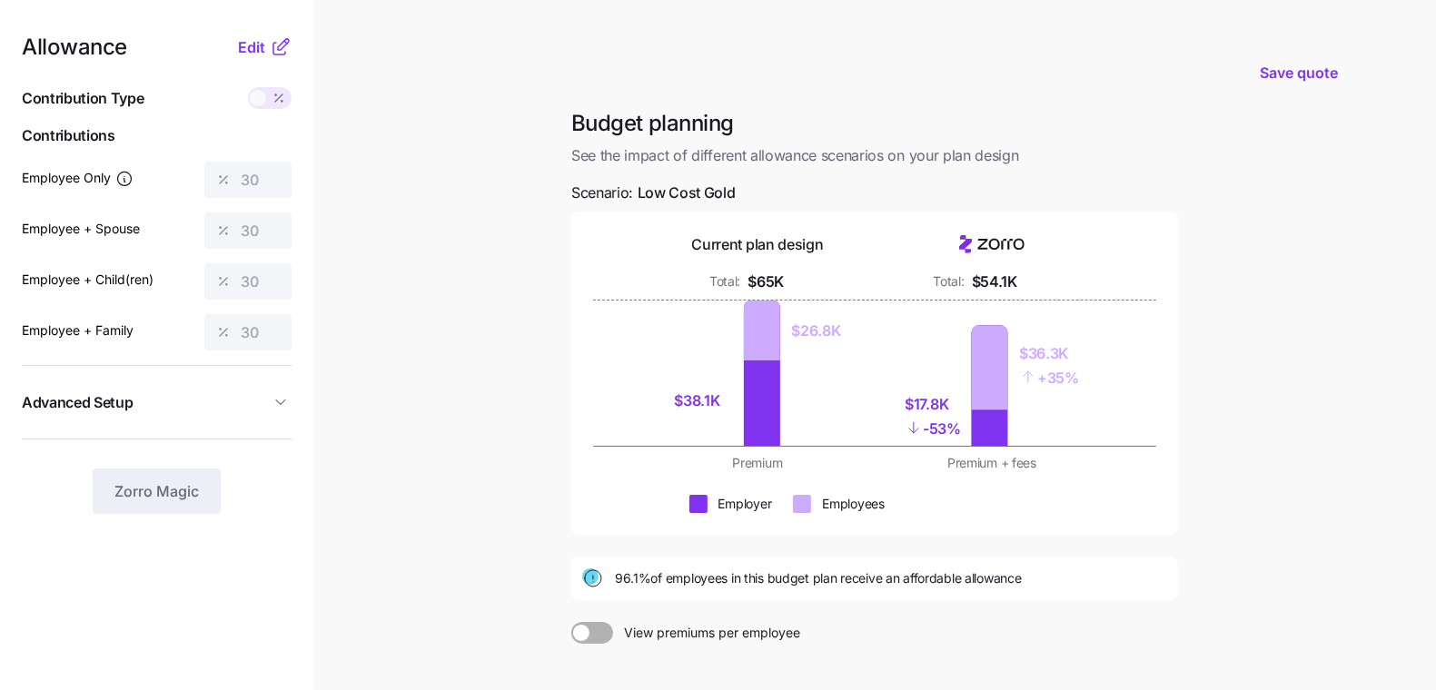
click at [342, 598] on main "Save quote Budget planning See the impact of different allowance scenarios on y…" at bounding box center [718, 446] width 1436 height 893
click at [255, 44] on span "Edit" at bounding box center [251, 47] width 27 height 22
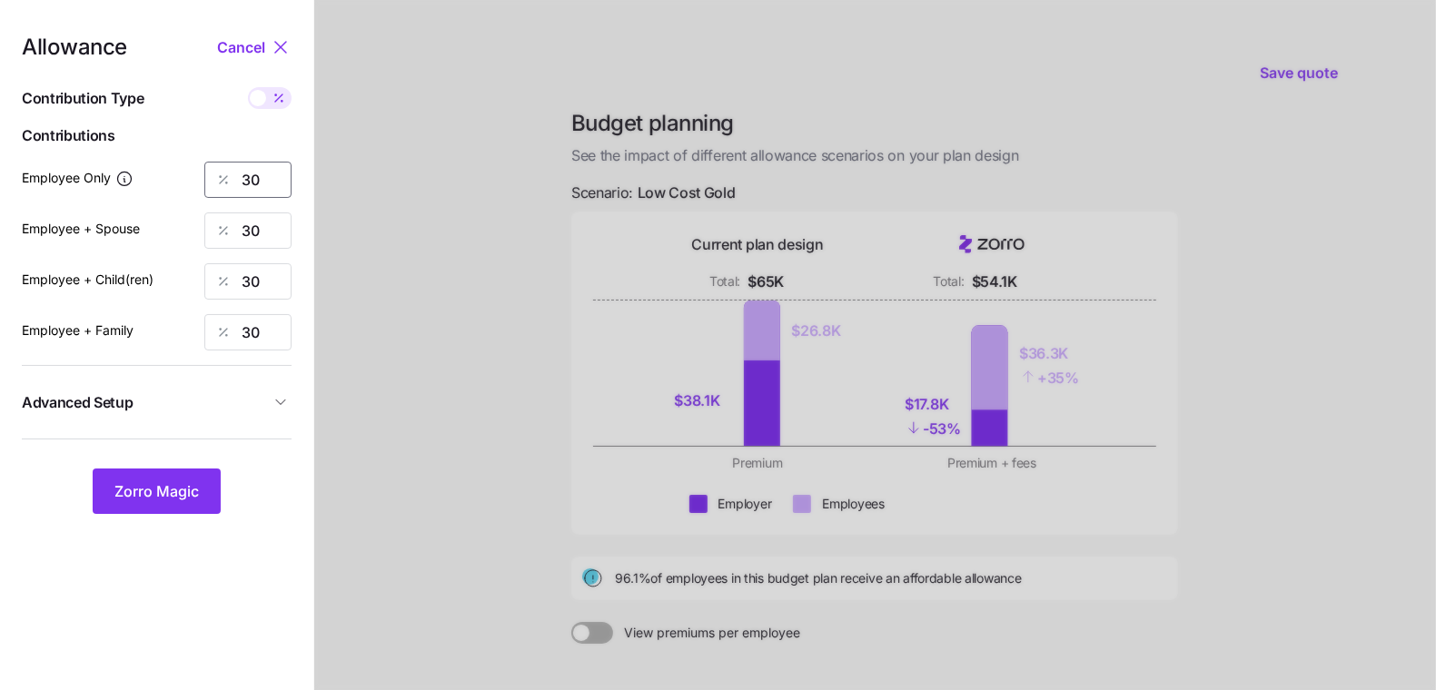
click at [253, 179] on input "30" at bounding box center [247, 180] width 87 height 36
type input "85"
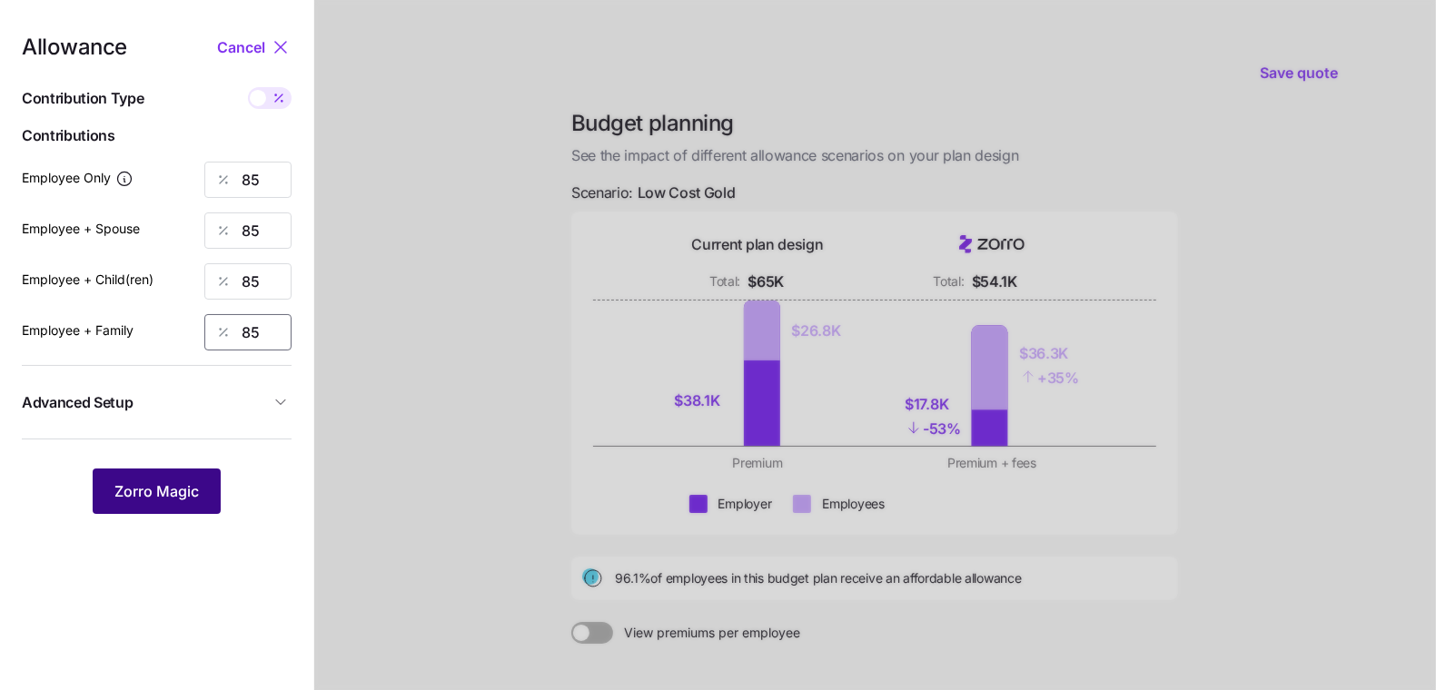
type input "85"
click at [175, 482] on span "Zorro Magic" at bounding box center [156, 491] width 84 height 22
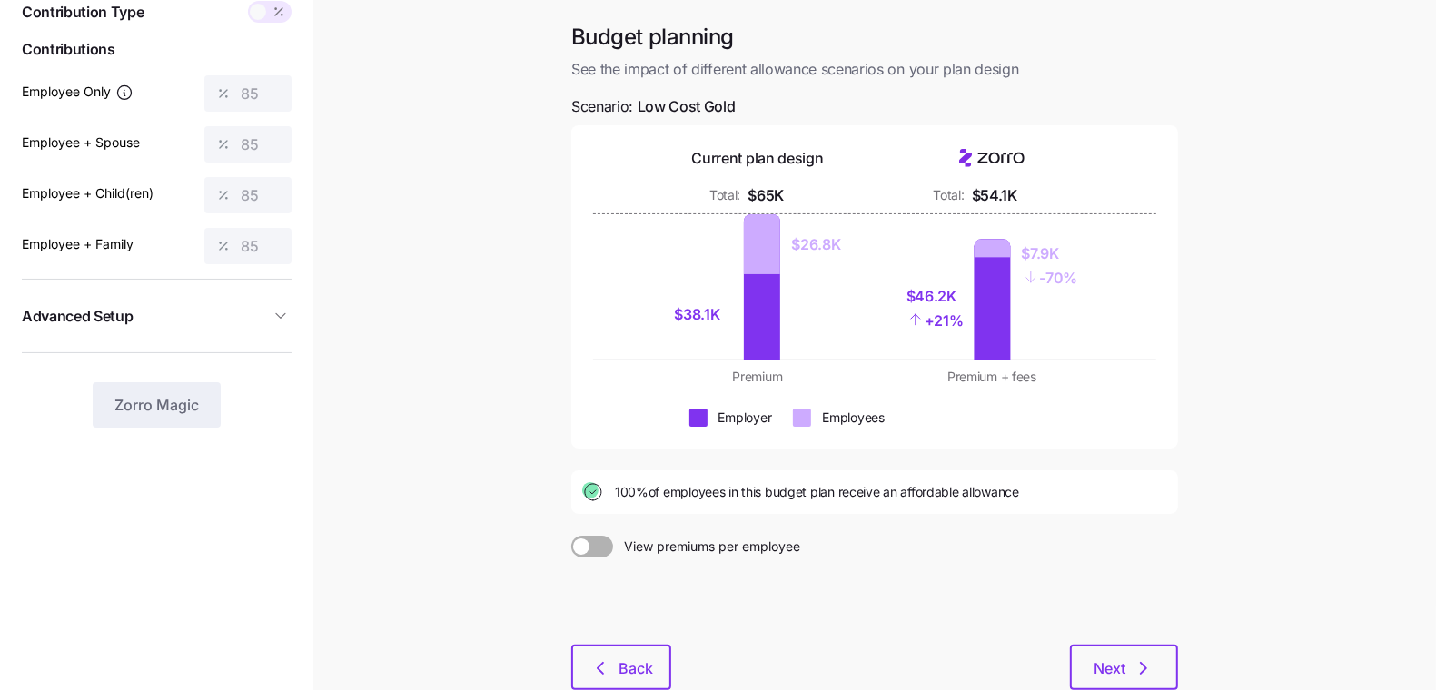
scroll to position [201, 0]
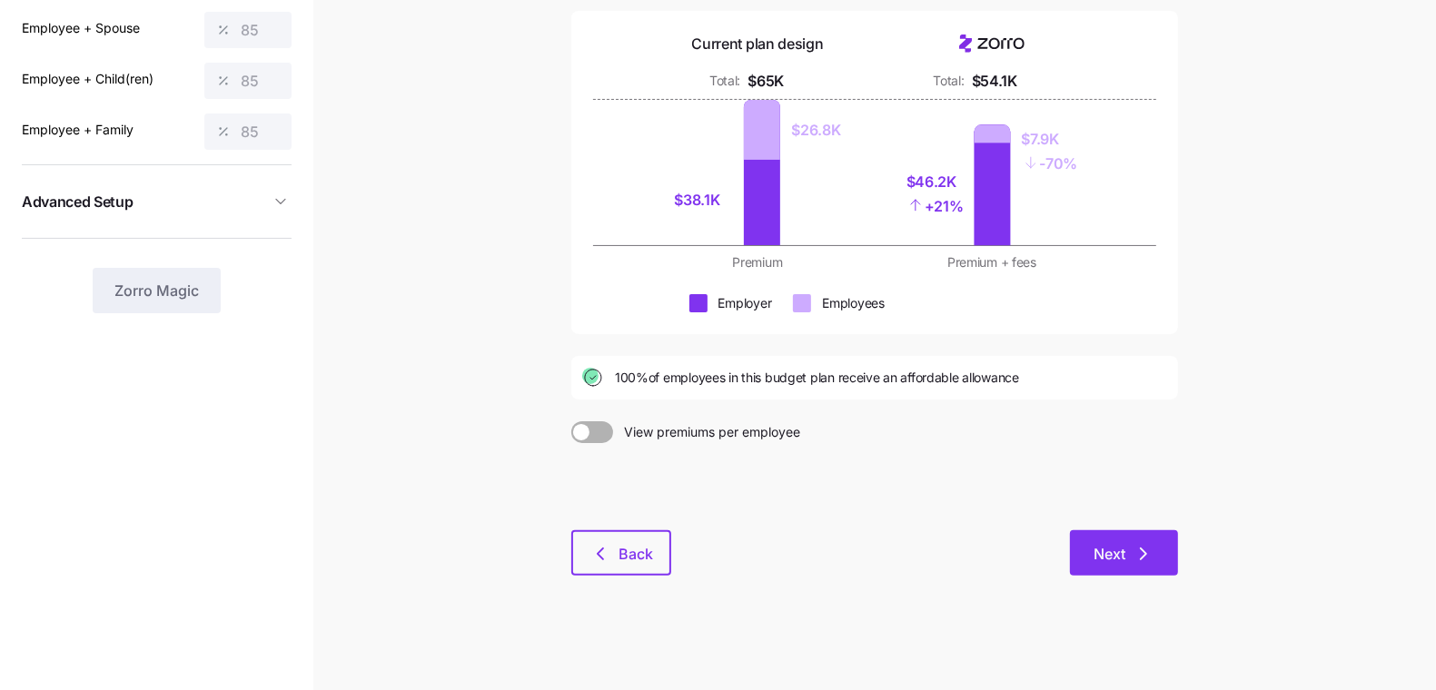
click at [1132, 537] on button "Next" at bounding box center [1124, 552] width 108 height 45
click at [1168, 563] on button "Next" at bounding box center [1124, 552] width 108 height 45
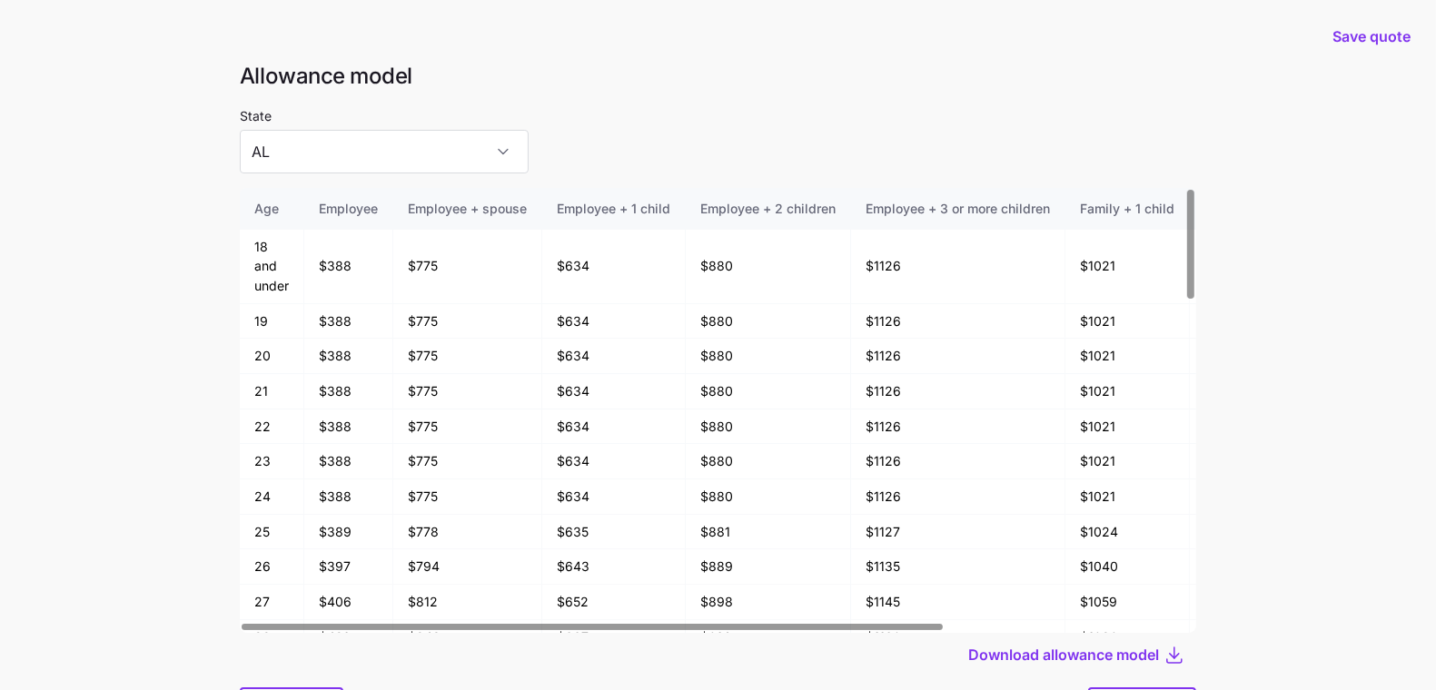
click at [1257, 517] on main "Save quote Allowance model State AL Age Employee Employee + spouse Employee + 1…" at bounding box center [718, 393] width 1436 height 787
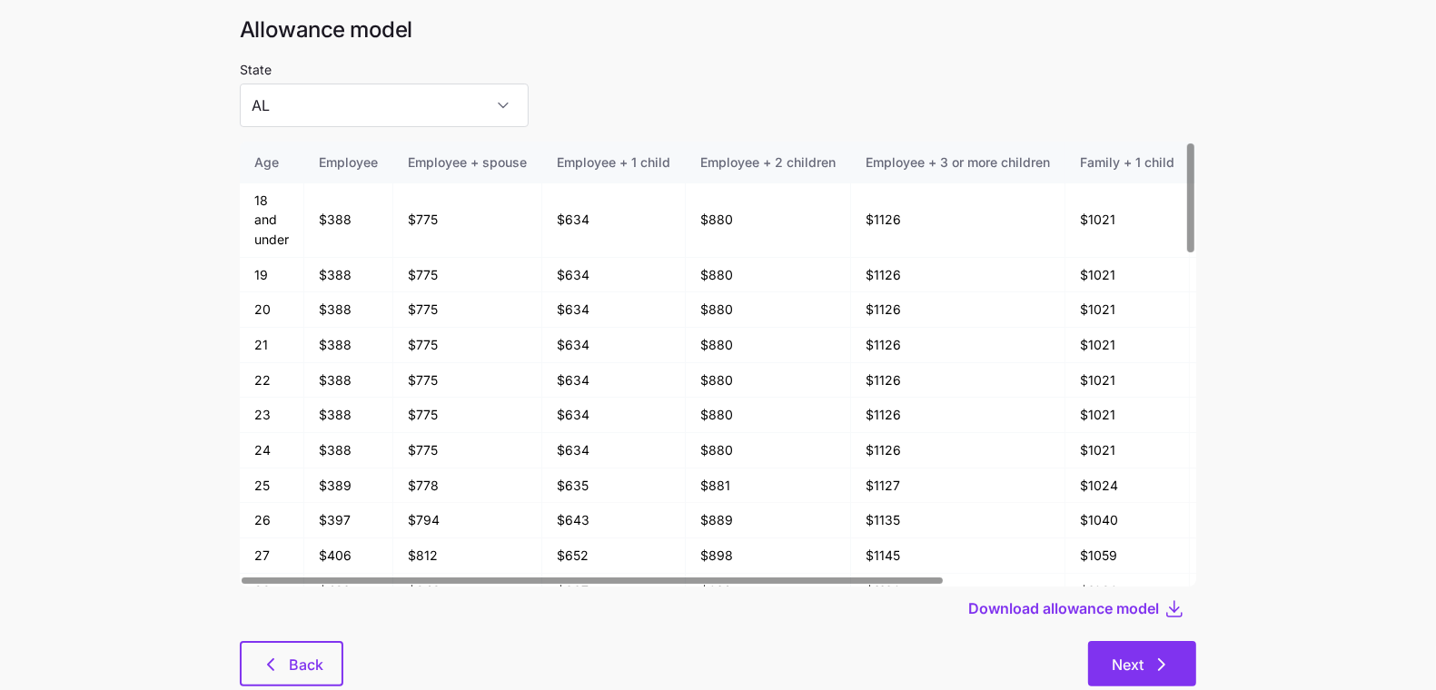
scroll to position [97, 0]
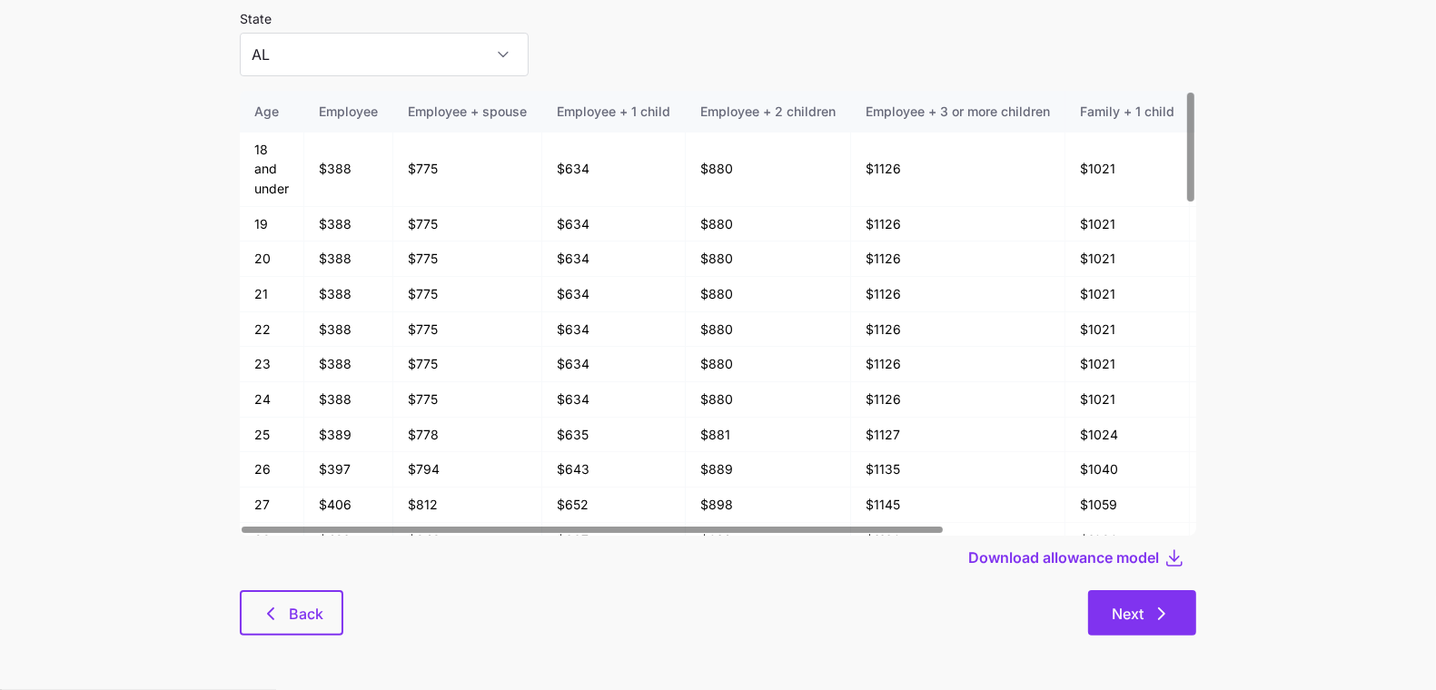
click at [1151, 610] on icon "button" at bounding box center [1162, 614] width 22 height 22
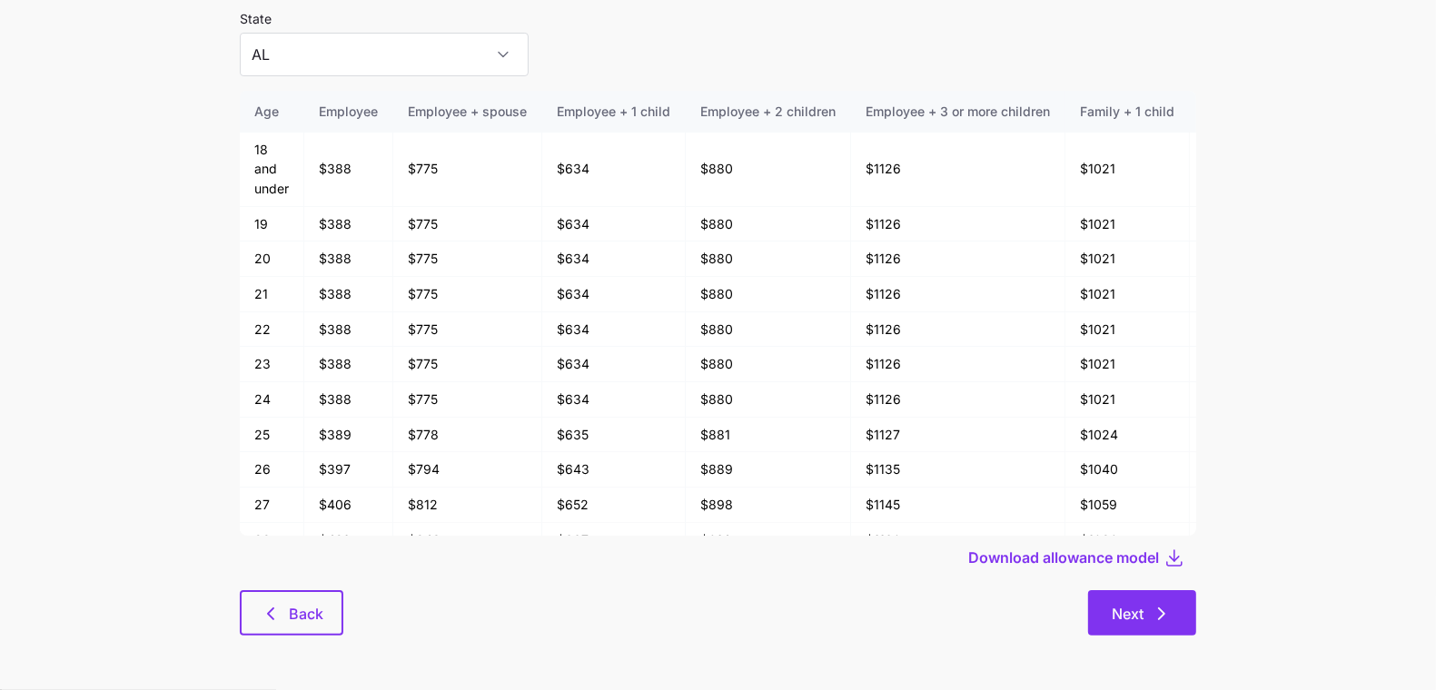
click at [1156, 612] on icon "button" at bounding box center [1162, 614] width 22 height 22
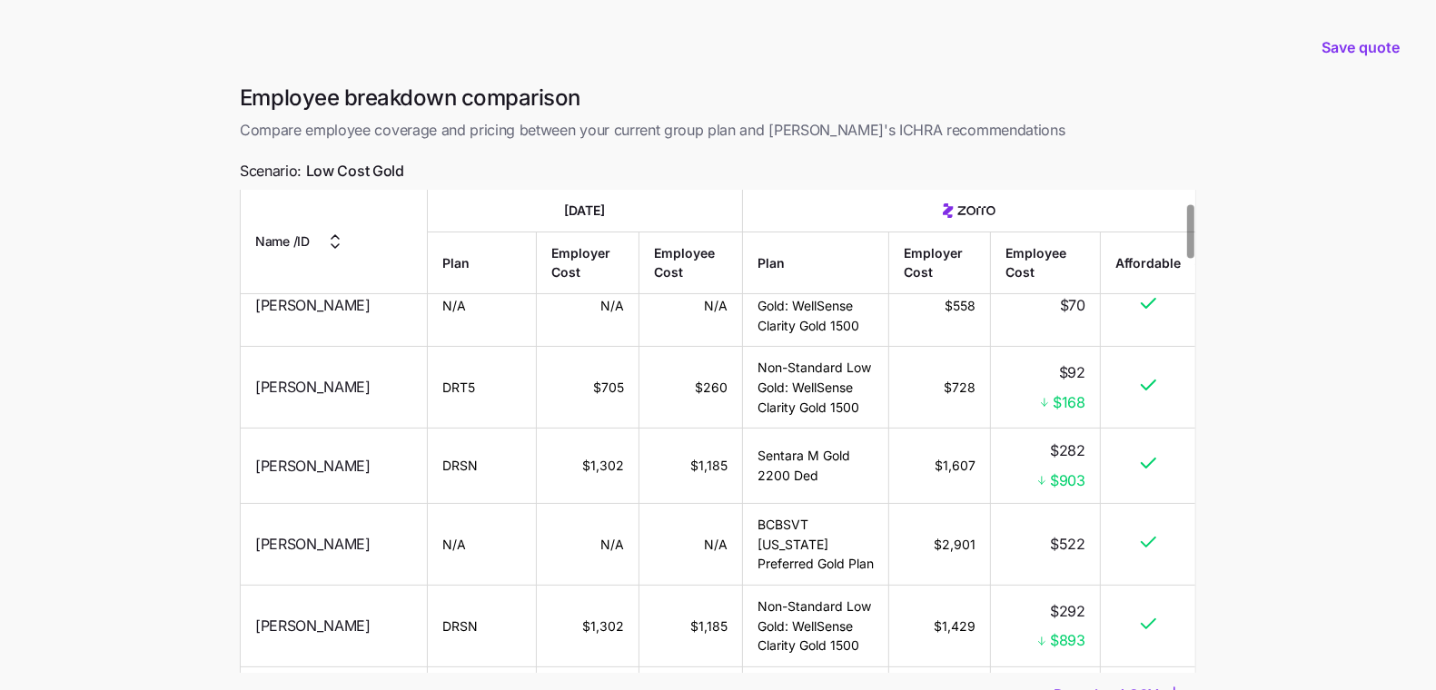
scroll to position [103, 0]
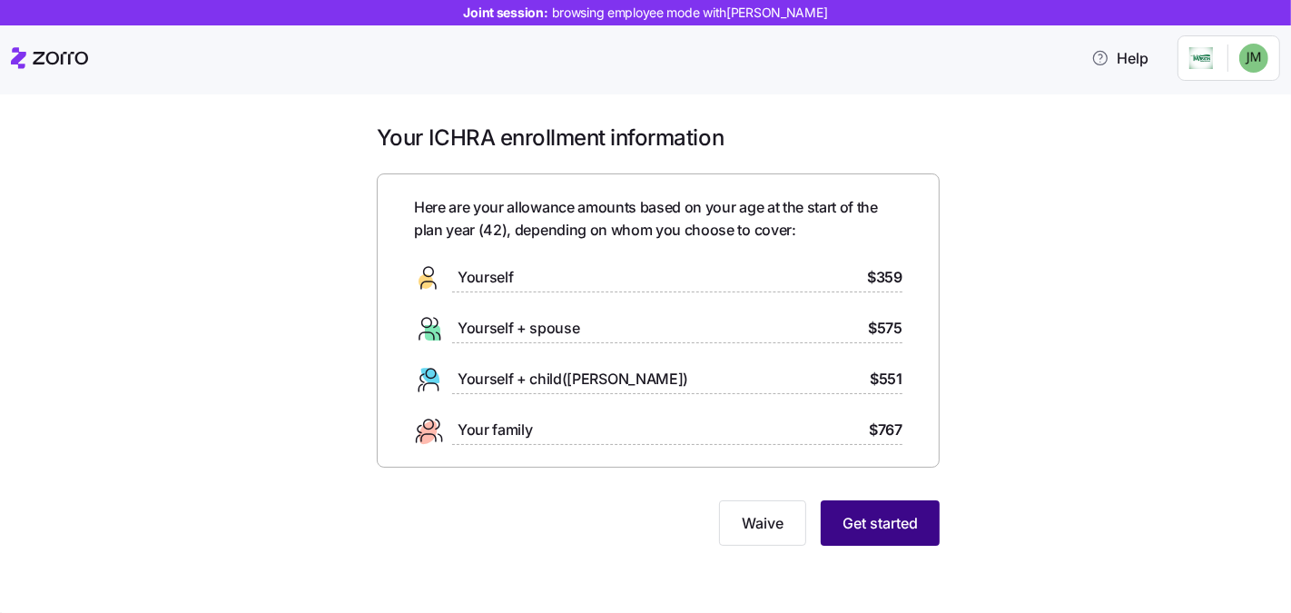
click at [843, 533] on span "Get started" at bounding box center [880, 523] width 75 height 22
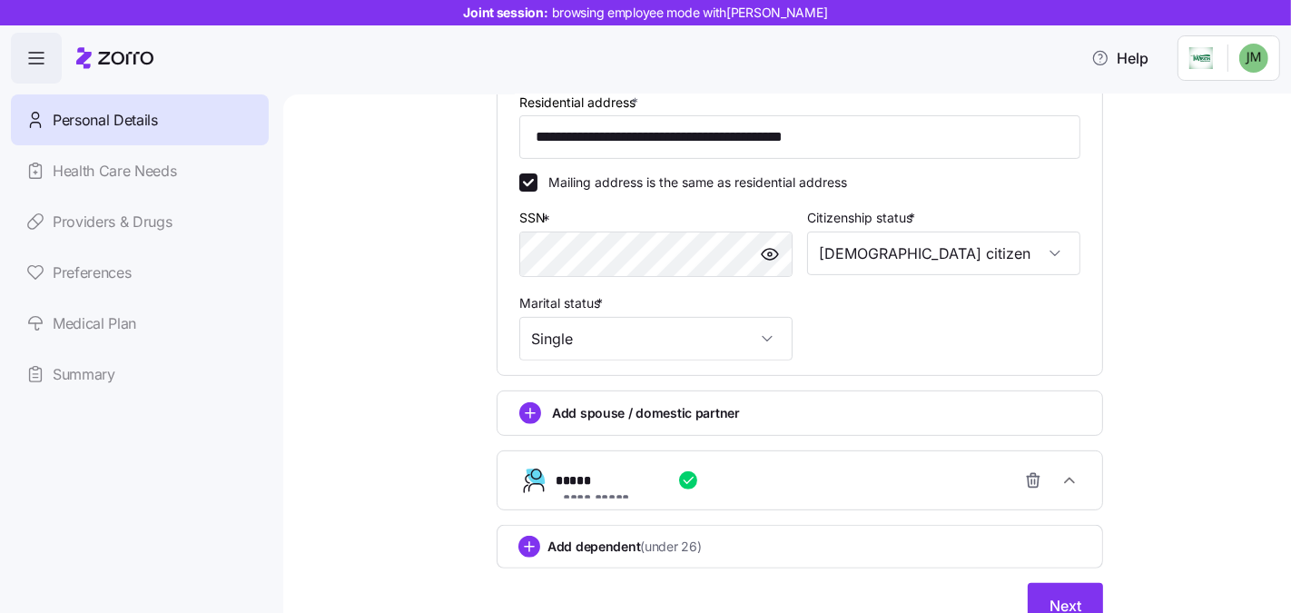
scroll to position [609, 0]
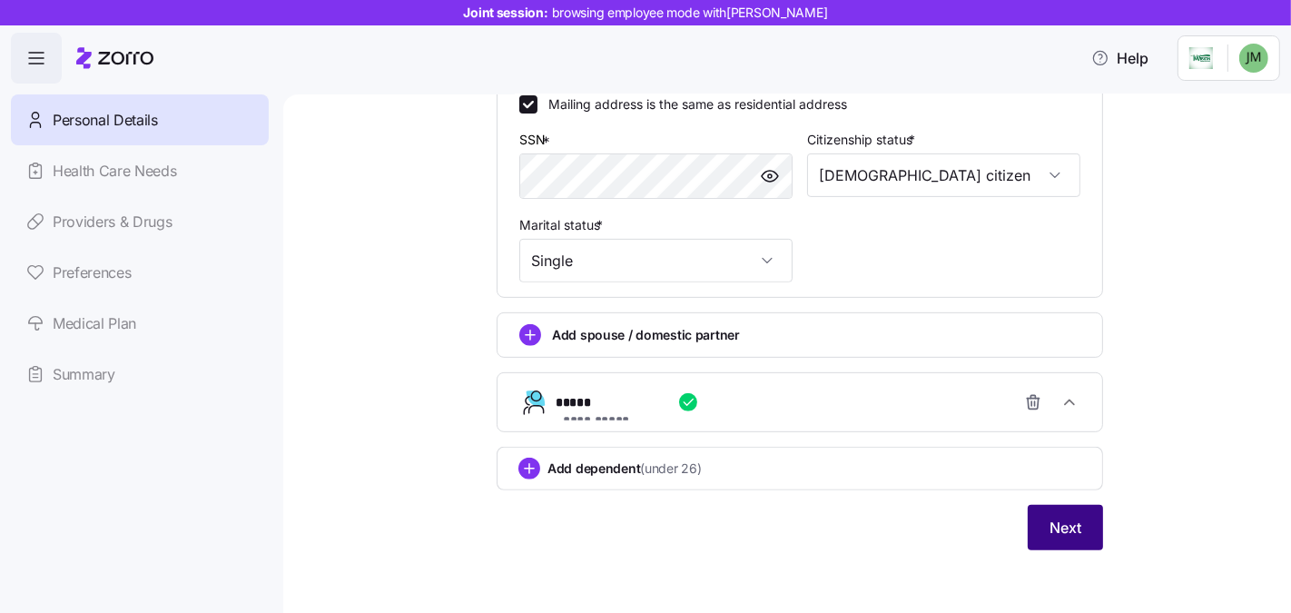
click at [1036, 509] on button "Next" at bounding box center [1065, 527] width 75 height 45
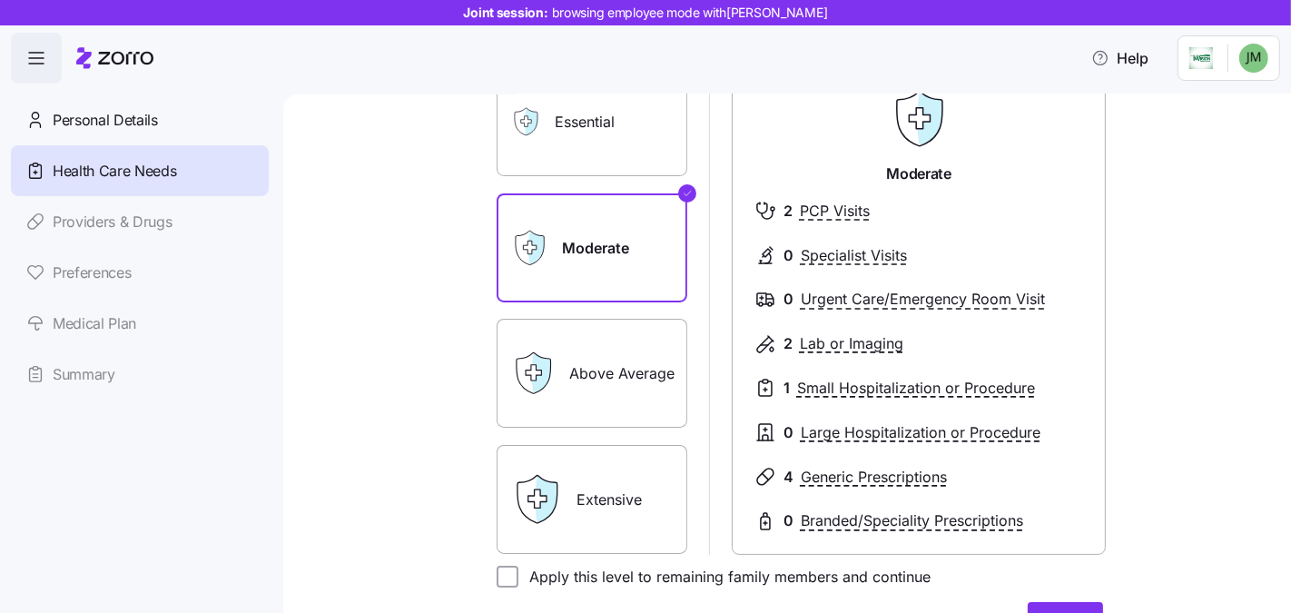
scroll to position [371, 0]
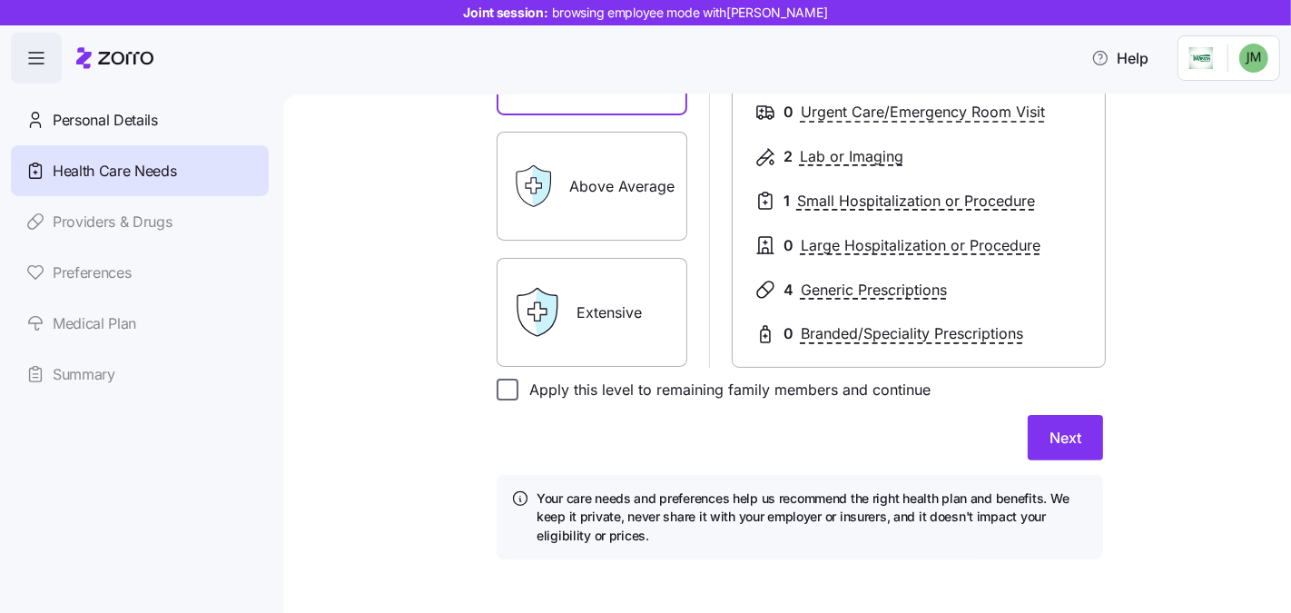
click at [502, 385] on input "Apply this level to remaining family members and continue" at bounding box center [508, 390] width 22 height 22
checkbox input "true"
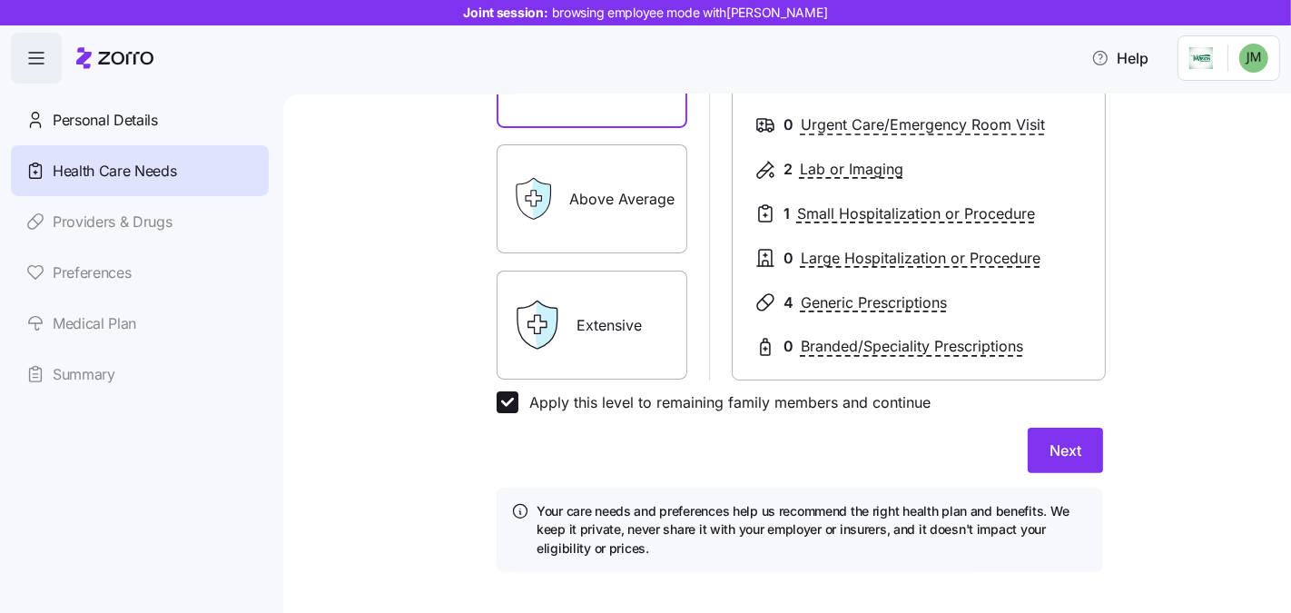
scroll to position [341, 0]
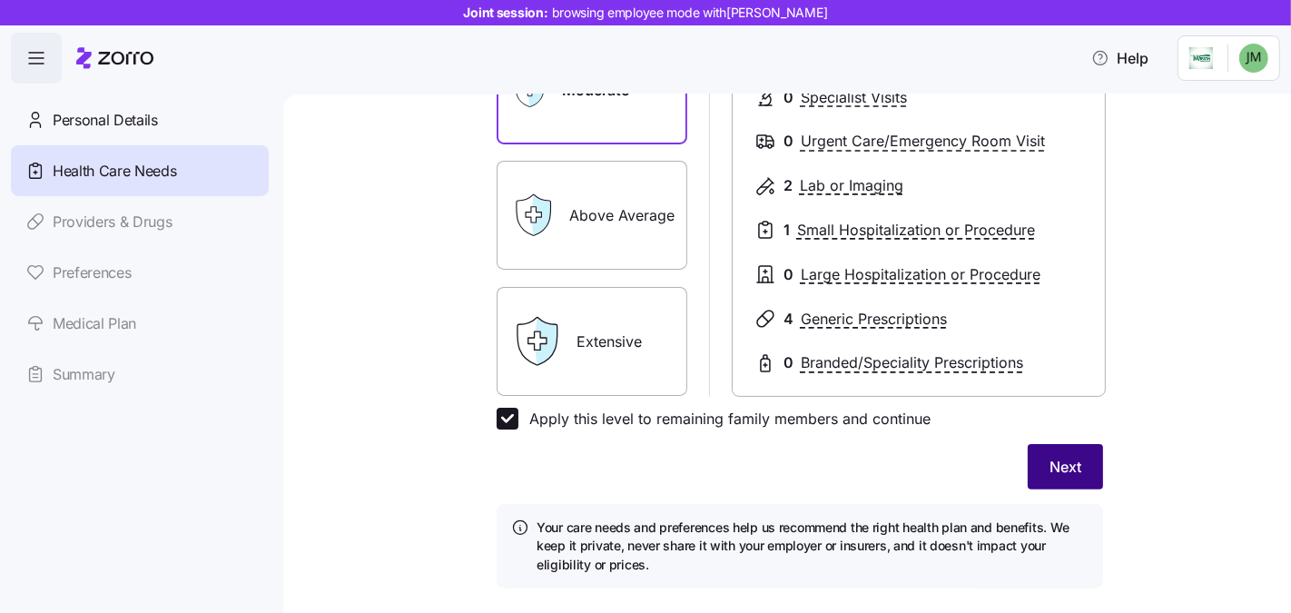
click at [1071, 476] on span "Next" at bounding box center [1066, 467] width 32 height 22
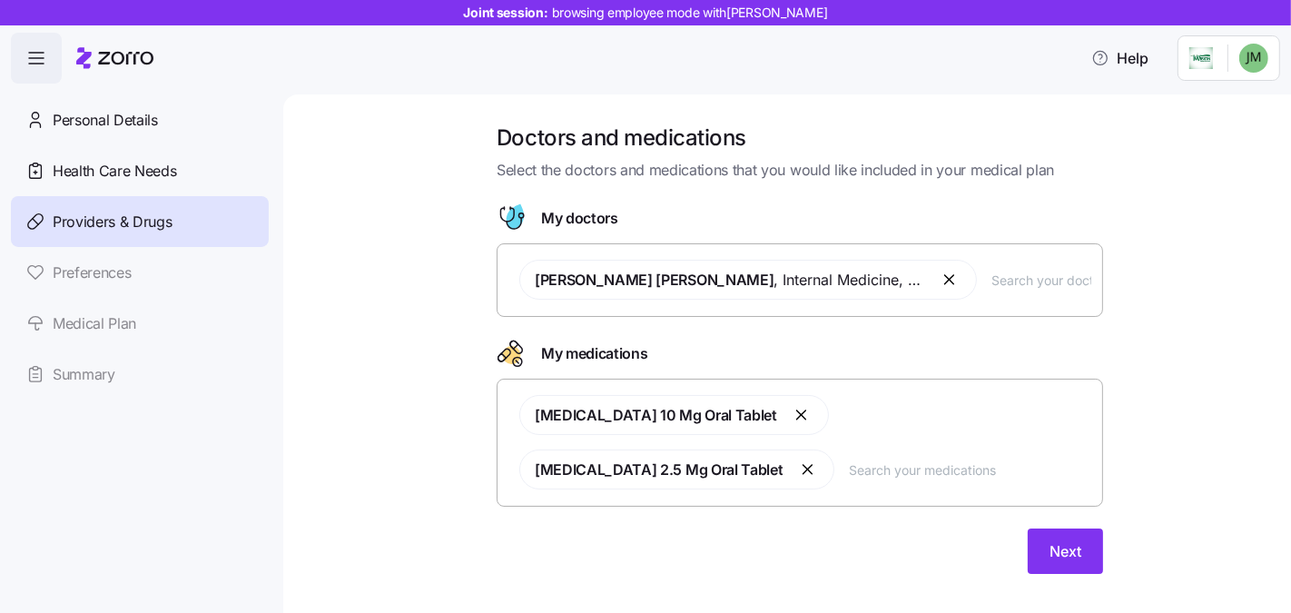
click at [1016, 284] on input "text" at bounding box center [1042, 280] width 100 height 20
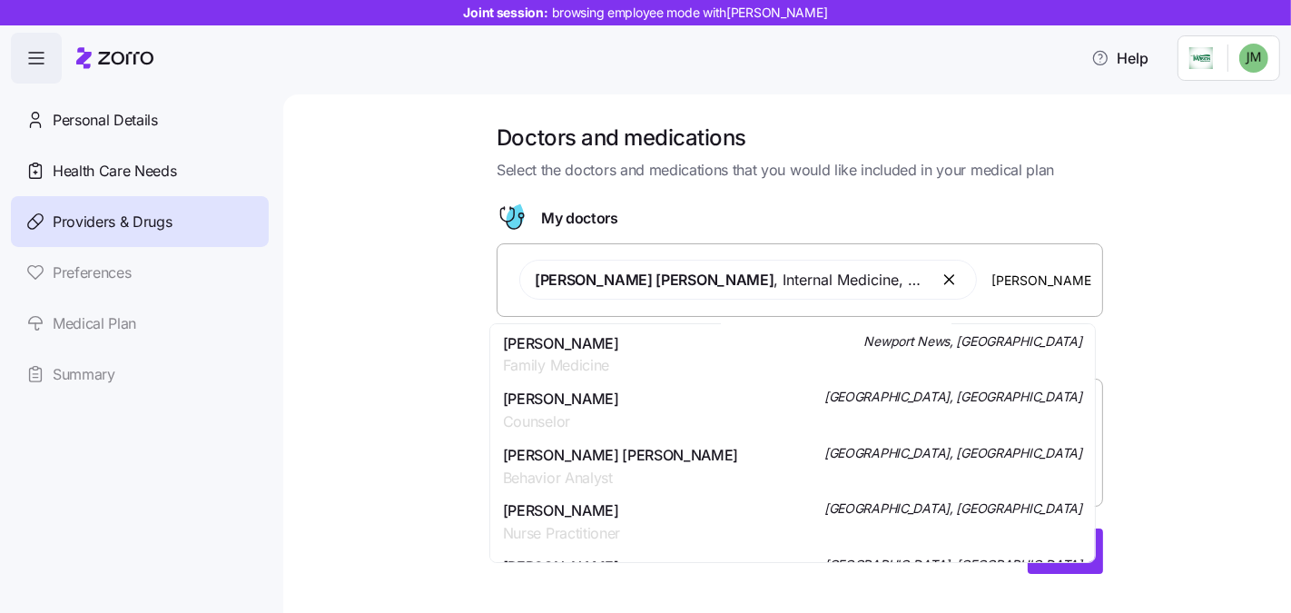
scroll to position [618, 0]
type input "[PERSON_NAME]"
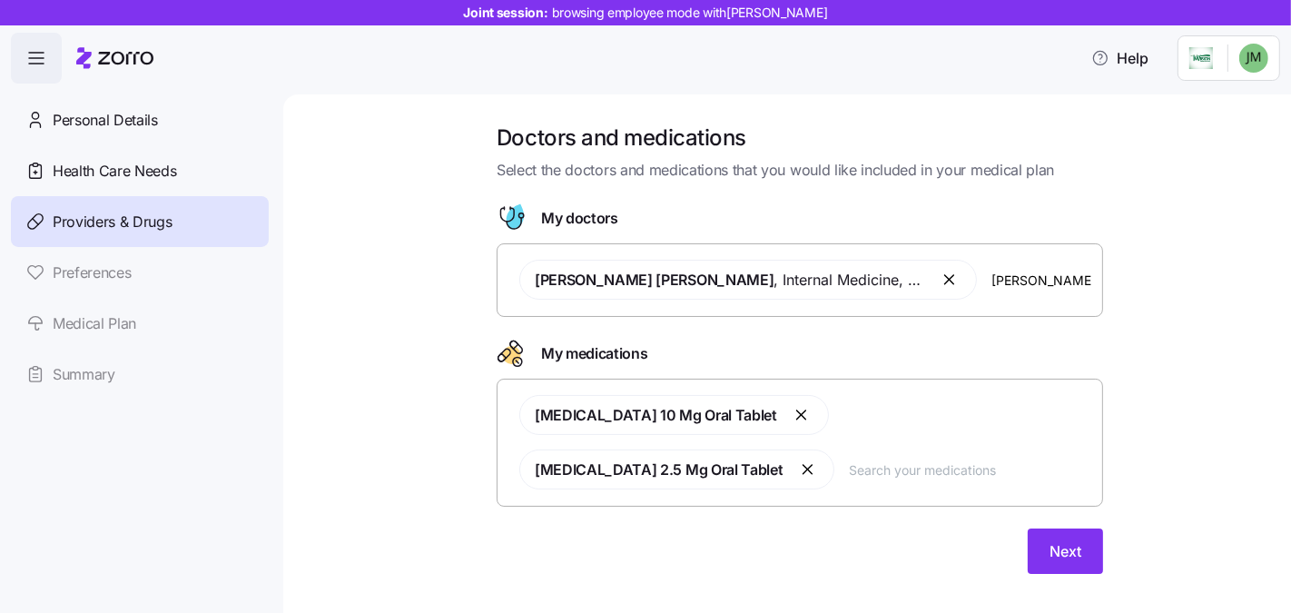
click at [423, 323] on div "Doctors and medications Select the doctors and medications that you would like …" at bounding box center [800, 360] width 932 height 472
click at [849, 465] on input "text" at bounding box center [970, 469] width 242 height 20
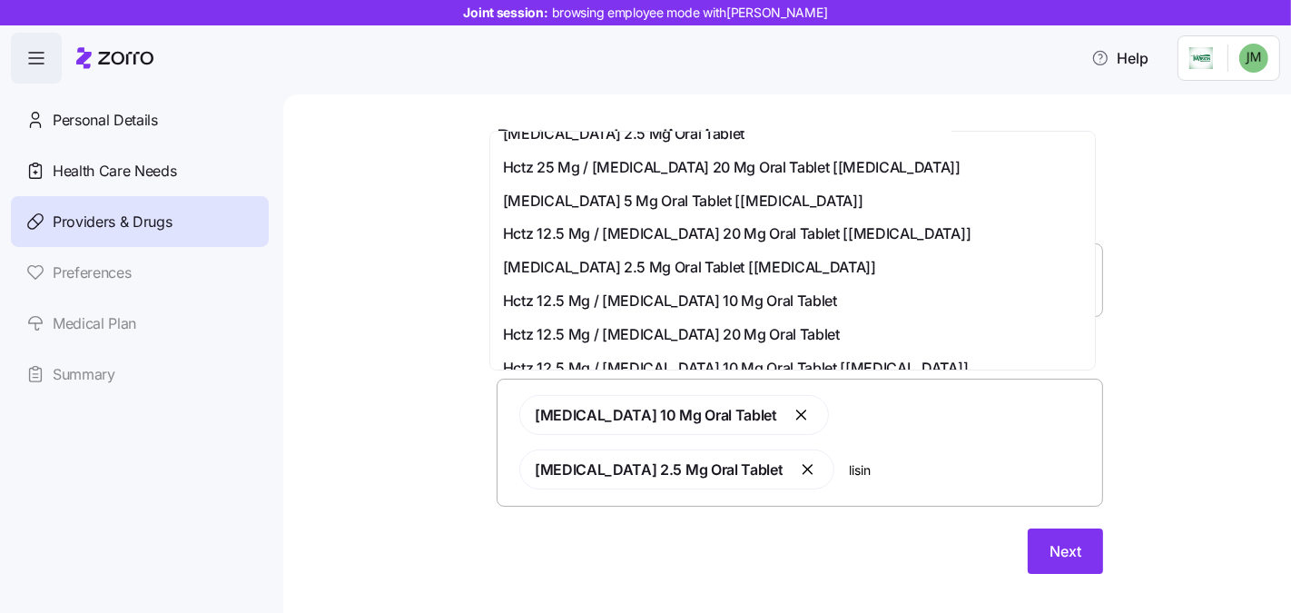
scroll to position [371, 0]
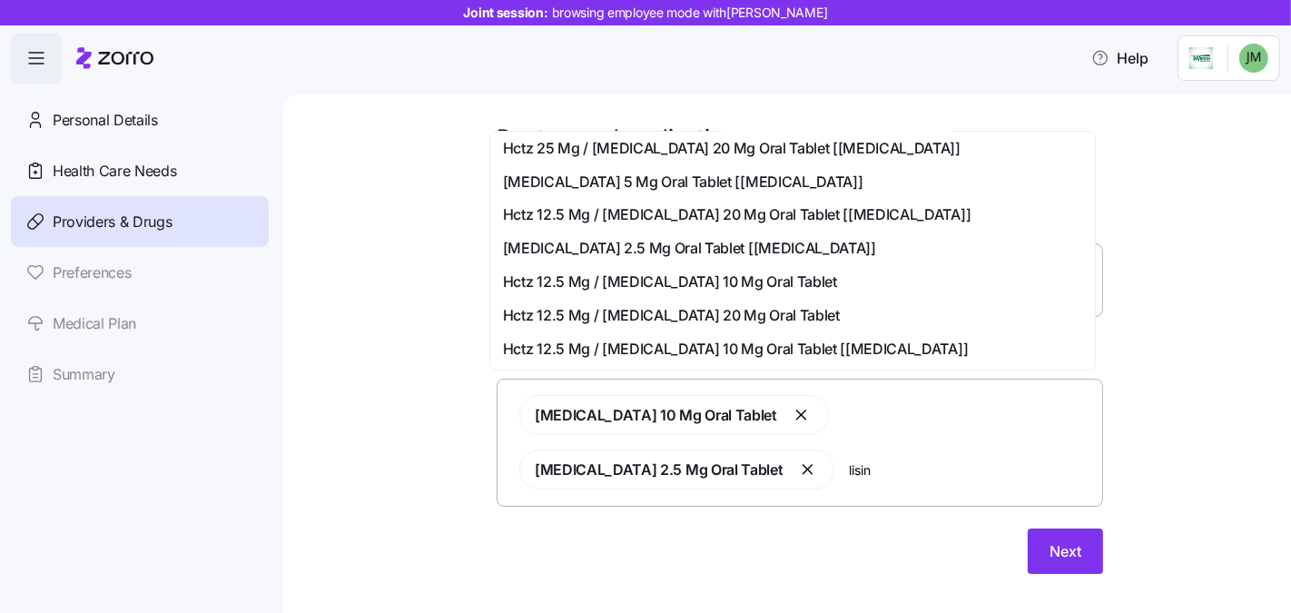
type input "lisin"
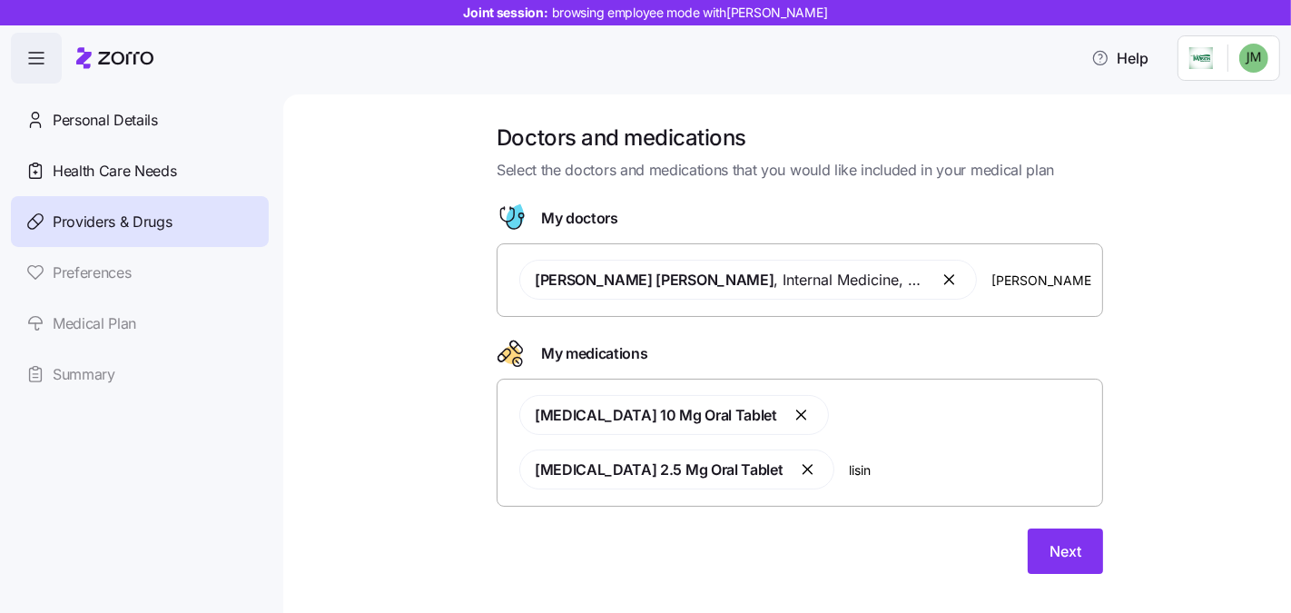
click at [420, 337] on div "Doctors and medications Select the doctors and medications that you would like …" at bounding box center [800, 360] width 932 height 472
click at [1065, 529] on button "Next" at bounding box center [1065, 551] width 75 height 45
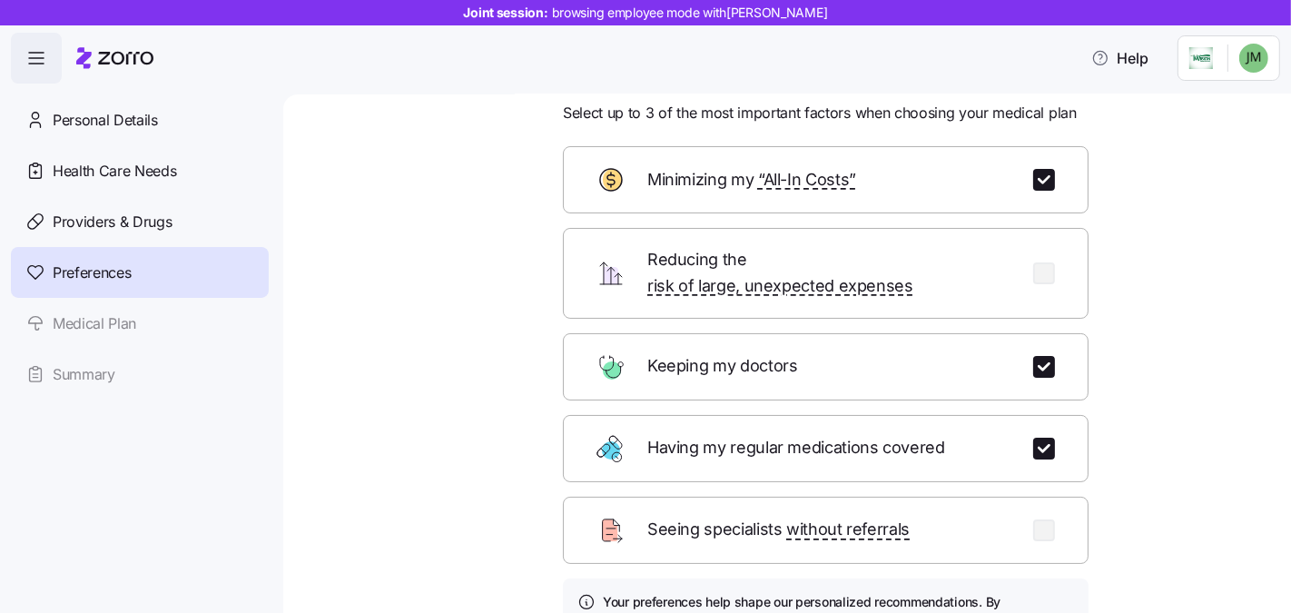
scroll to position [173, 0]
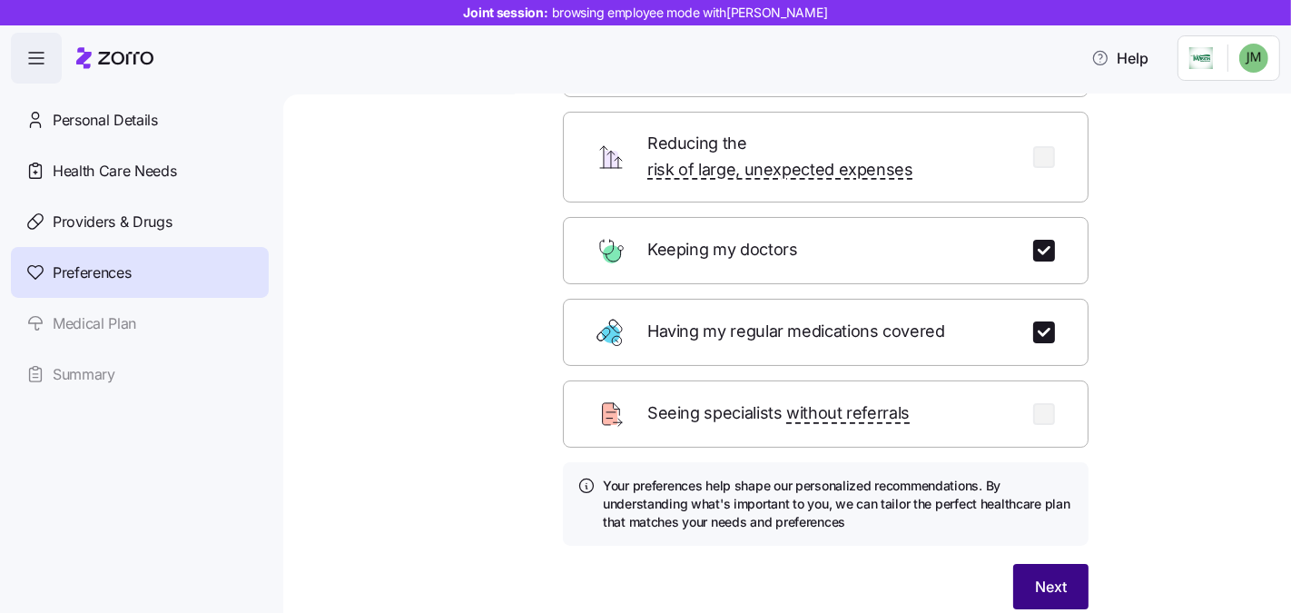
click at [1028, 564] on button "Next" at bounding box center [1050, 586] width 75 height 45
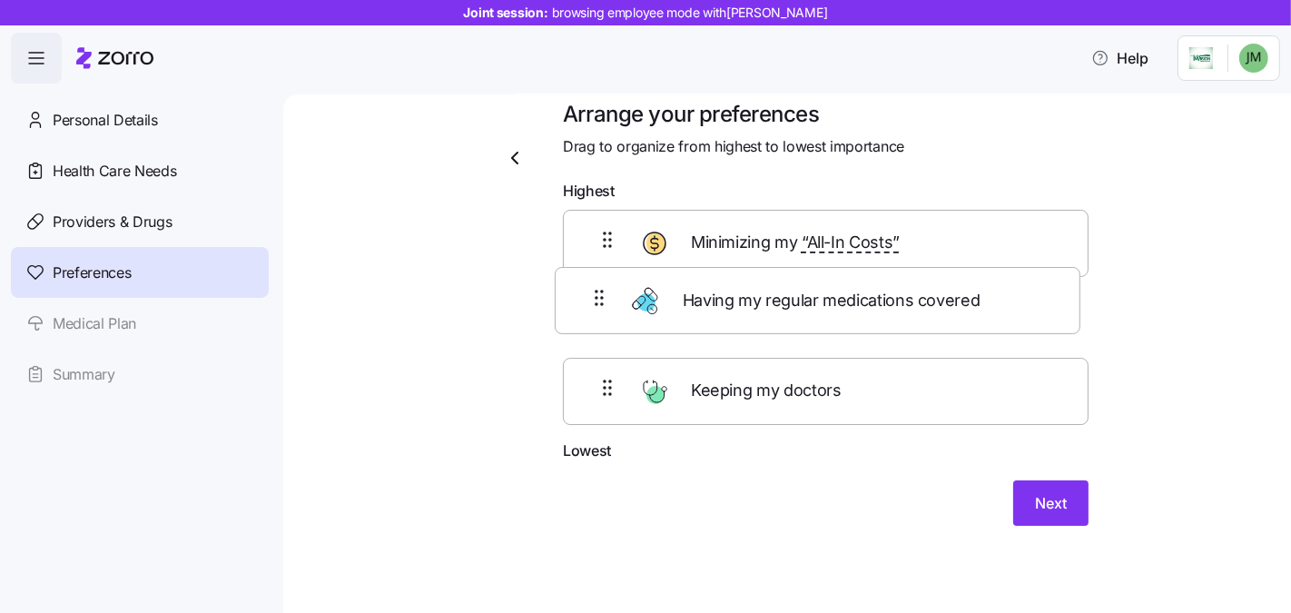
scroll to position [21, 0]
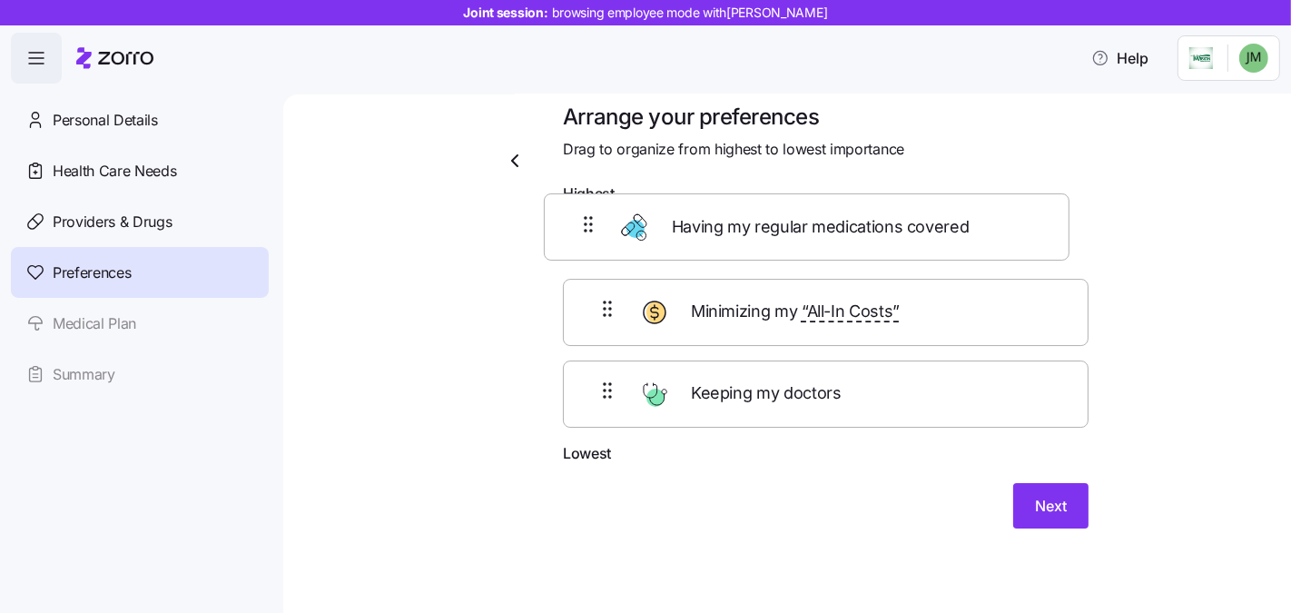
drag, startPoint x: 611, startPoint y: 322, endPoint x: 599, endPoint y: 232, distance: 91.6
click at [599, 232] on div "Minimizing my “All-In Costs” Having my regular medications covered Keeping my d…" at bounding box center [826, 327] width 526 height 230
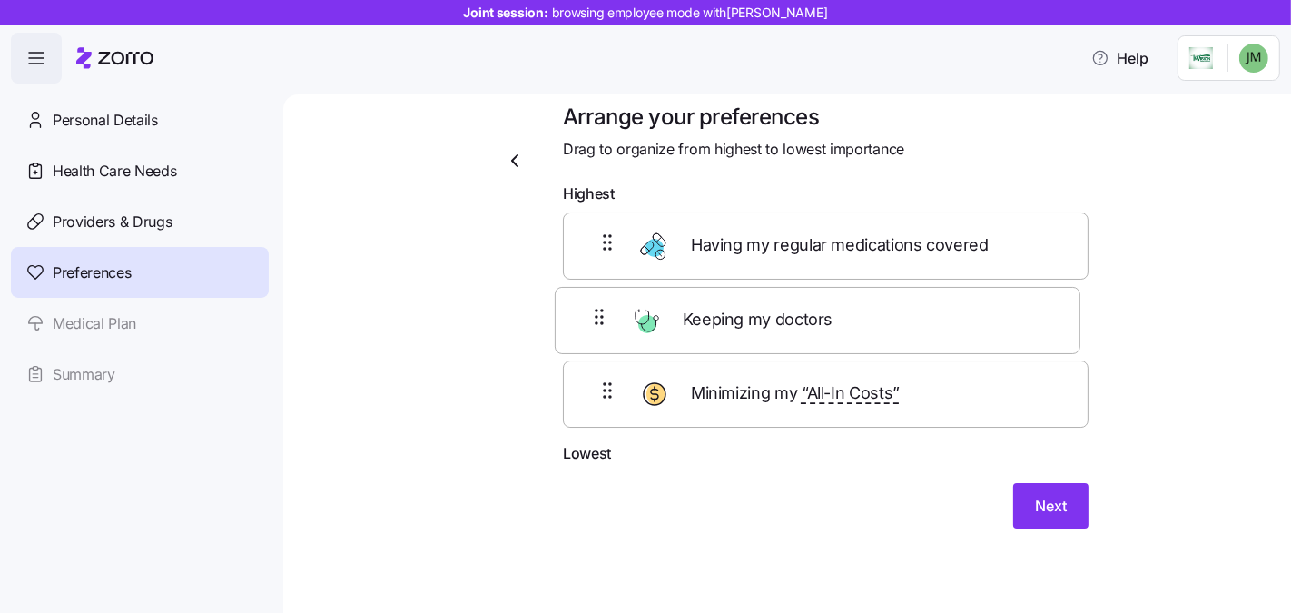
drag, startPoint x: 587, startPoint y: 387, endPoint x: 586, endPoint y: 288, distance: 99.0
click at [586, 288] on div "Having my regular medications covered Minimizing my “All-In Costs” Keeping my d…" at bounding box center [826, 327] width 526 height 230
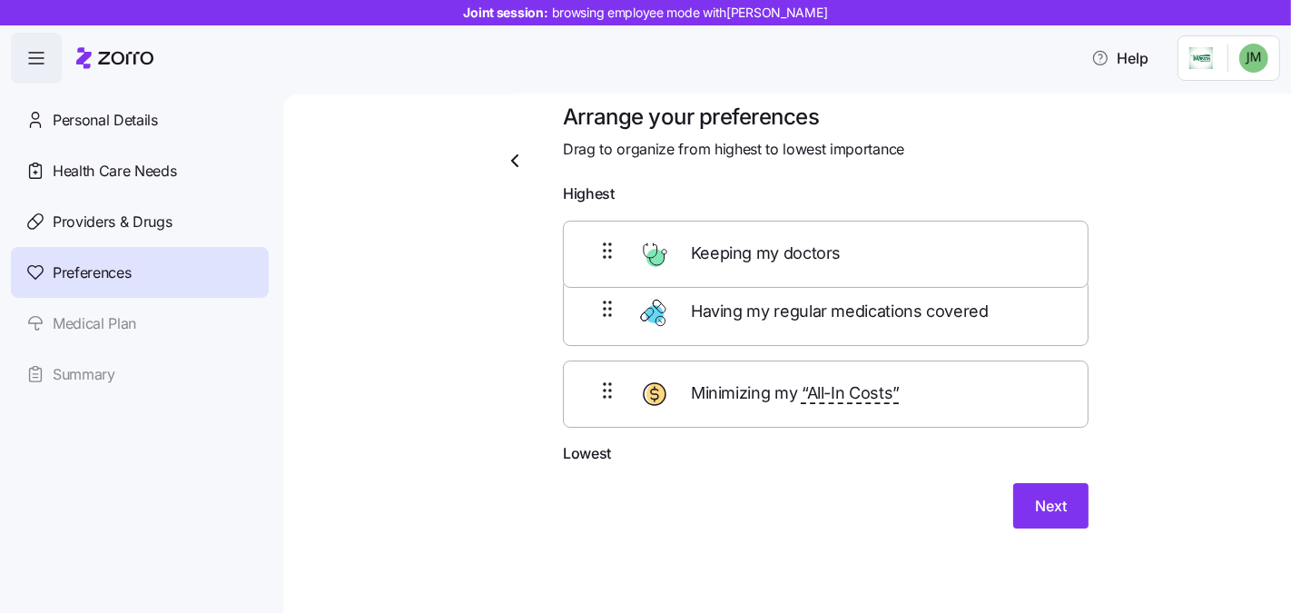
drag, startPoint x: 582, startPoint y: 310, endPoint x: 590, endPoint y: 243, distance: 66.8
click at [590, 243] on div "Having my regular medications covered Keeping my doctors Minimizing my “All-In …" at bounding box center [826, 327] width 526 height 230
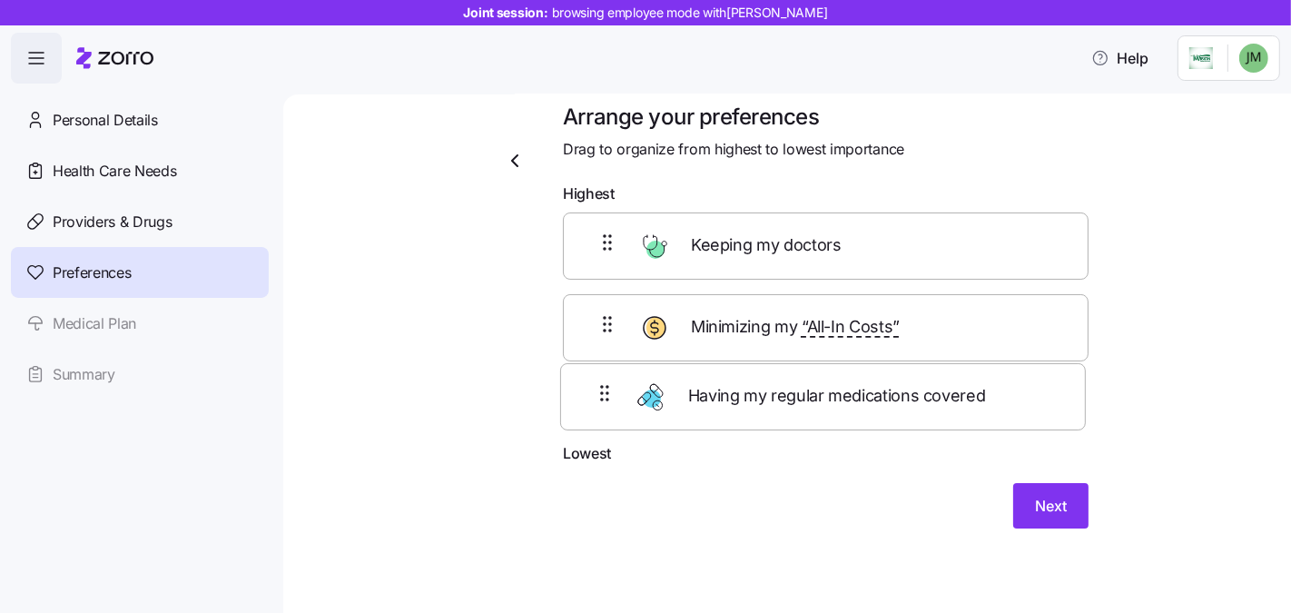
drag, startPoint x: 588, startPoint y: 309, endPoint x: 595, endPoint y: 390, distance: 82.1
click at [595, 390] on div "Keeping my doctors Having my regular medications covered Minimizing my “All-In …" at bounding box center [826, 327] width 526 height 230
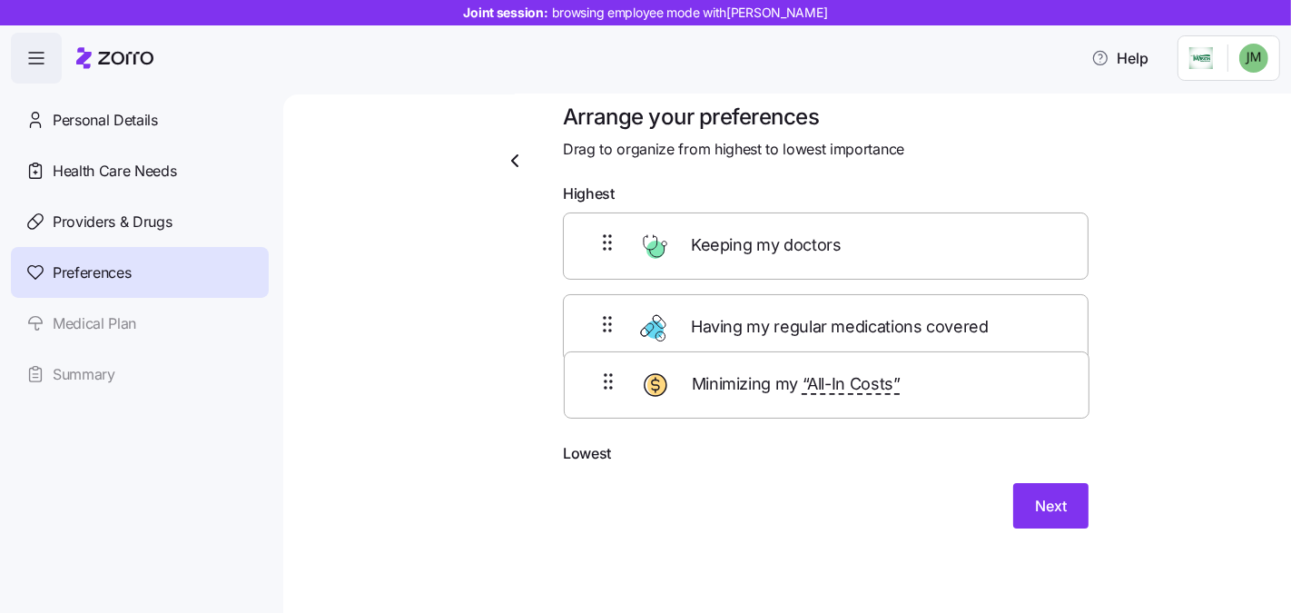
drag, startPoint x: 581, startPoint y: 329, endPoint x: 600, endPoint y: 414, distance: 87.5
click at [599, 419] on div "Keeping my doctors Minimizing my “All-In Costs” Having my regular medications c…" at bounding box center [826, 327] width 526 height 230
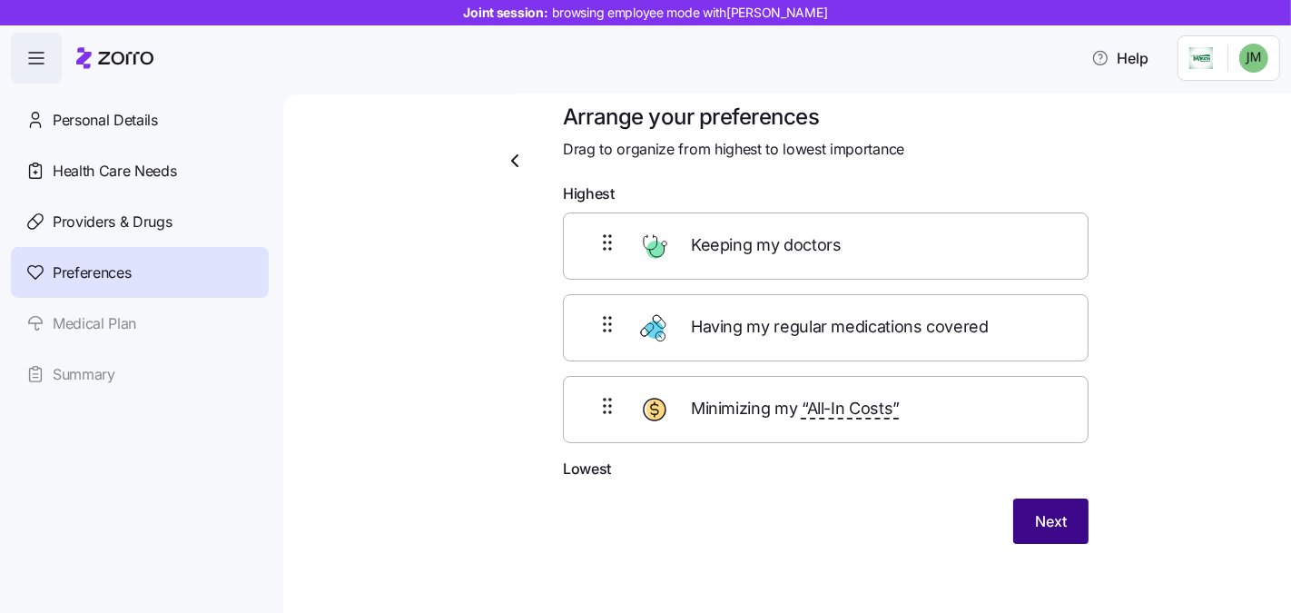
click at [1016, 501] on button "Next" at bounding box center [1050, 521] width 75 height 45
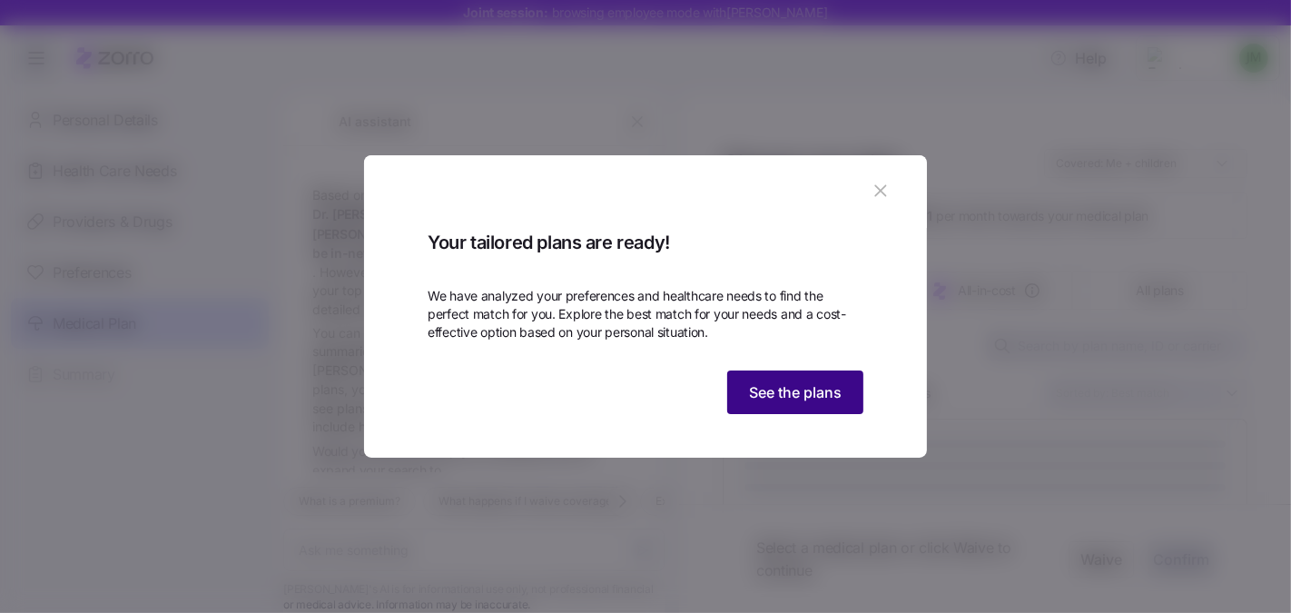
scroll to position [516, 0]
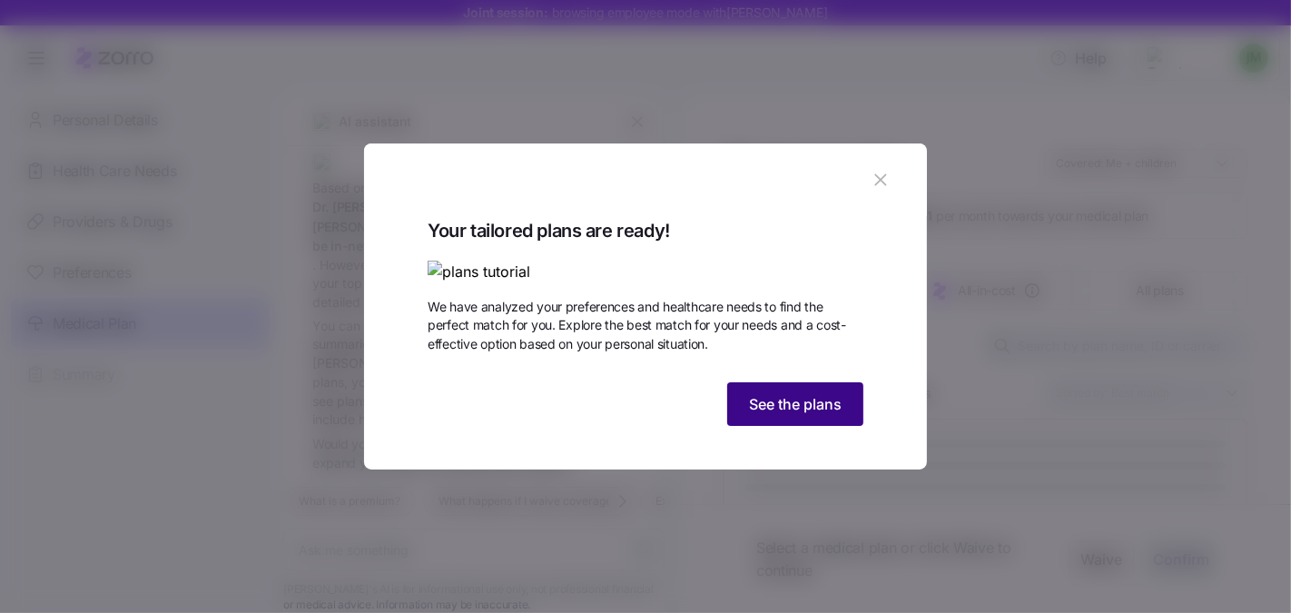
click at [845, 426] on button "See the plans" at bounding box center [795, 404] width 136 height 44
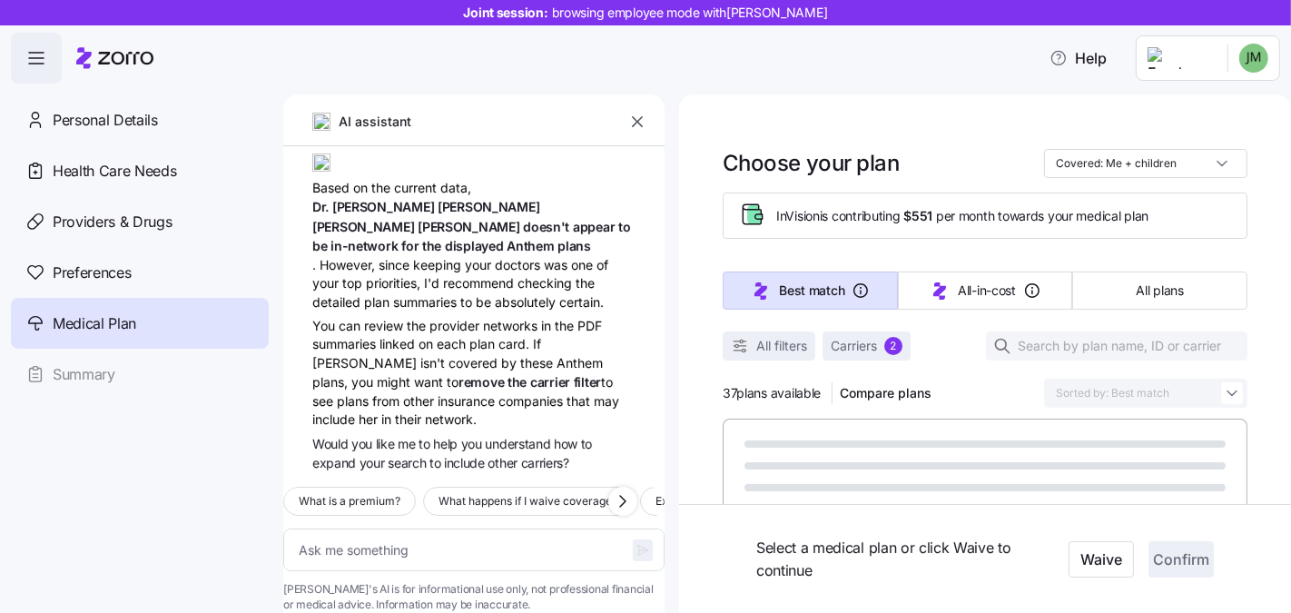
type textarea "x"
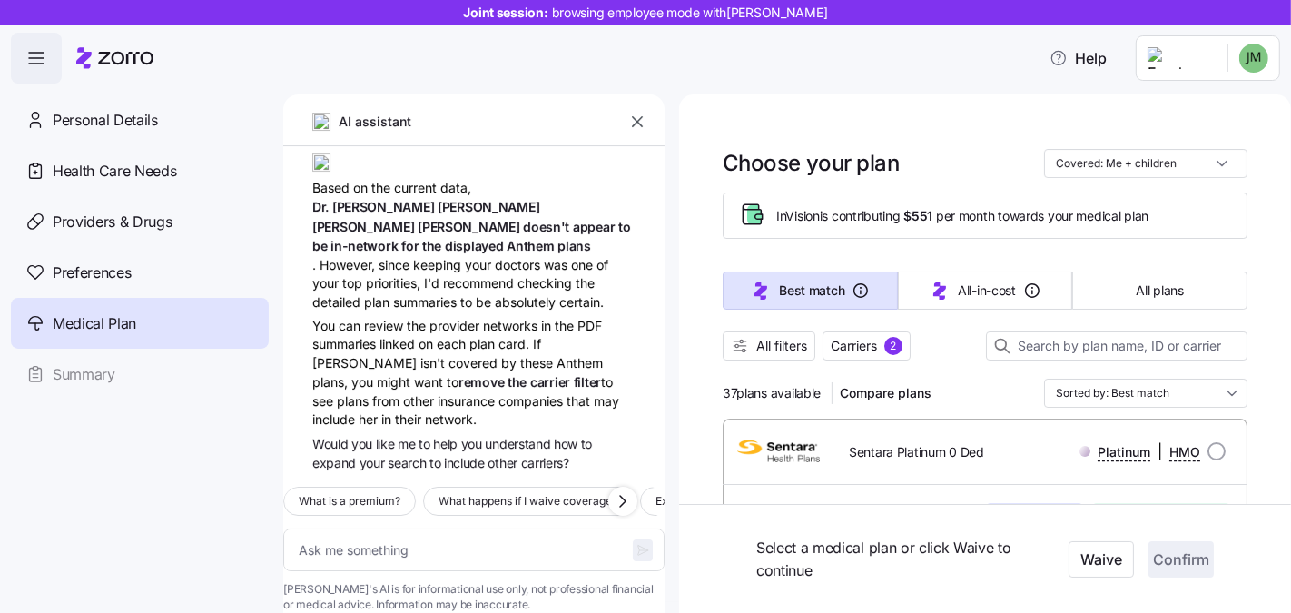
click at [632, 112] on button "button" at bounding box center [637, 121] width 25 height 25
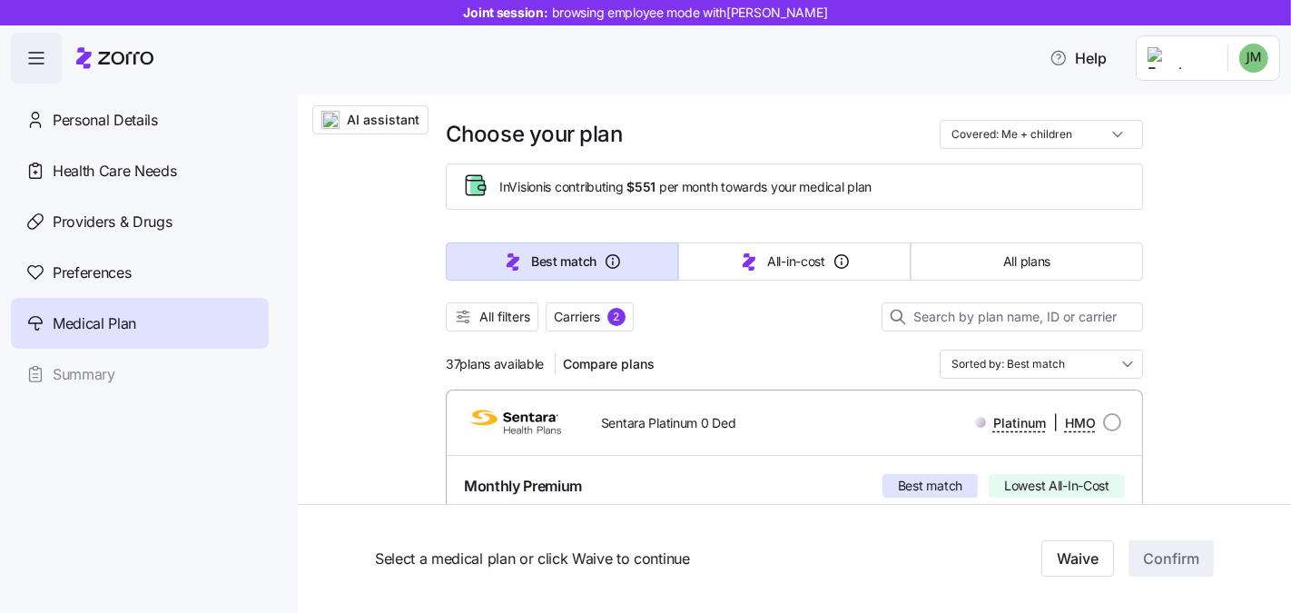
scroll to position [39, 0]
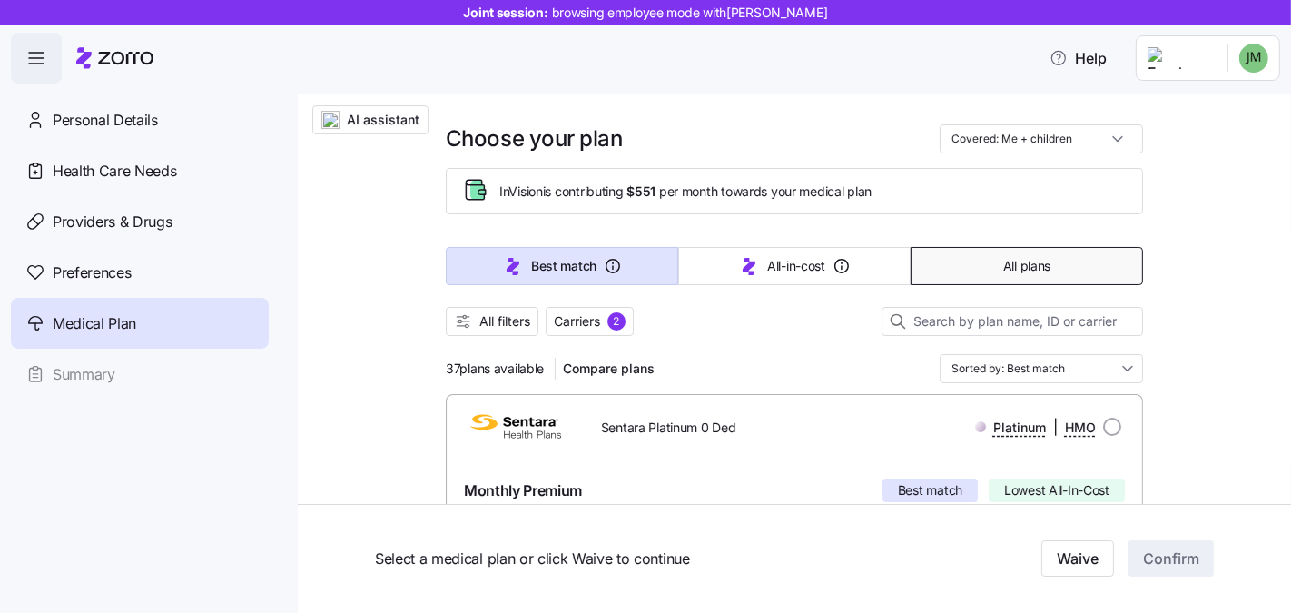
click at [1003, 258] on span "All plans" at bounding box center [1026, 266] width 47 height 18
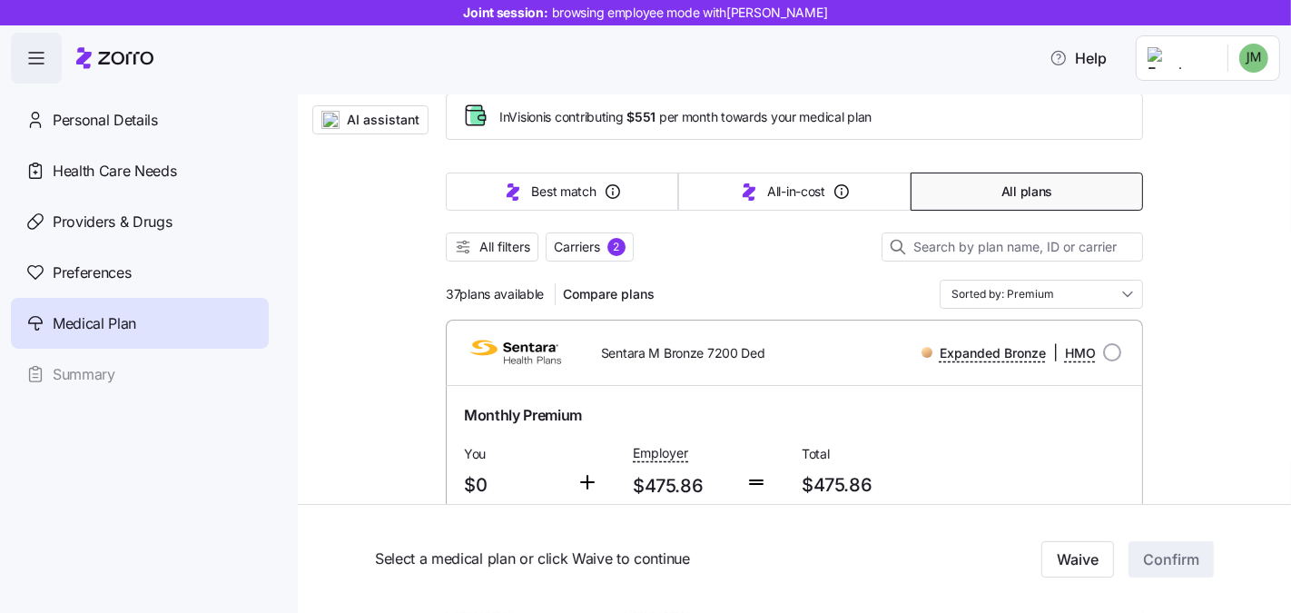
scroll to position [125, 0]
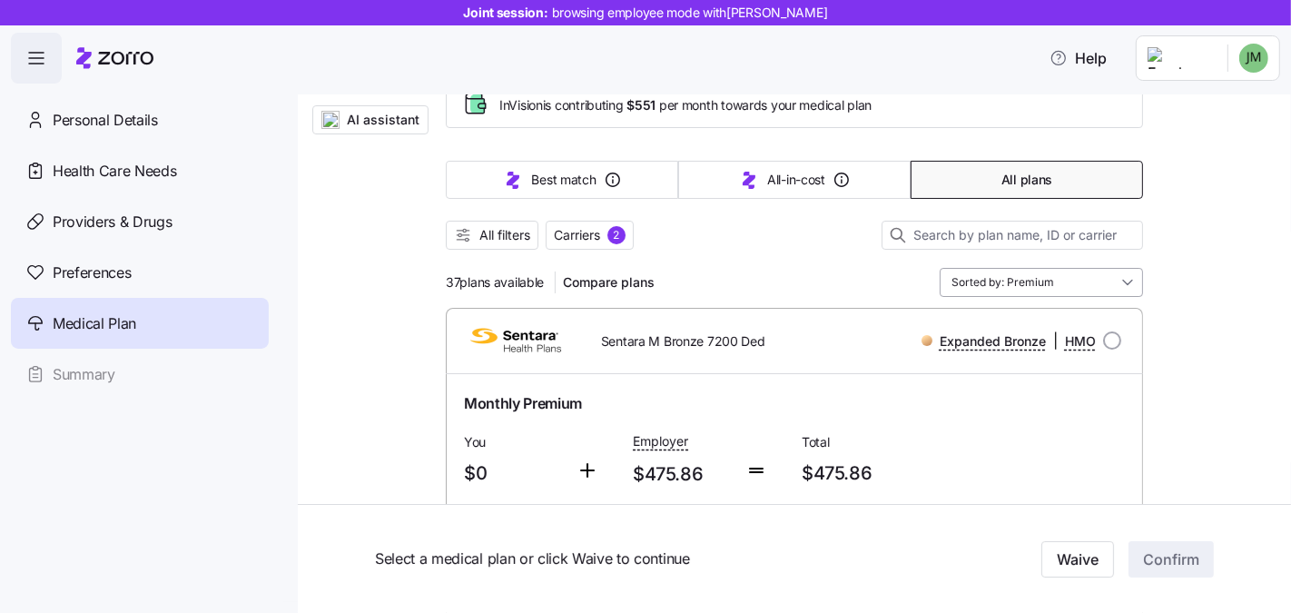
click at [983, 294] on input "Sorted by: Premium" at bounding box center [1041, 282] width 203 height 29
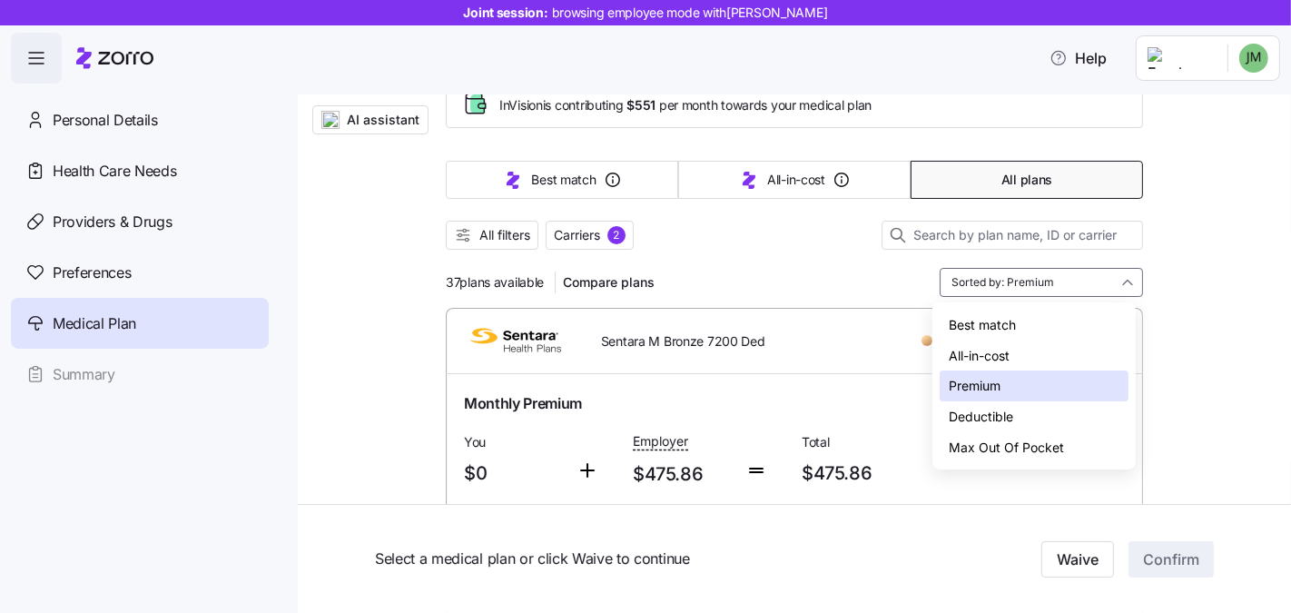
click at [790, 272] on div "37 plans available Compare plans Sorted by: Premium" at bounding box center [794, 282] width 697 height 29
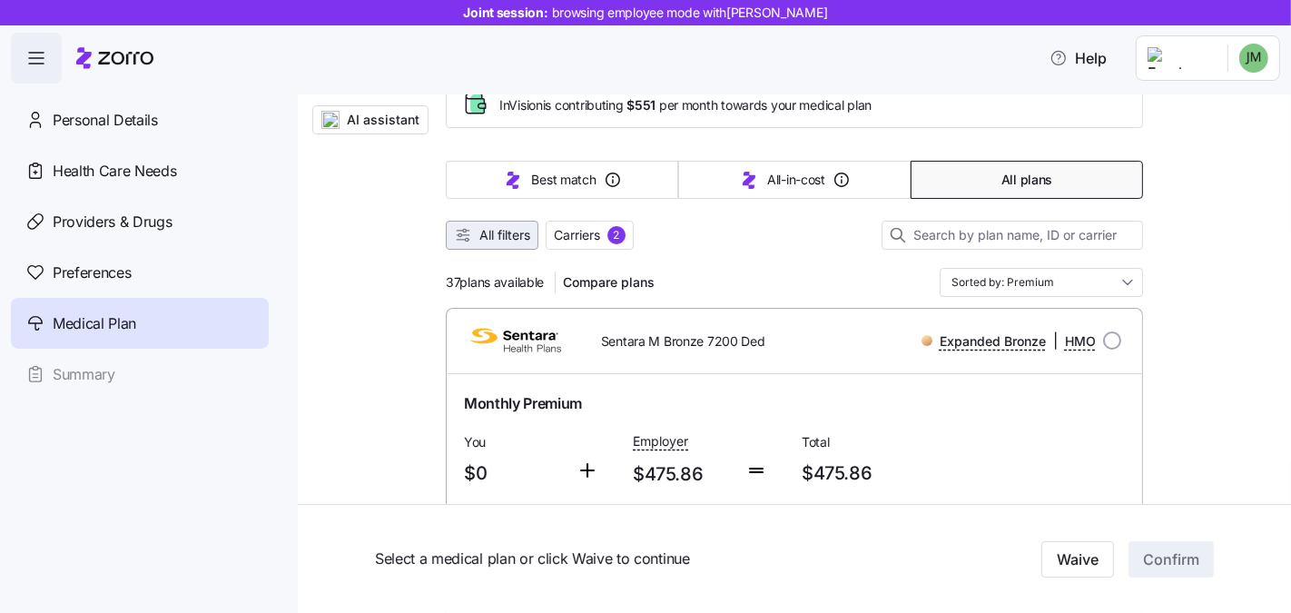
click at [492, 236] on span "All filters" at bounding box center [504, 235] width 51 height 18
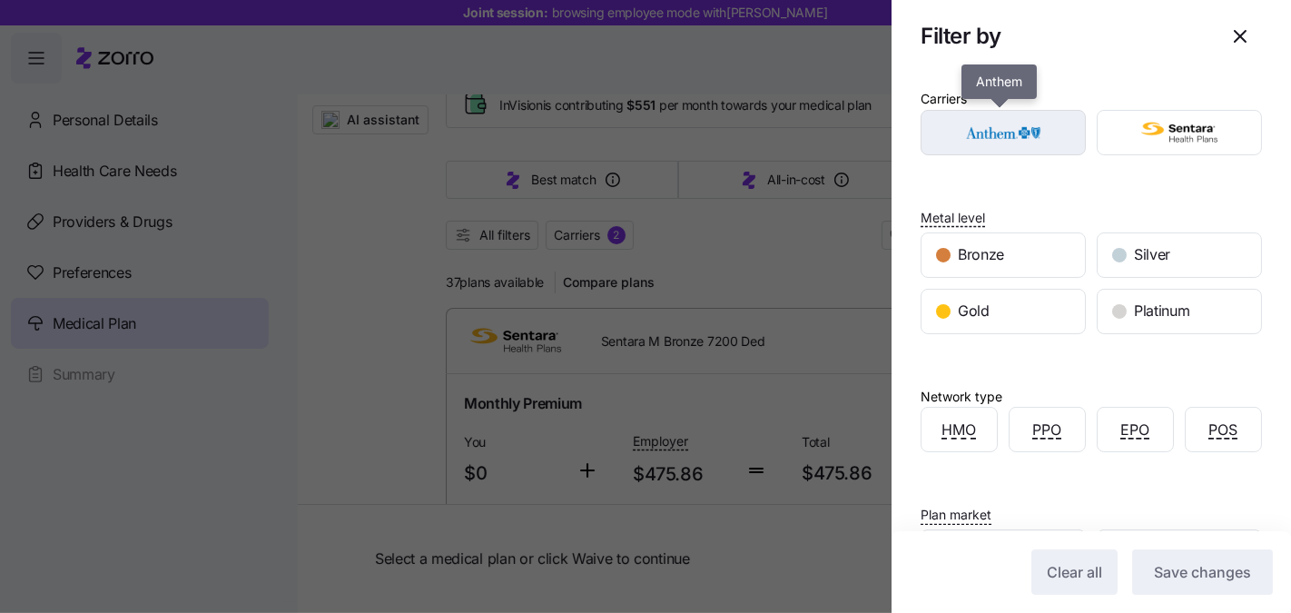
click at [1017, 130] on img "button" at bounding box center [1003, 132] width 133 height 36
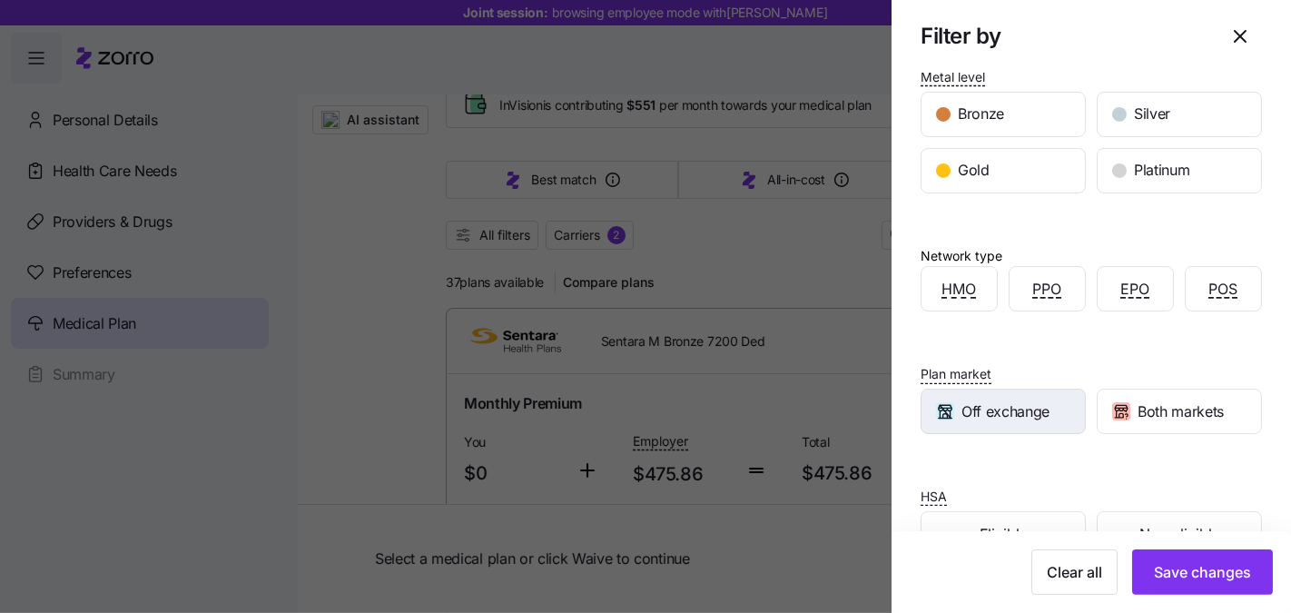
scroll to position [189, 0]
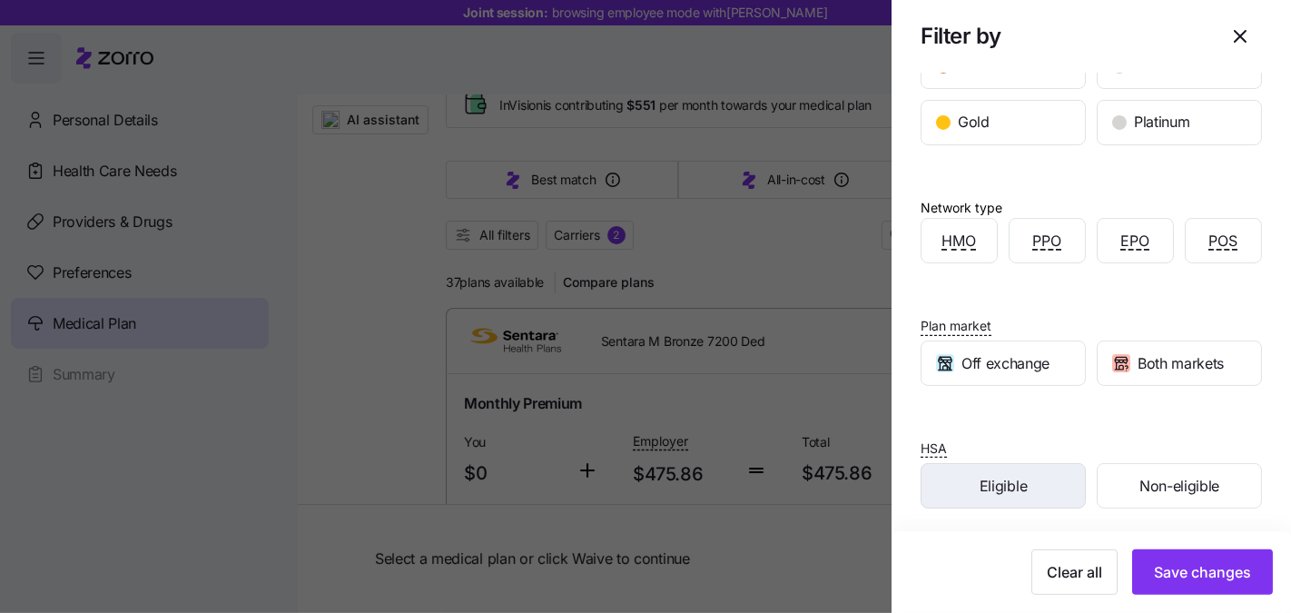
click at [1031, 491] on div "Eligible" at bounding box center [1003, 486] width 163 height 44
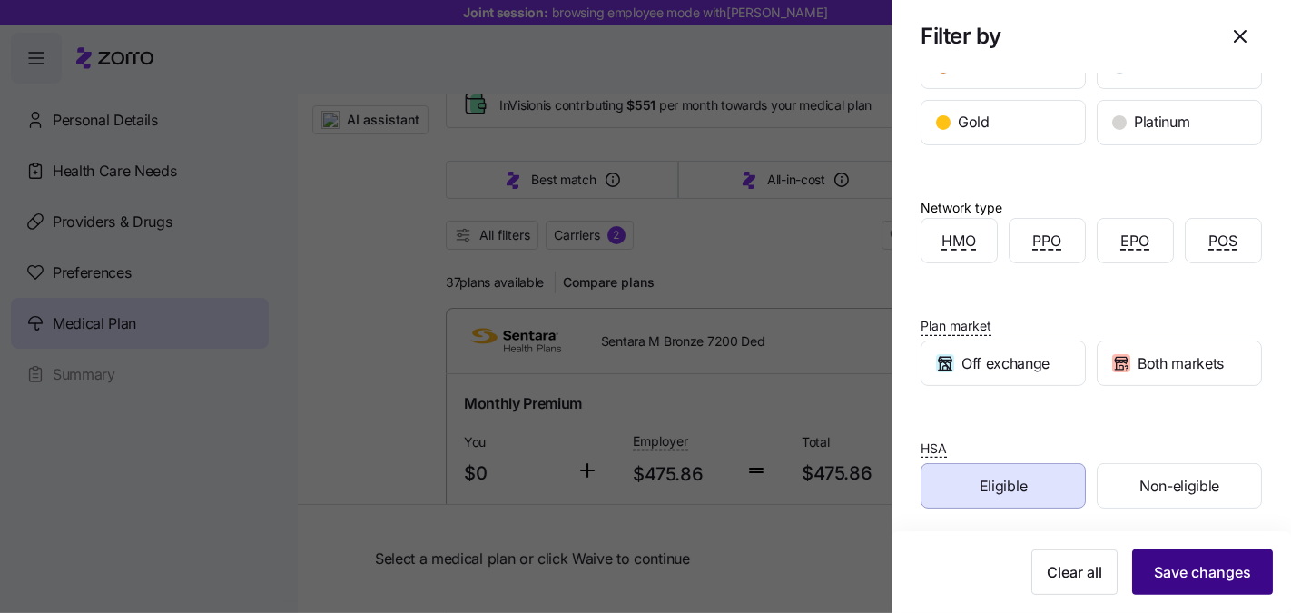
click at [1165, 573] on span "Save changes" at bounding box center [1202, 572] width 97 height 22
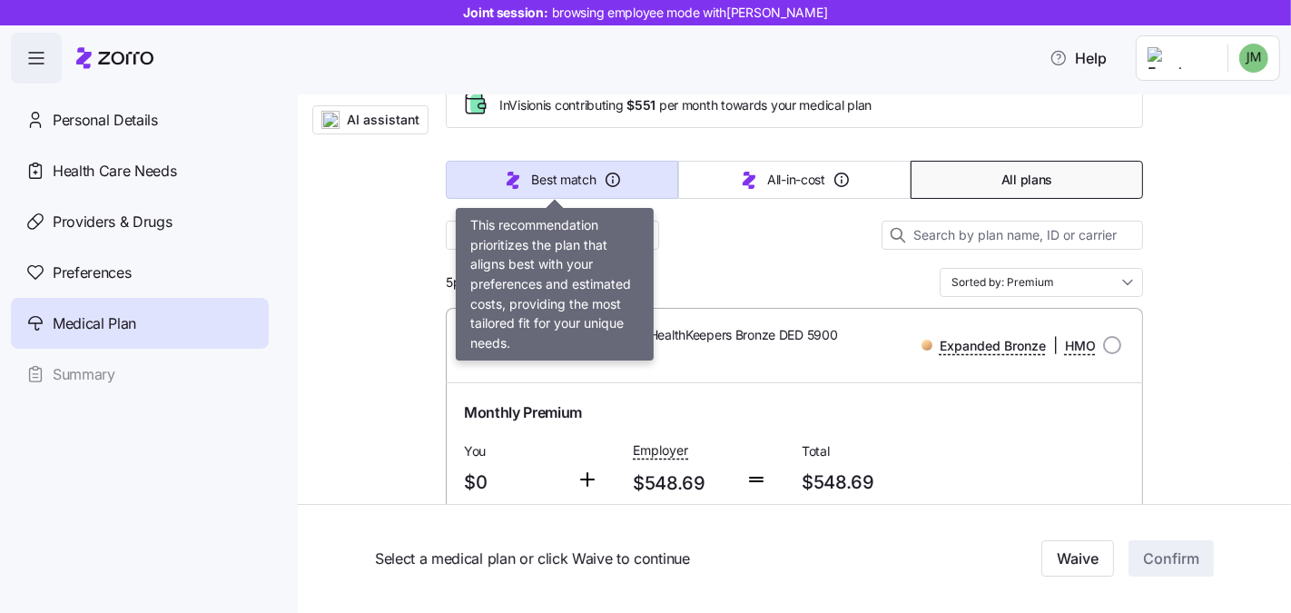
click at [544, 172] on span "Best match" at bounding box center [563, 180] width 64 height 18
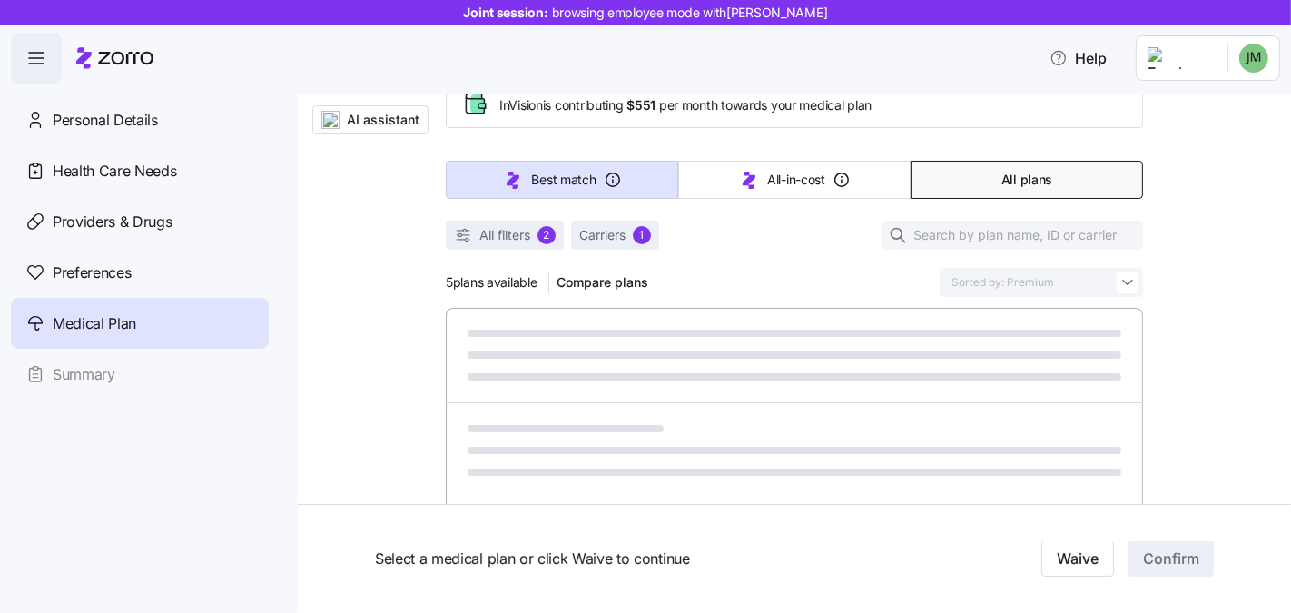
type input "Sorted by: Best match"
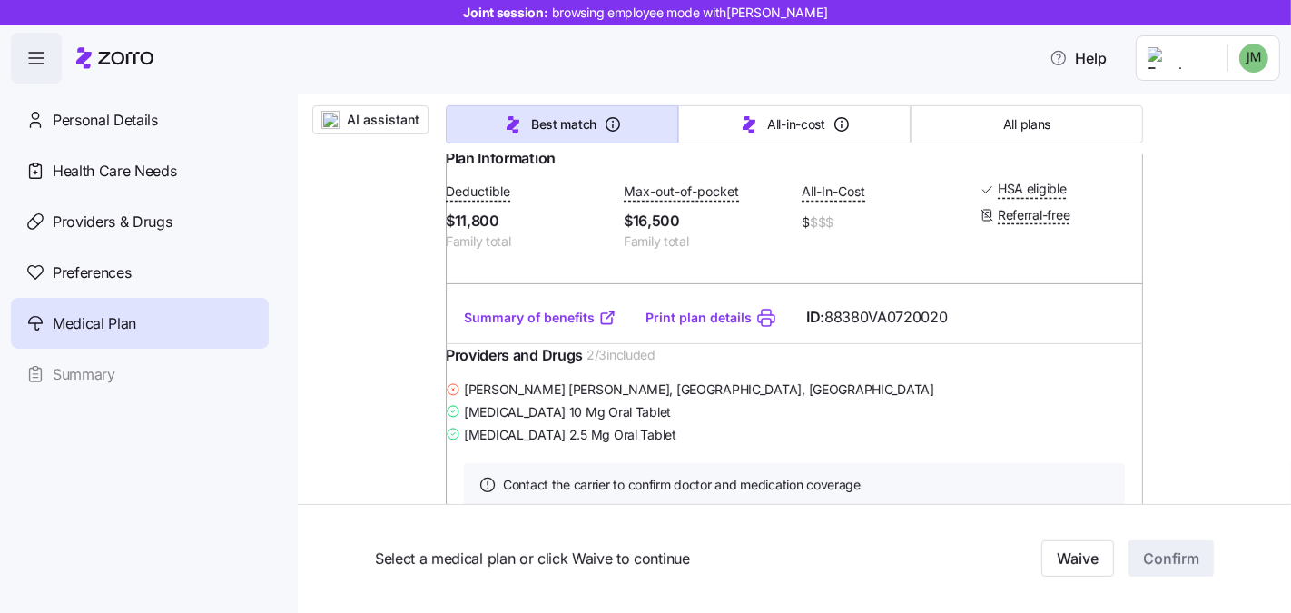
scroll to position [502, 0]
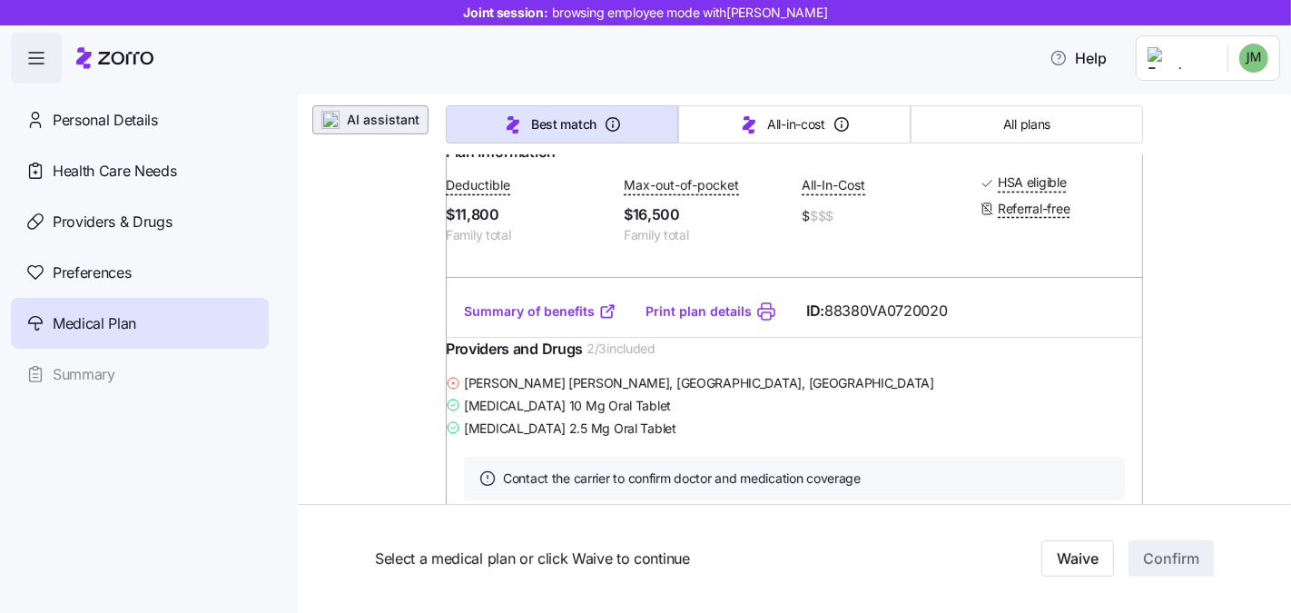
click at [376, 130] on button "AI assistant" at bounding box center [370, 119] width 116 height 29
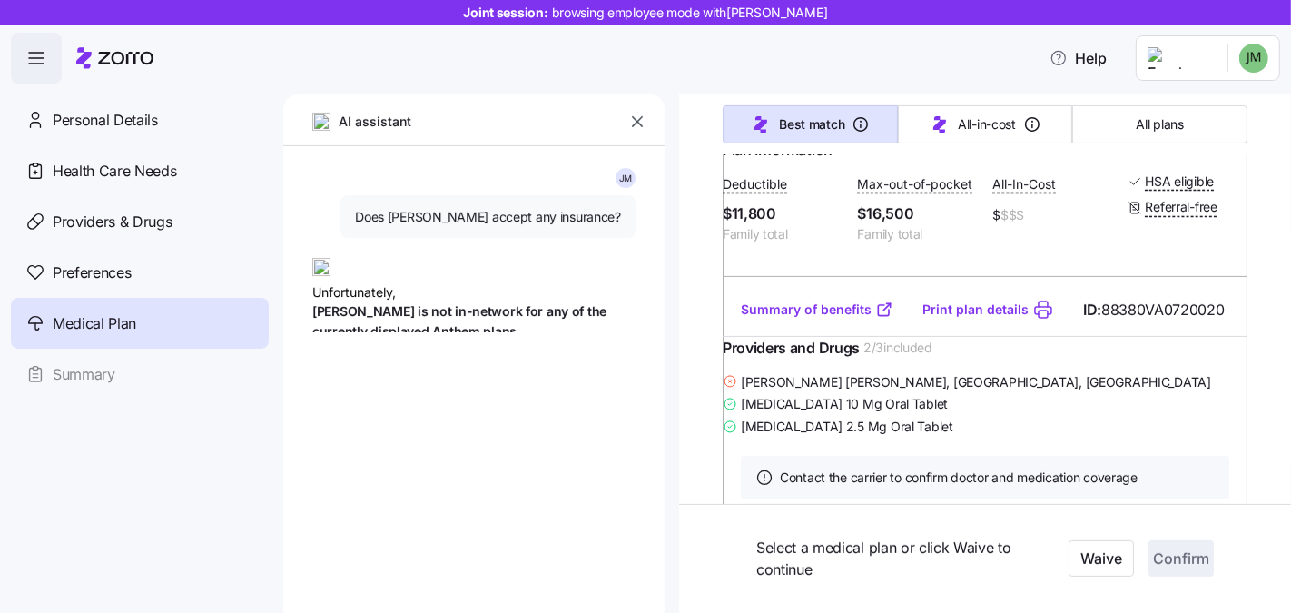
type textarea "x"
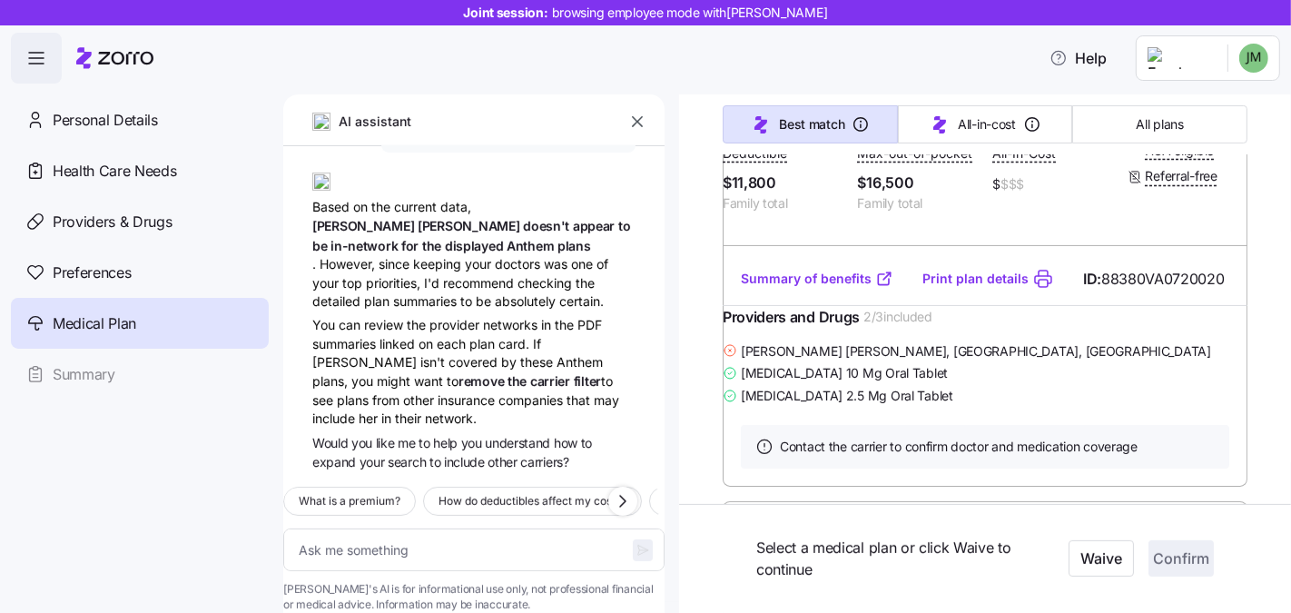
scroll to position [534, 0]
click at [637, 119] on icon "button" at bounding box center [637, 122] width 18 height 18
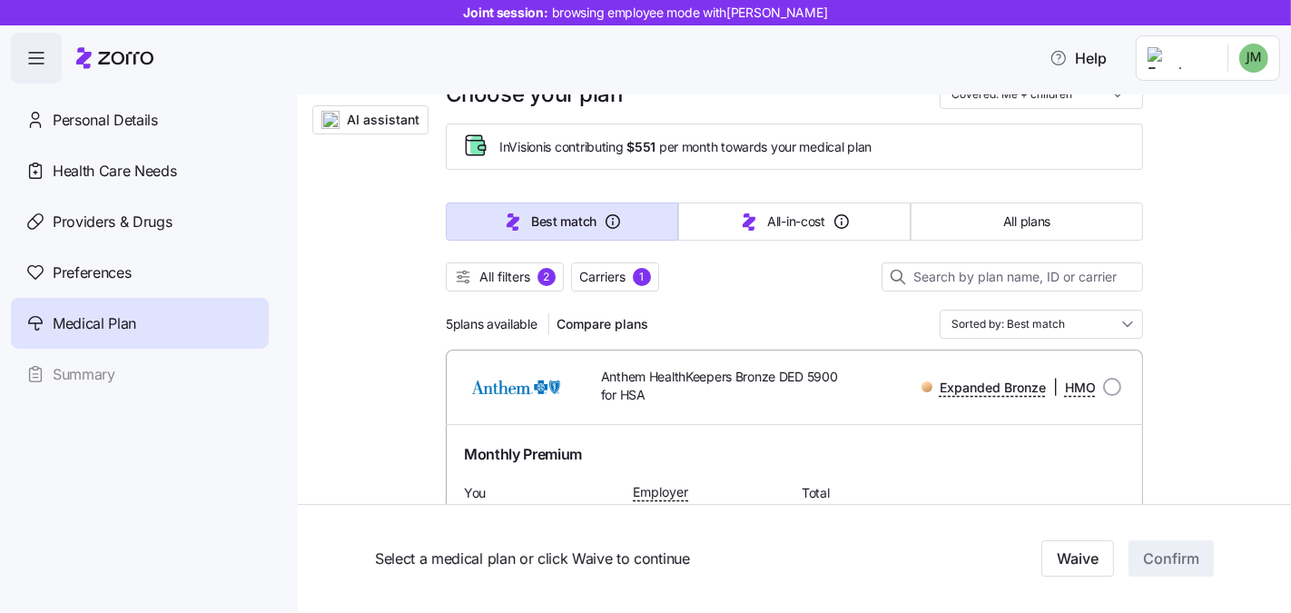
scroll to position [83, 0]
click at [509, 274] on span "All filters" at bounding box center [504, 278] width 51 height 18
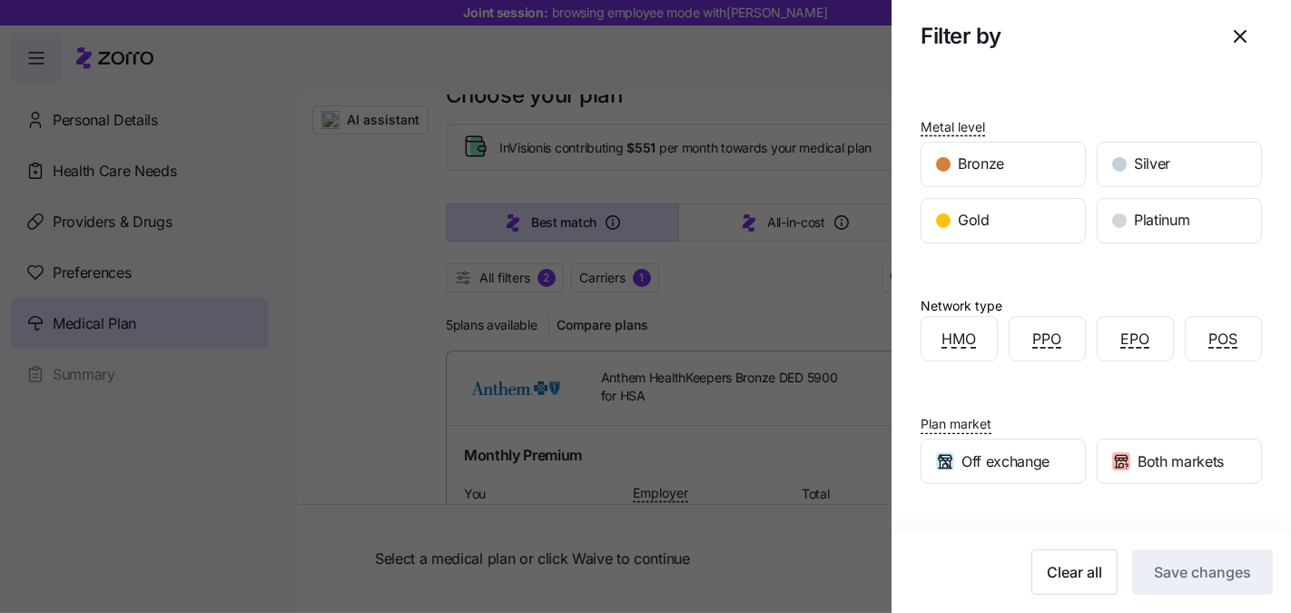
scroll to position [189, 0]
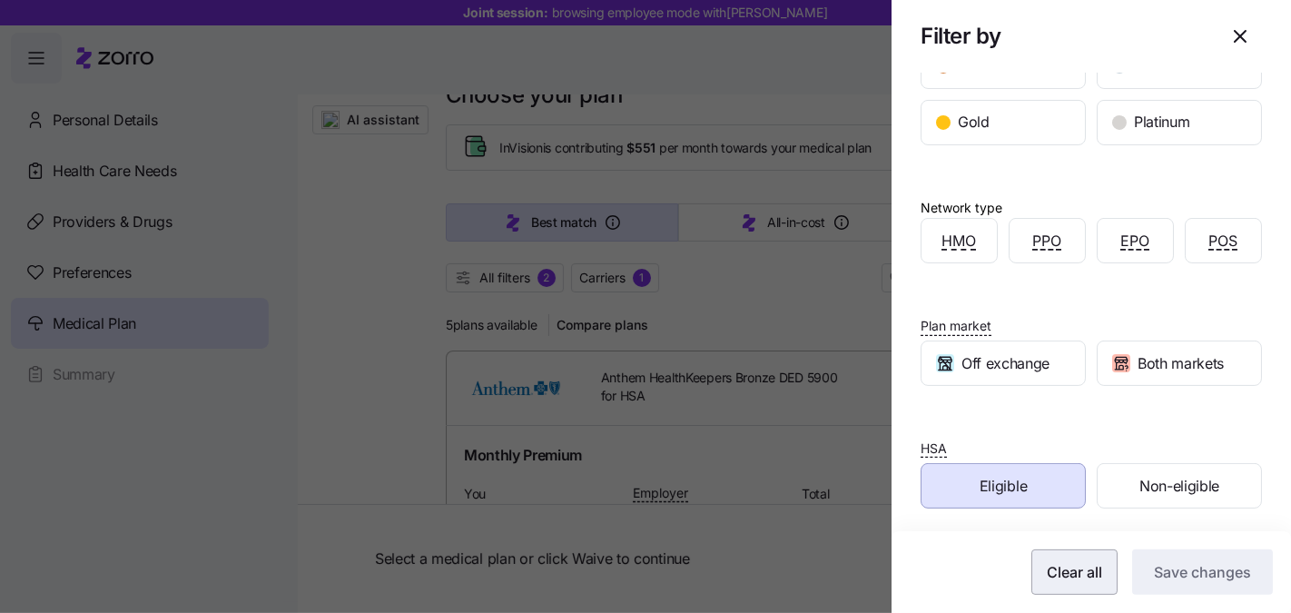
click at [1083, 576] on span "Clear all" at bounding box center [1074, 572] width 55 height 22
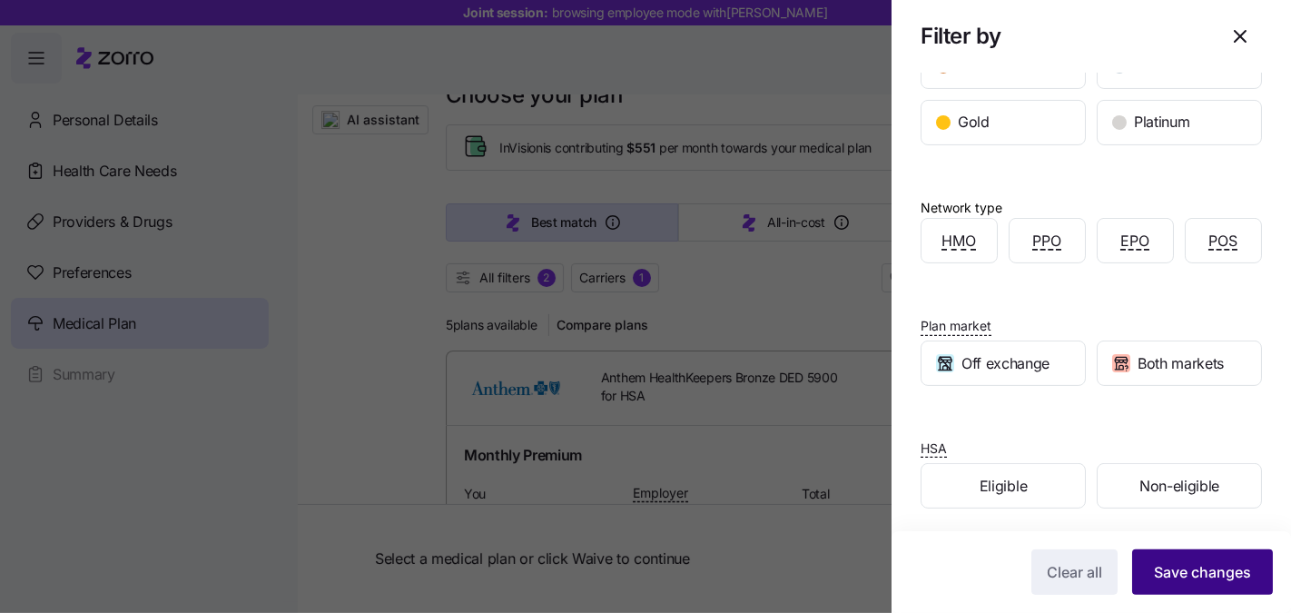
click at [1161, 575] on span "Save changes" at bounding box center [1202, 572] width 97 height 22
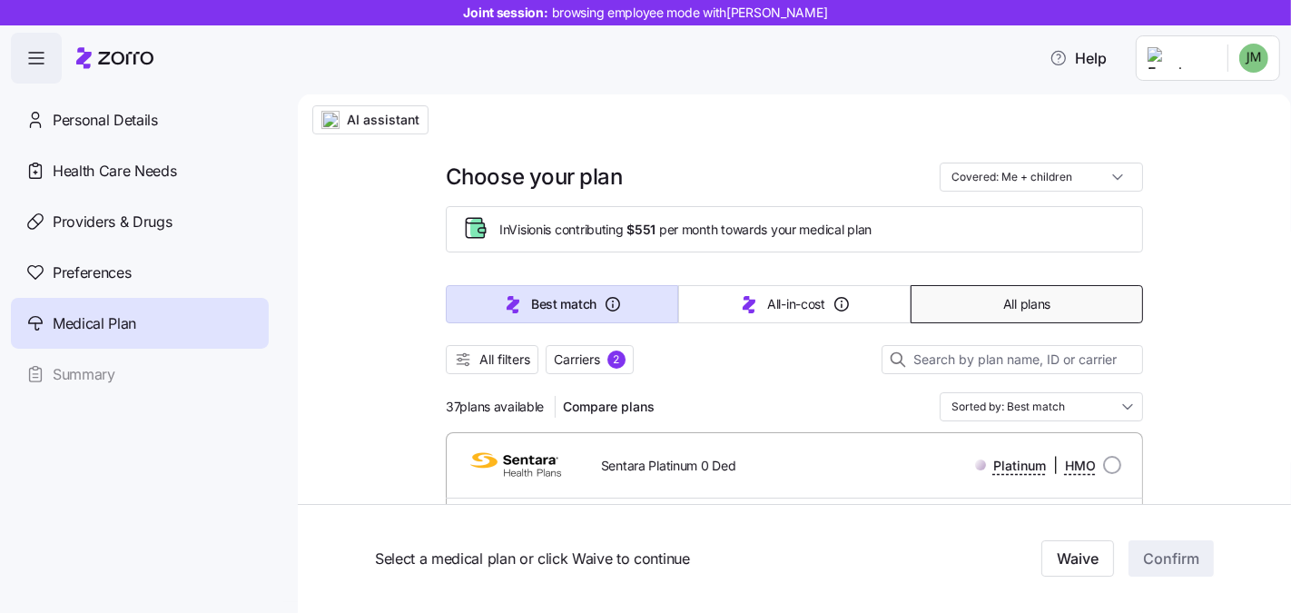
scroll to position [0, 0]
click at [1076, 192] on input "Covered: Me + children" at bounding box center [1041, 177] width 203 height 29
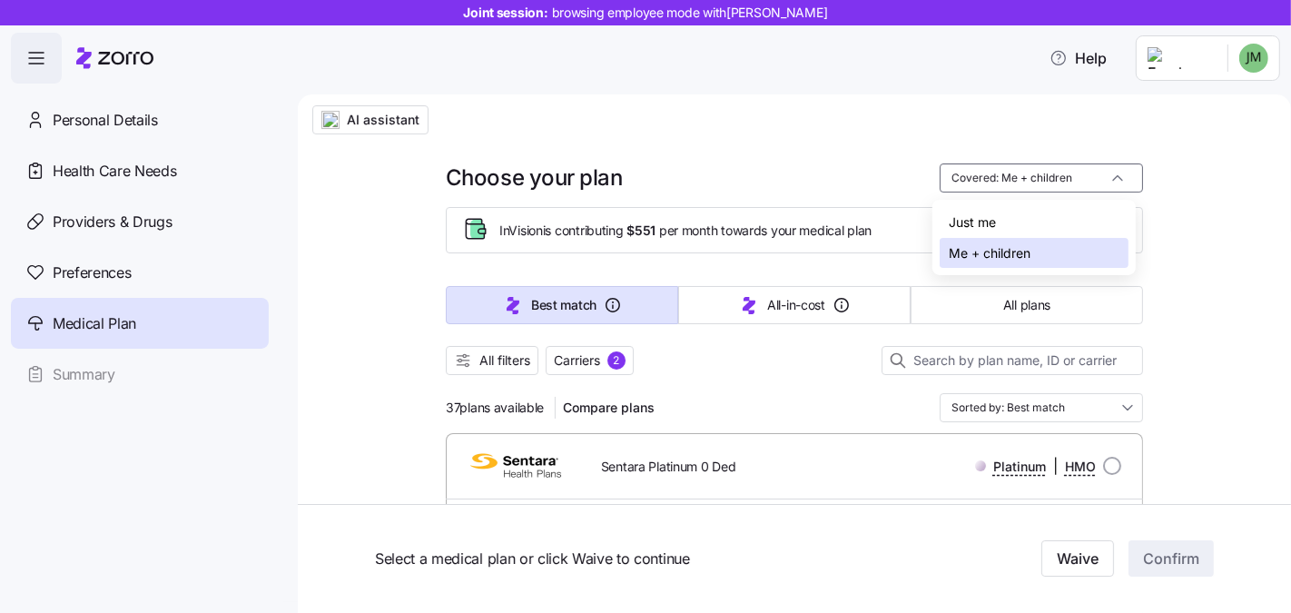
click at [1068, 216] on div "Just me" at bounding box center [1034, 222] width 189 height 31
type input "Covered: Just me"
